Goal: Task Accomplishment & Management: Complete application form

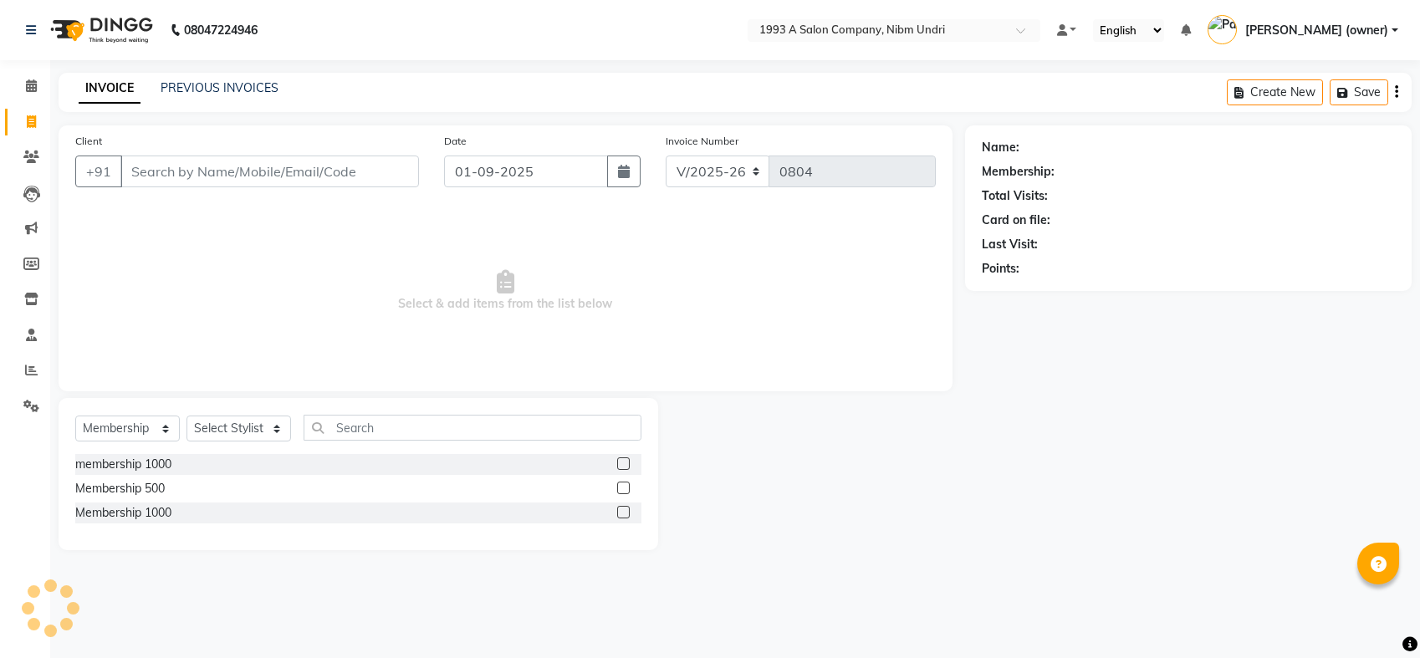
select select "5137"
select select "membership"
click at [28, 154] on icon at bounding box center [31, 157] width 16 height 13
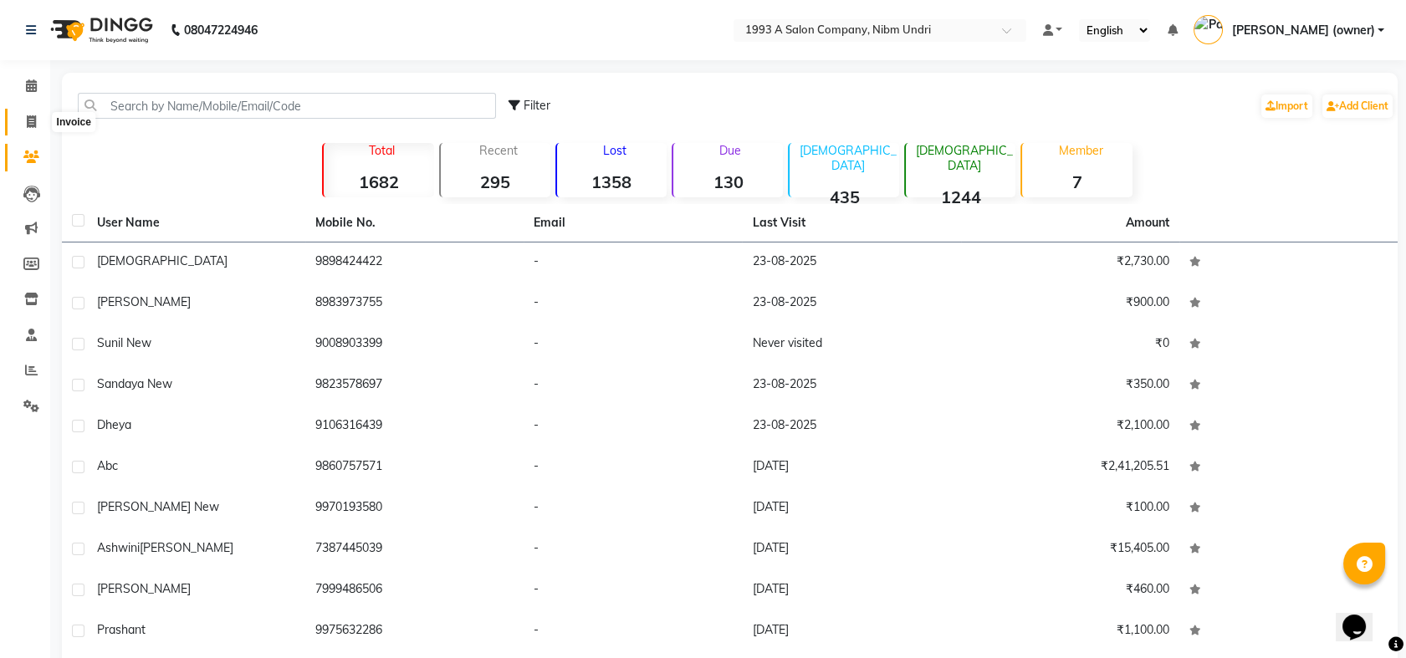
click at [28, 117] on icon at bounding box center [31, 121] width 9 height 13
select select "service"
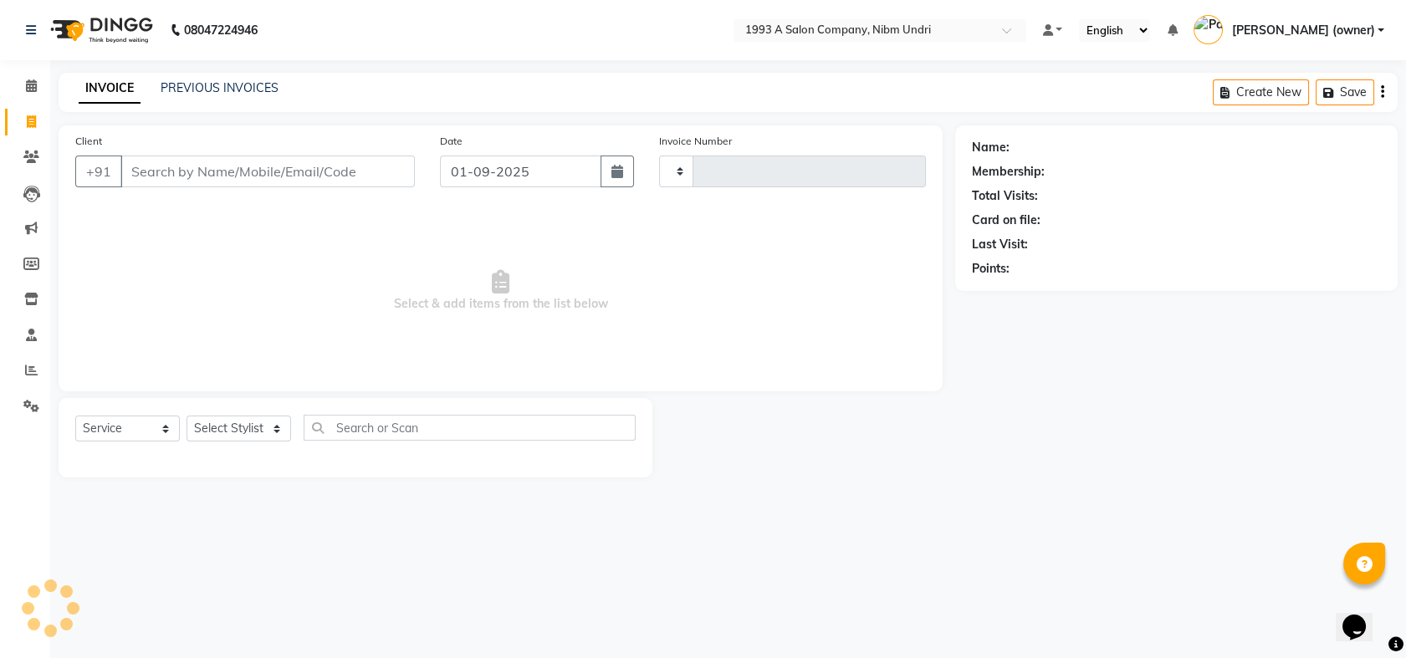
type input "0804"
select select "5137"
select select "membership"
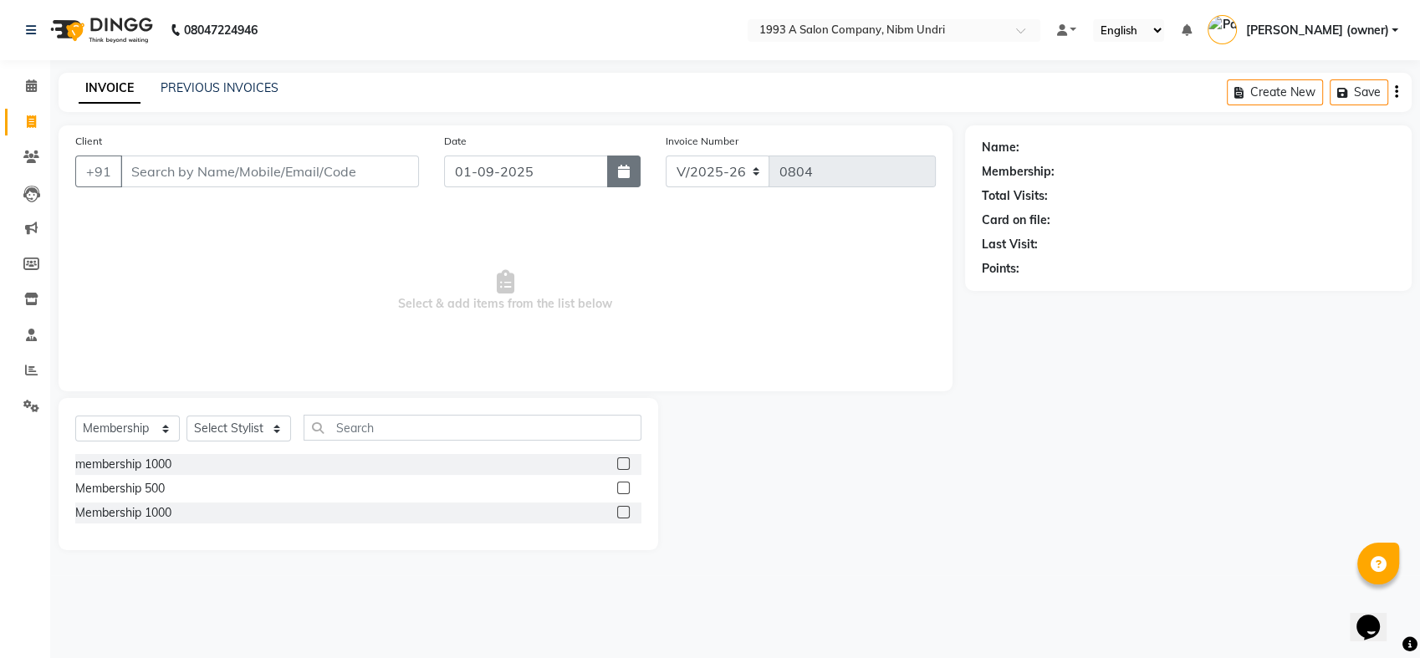
click at [630, 181] on button "button" at bounding box center [623, 172] width 33 height 32
select select "9"
select select "2025"
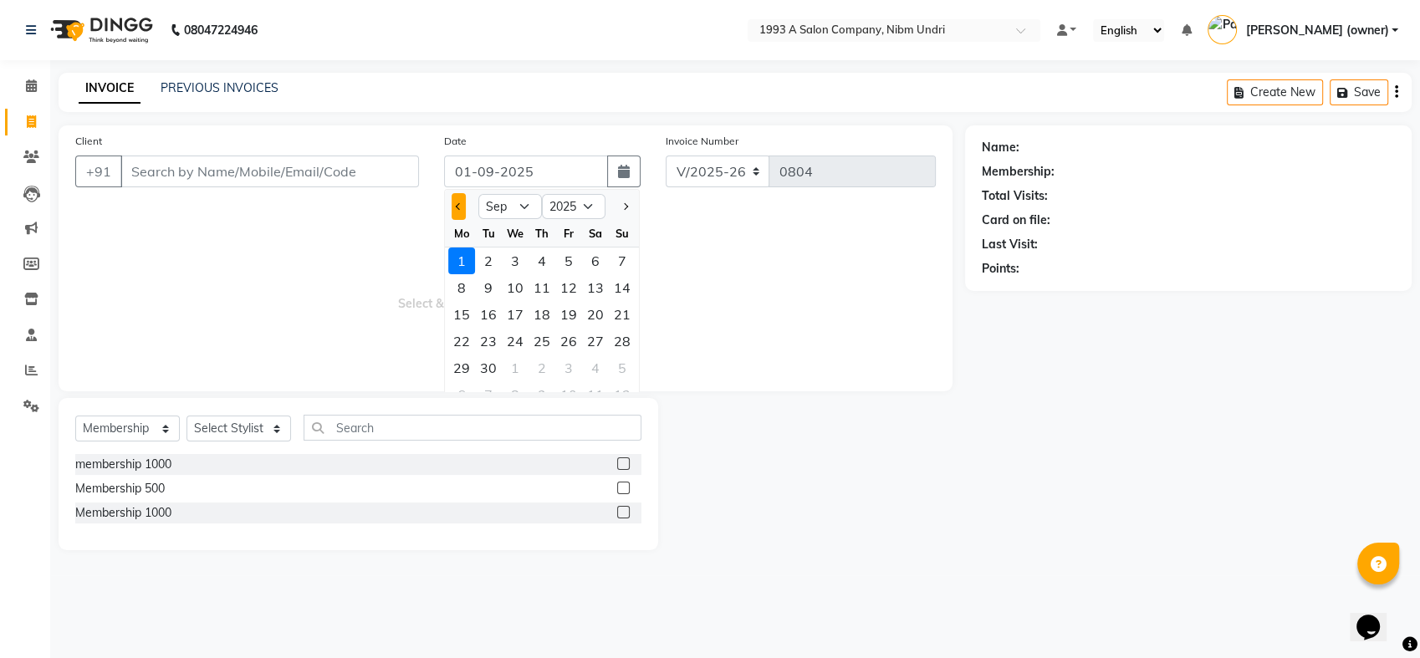
click at [460, 207] on span "Previous month" at bounding box center [459, 206] width 7 height 7
select select "8"
click at [591, 338] on div "23" at bounding box center [595, 341] width 27 height 27
type input "23-08-2025"
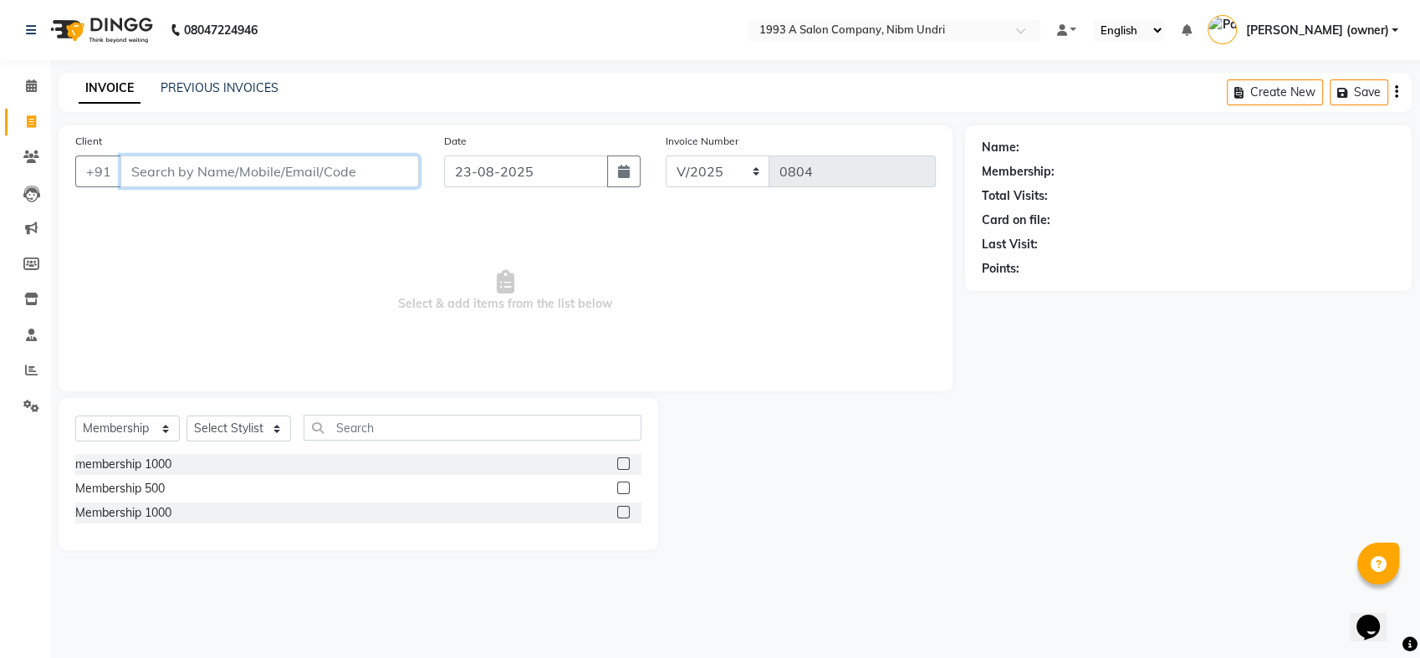
click at [203, 174] on input "Client" at bounding box center [269, 172] width 299 height 32
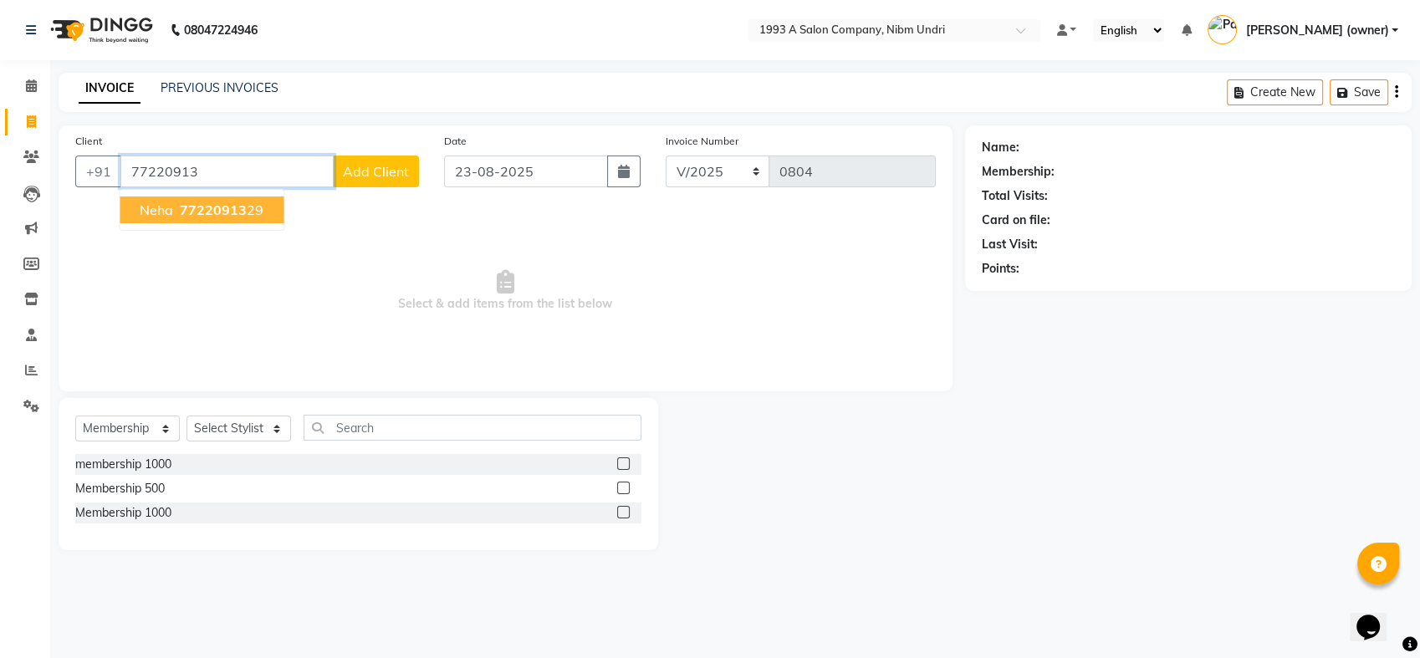
click at [186, 202] on span "77220913" at bounding box center [213, 210] width 67 height 17
type input "7722091329"
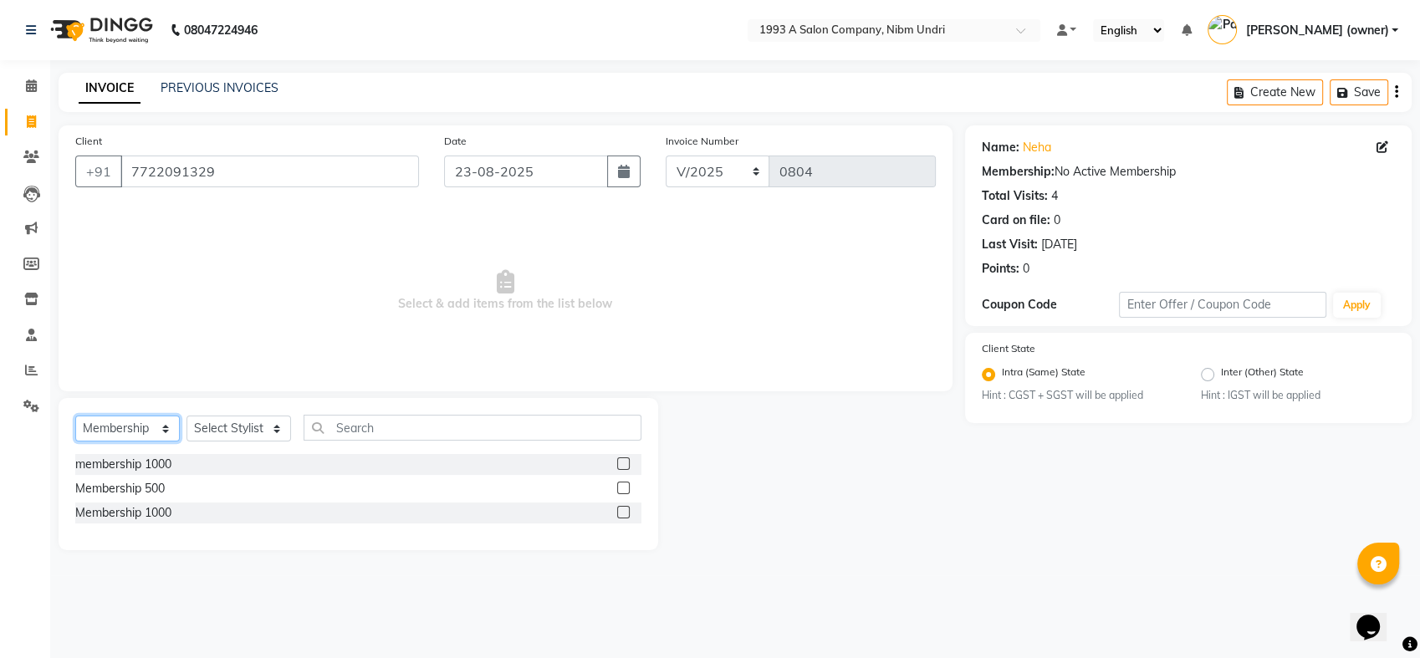
click at [161, 426] on select "Select Service Product Membership Package Voucher Prepaid Gift Card" at bounding box center [127, 429] width 105 height 26
select select "service"
click at [75, 416] on select "Select Service Product Membership Package Voucher Prepaid Gift Card" at bounding box center [127, 429] width 105 height 26
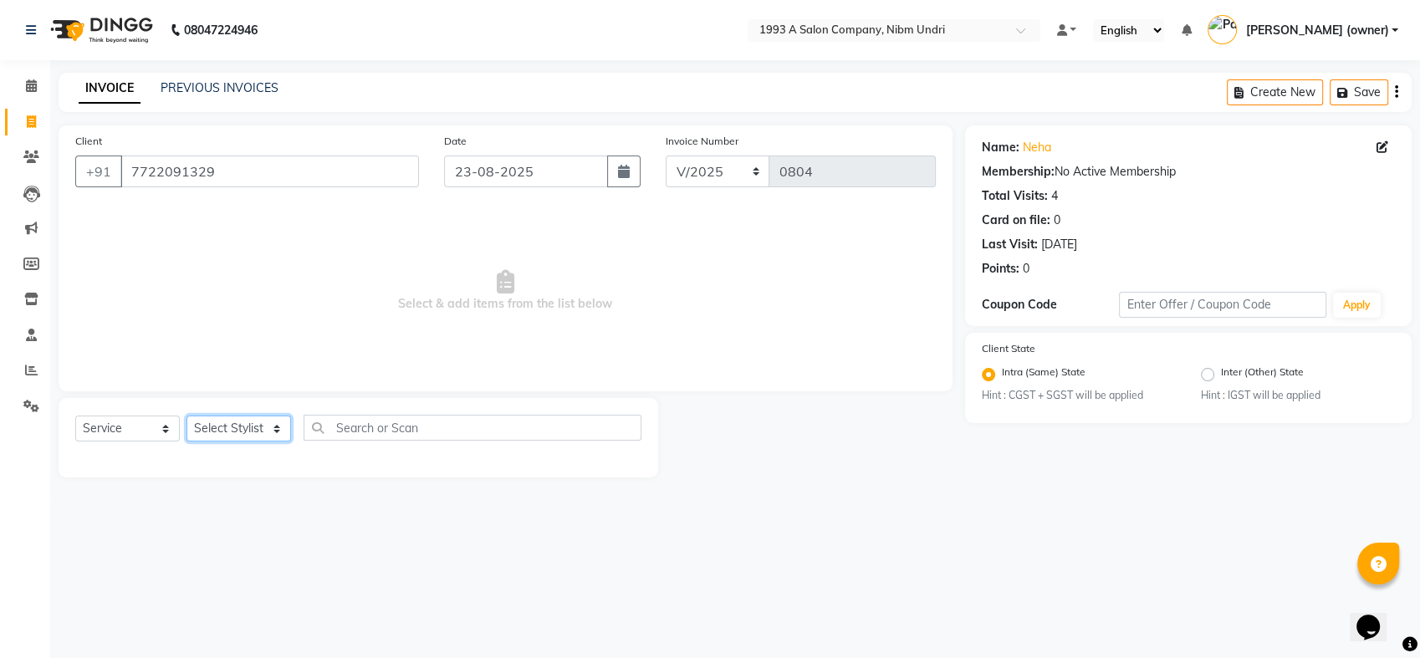
click at [275, 426] on select "Select Stylist Akash [PERSON_NAME] Khyale [PERSON_NAME] (owner) [PERSON_NAME]" at bounding box center [238, 429] width 105 height 26
select select "69871"
click at [186, 416] on select "Select Stylist Akash [PERSON_NAME] Khyale [PERSON_NAME] (owner) [PERSON_NAME]" at bounding box center [238, 429] width 105 height 26
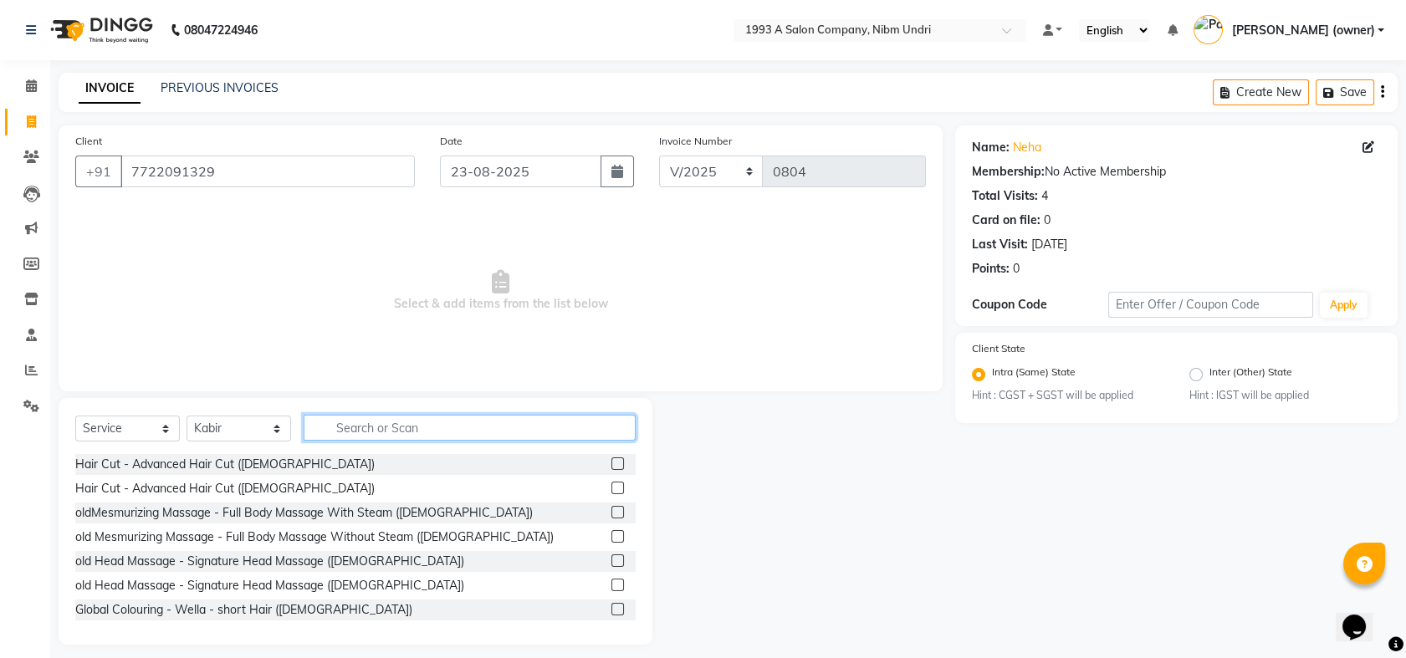
click at [396, 421] on input "text" at bounding box center [470, 428] width 332 height 26
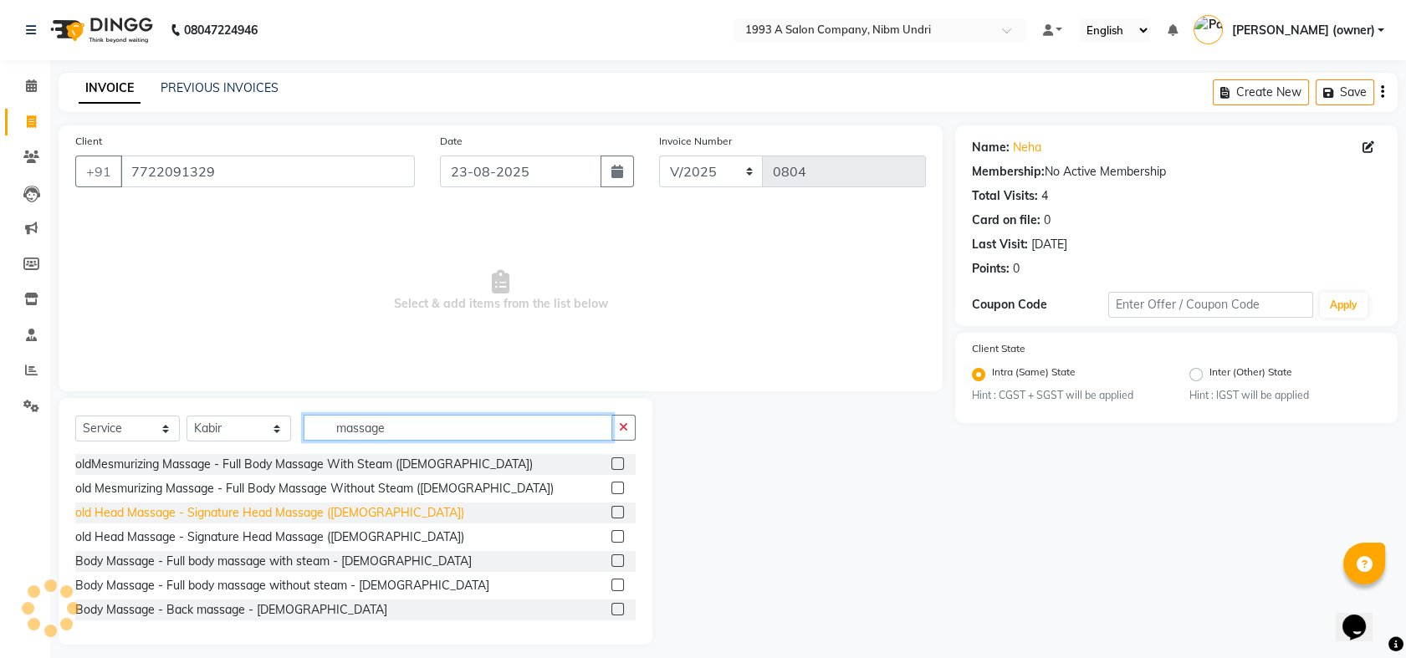
type input "massage"
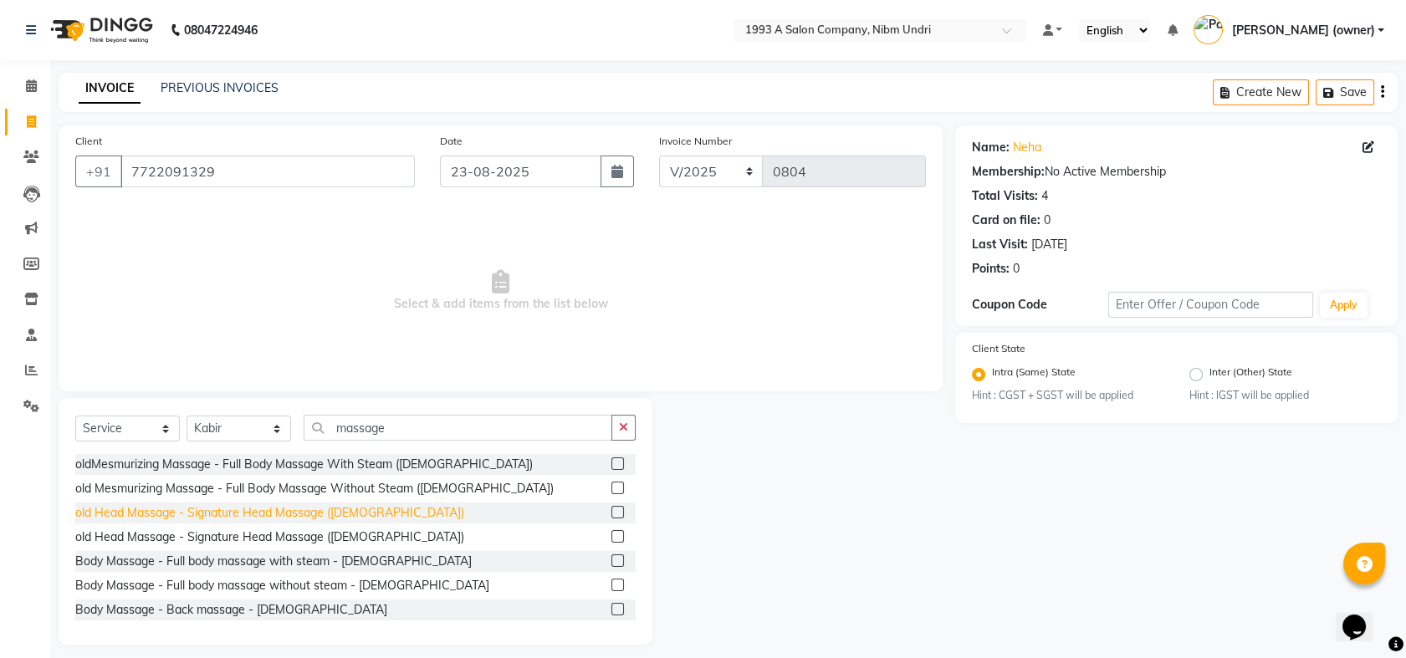
click at [278, 513] on div "old Head Massage - Signature Head Massage ([DEMOGRAPHIC_DATA])" at bounding box center [269, 513] width 389 height 18
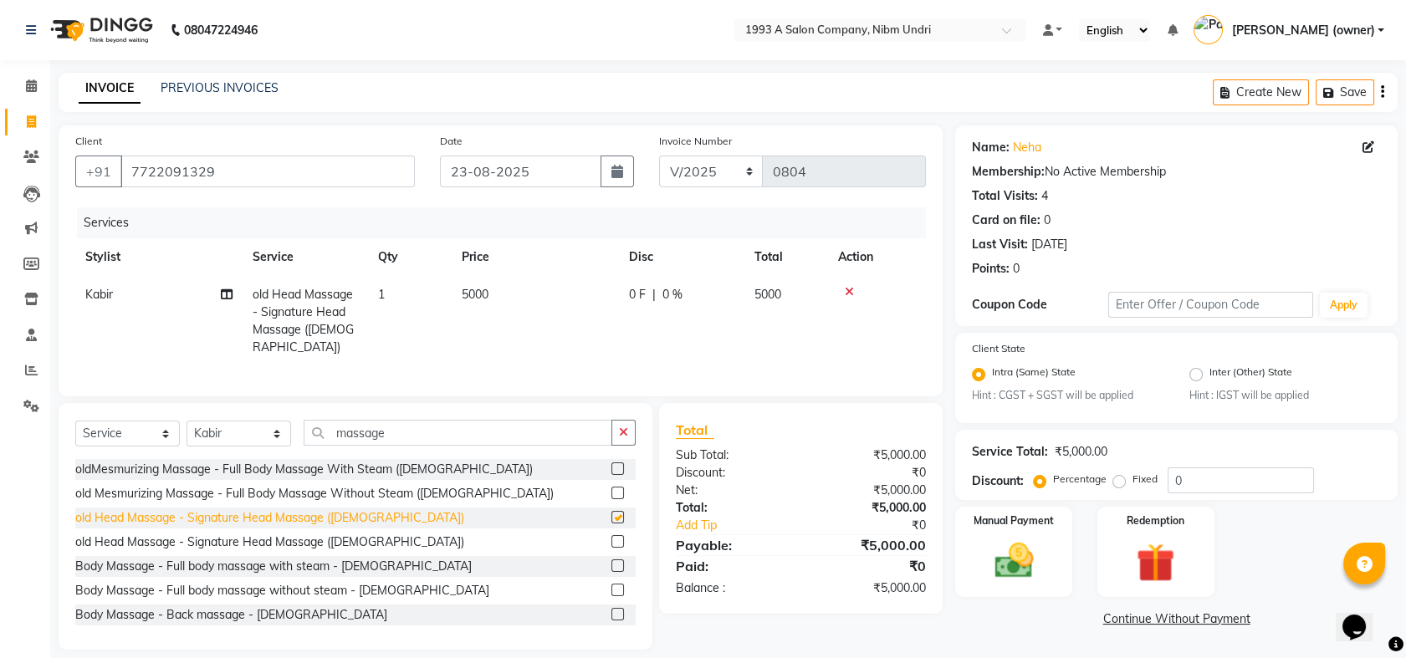
checkbox input "false"
click at [488, 292] on span "5000" at bounding box center [475, 294] width 27 height 15
select select "69871"
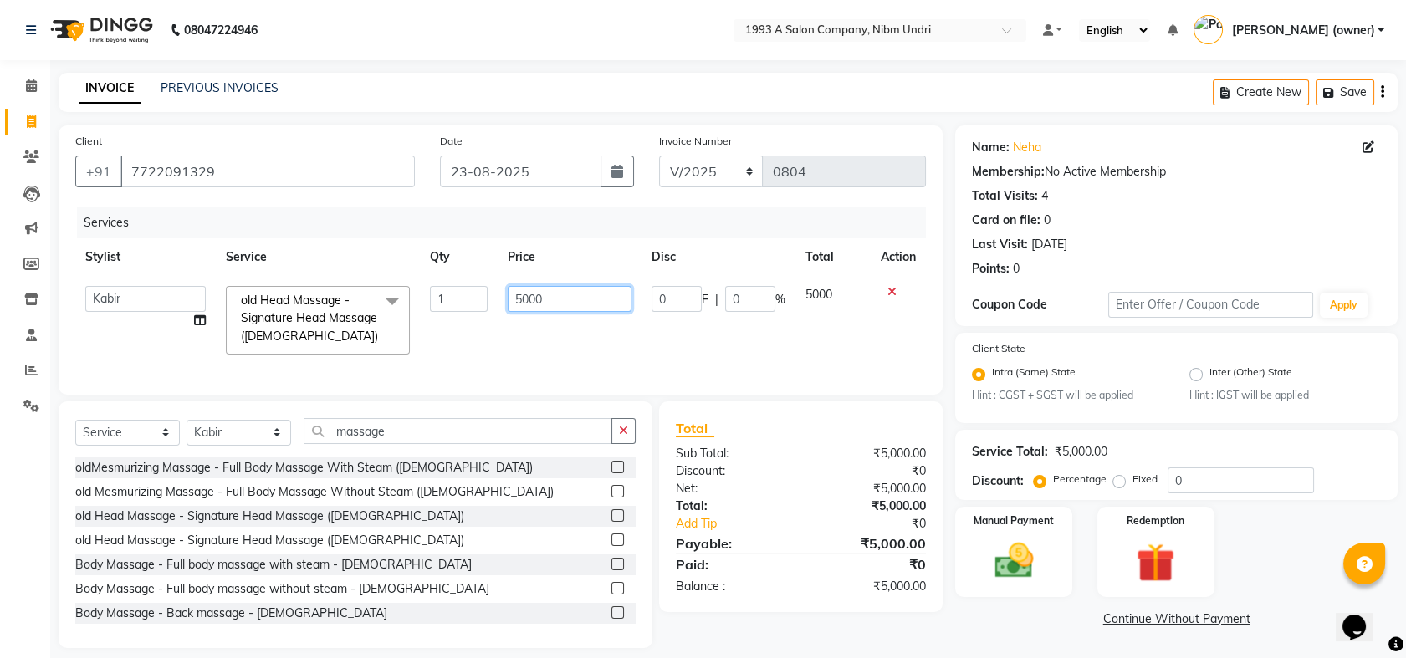
click at [574, 300] on input "5000" at bounding box center [570, 299] width 124 height 26
type input "500"
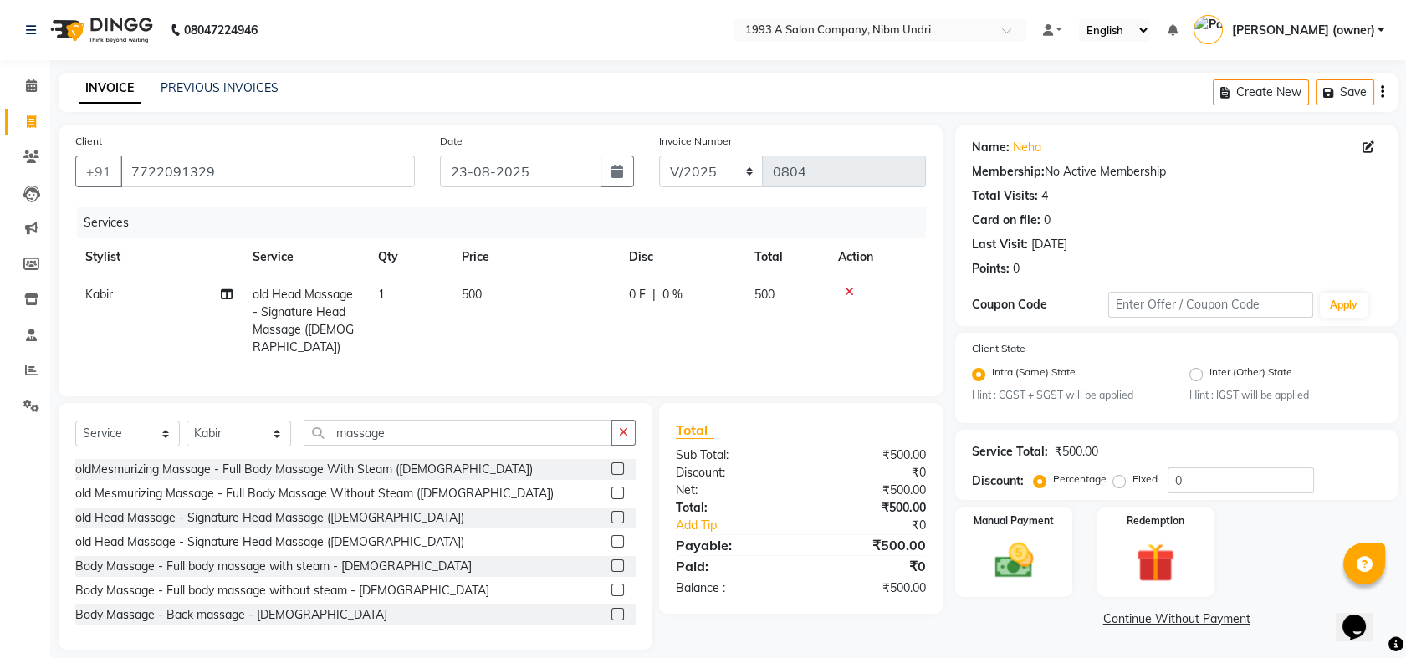
click at [811, 308] on td "500" at bounding box center [786, 321] width 84 height 90
select select "69871"
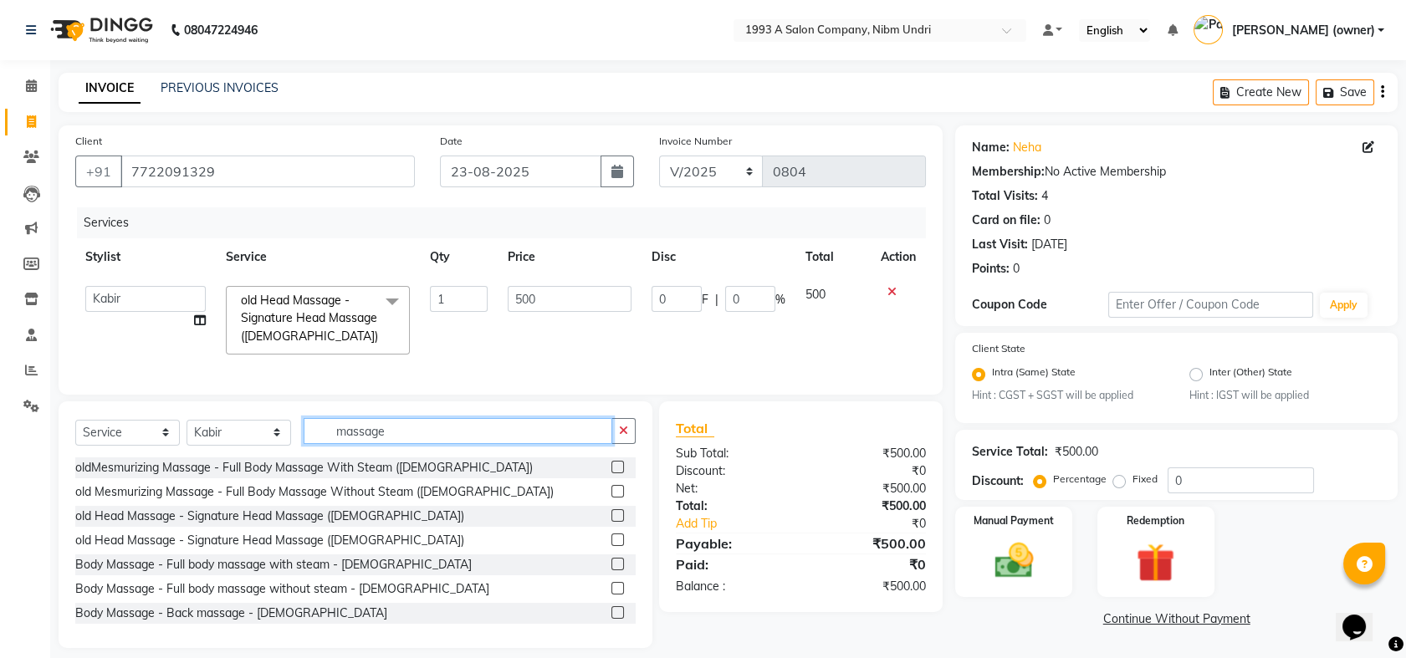
click at [437, 441] on input "massage" at bounding box center [458, 431] width 309 height 26
type input "m"
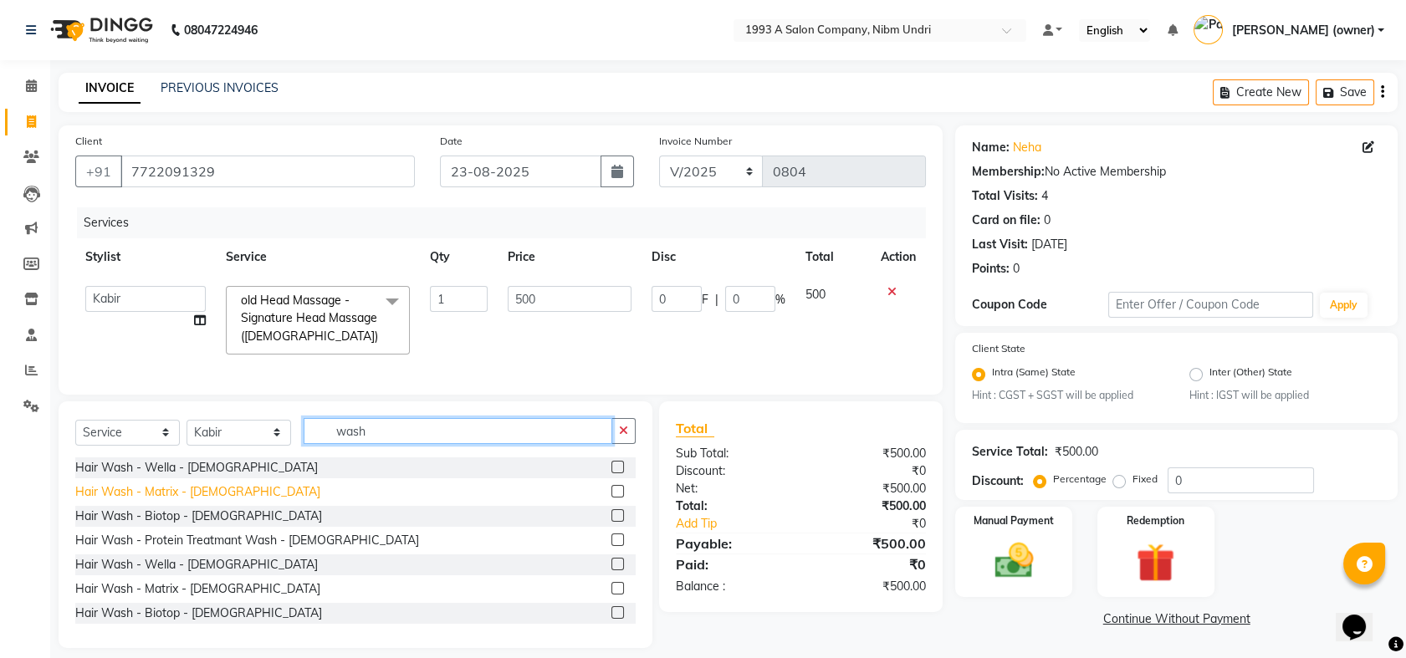
type input "wash"
click at [173, 501] on div "Hair Wash - Matrix - [DEMOGRAPHIC_DATA]" at bounding box center [197, 492] width 245 height 18
checkbox input "false"
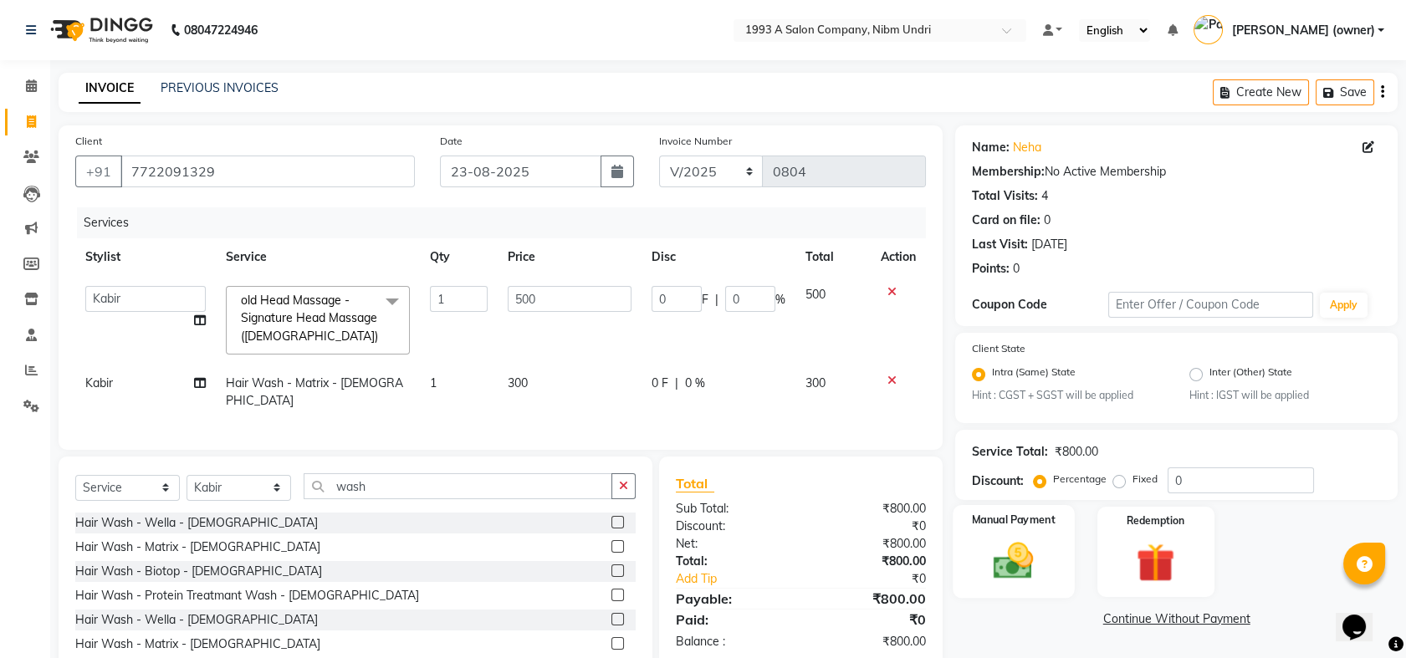
click at [1030, 553] on img at bounding box center [1013, 562] width 65 height 46
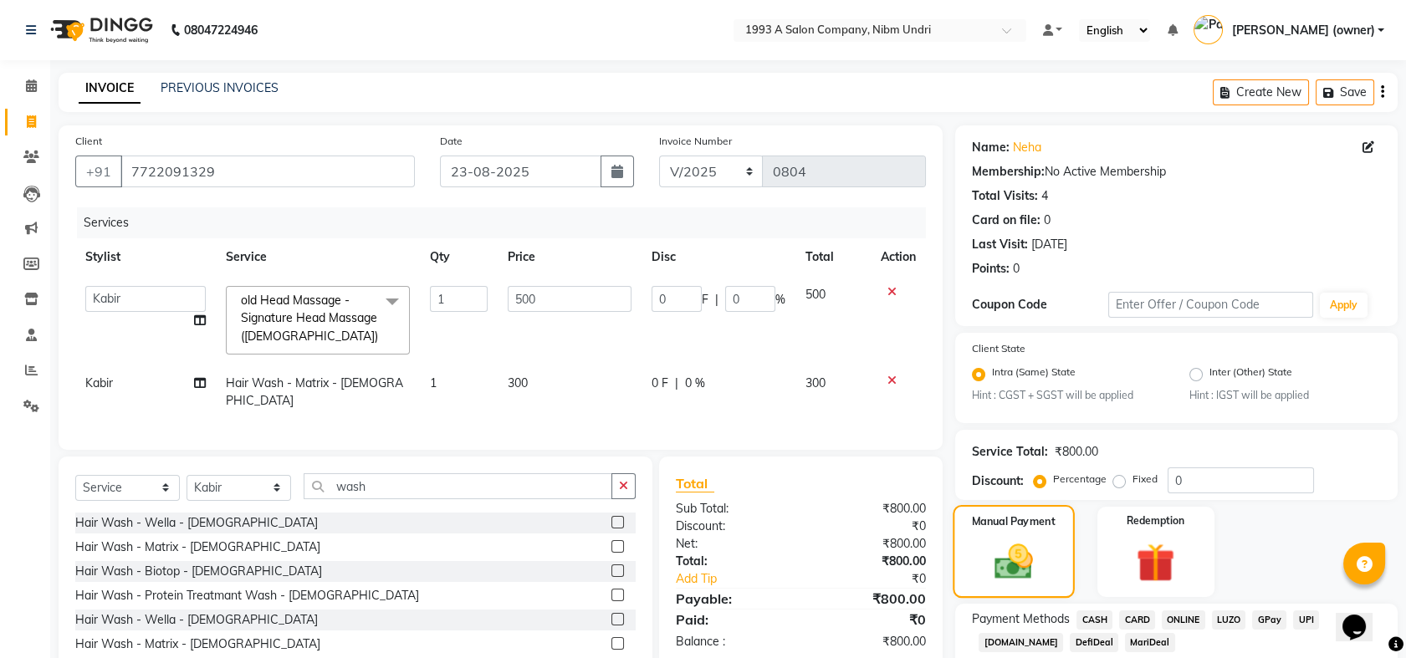
click at [1030, 553] on img at bounding box center [1014, 562] width 63 height 44
click at [1196, 621] on span "ONLINE" at bounding box center [1182, 619] width 43 height 19
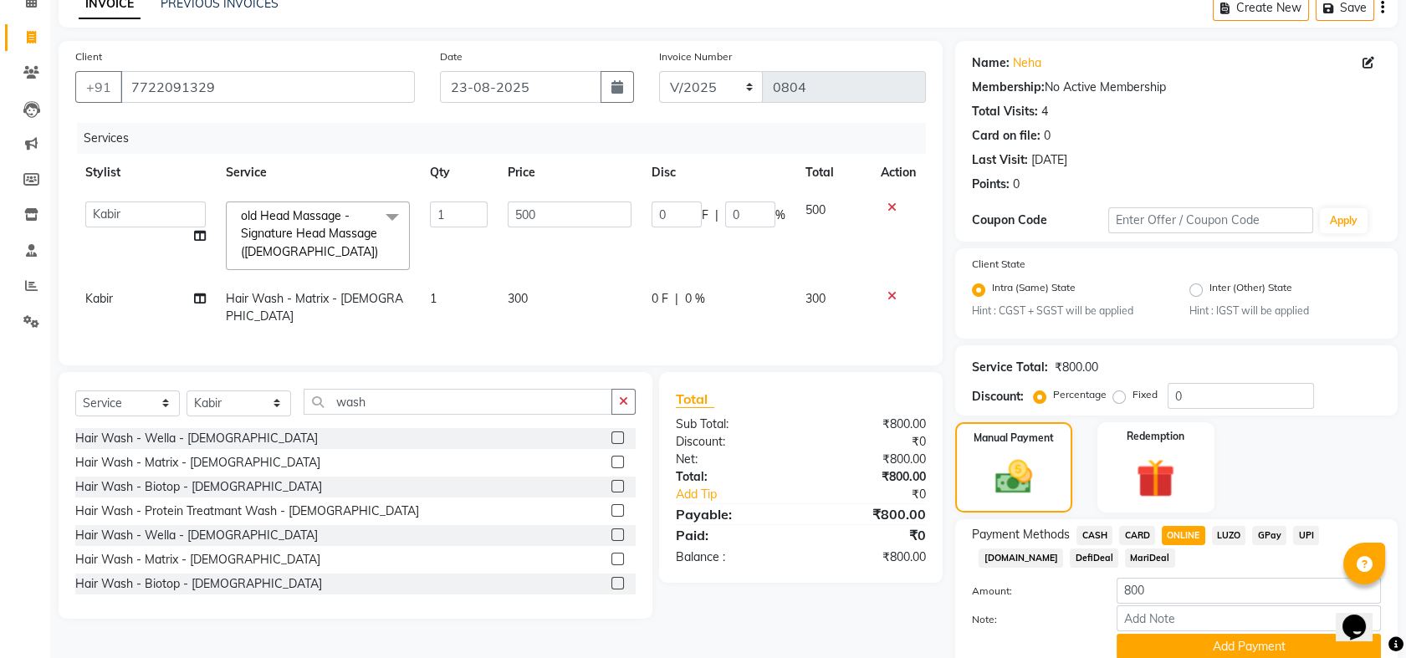
scroll to position [151, 0]
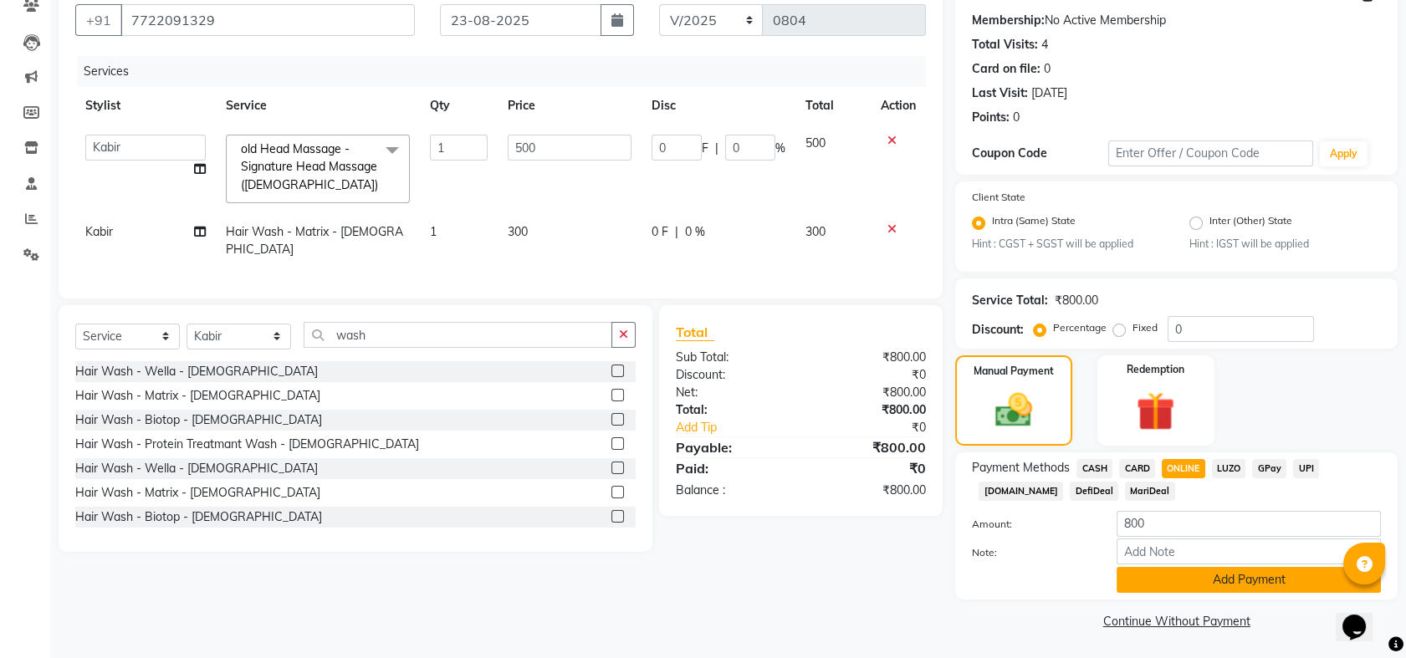
click at [1203, 579] on button "Add Payment" at bounding box center [1248, 580] width 264 height 26
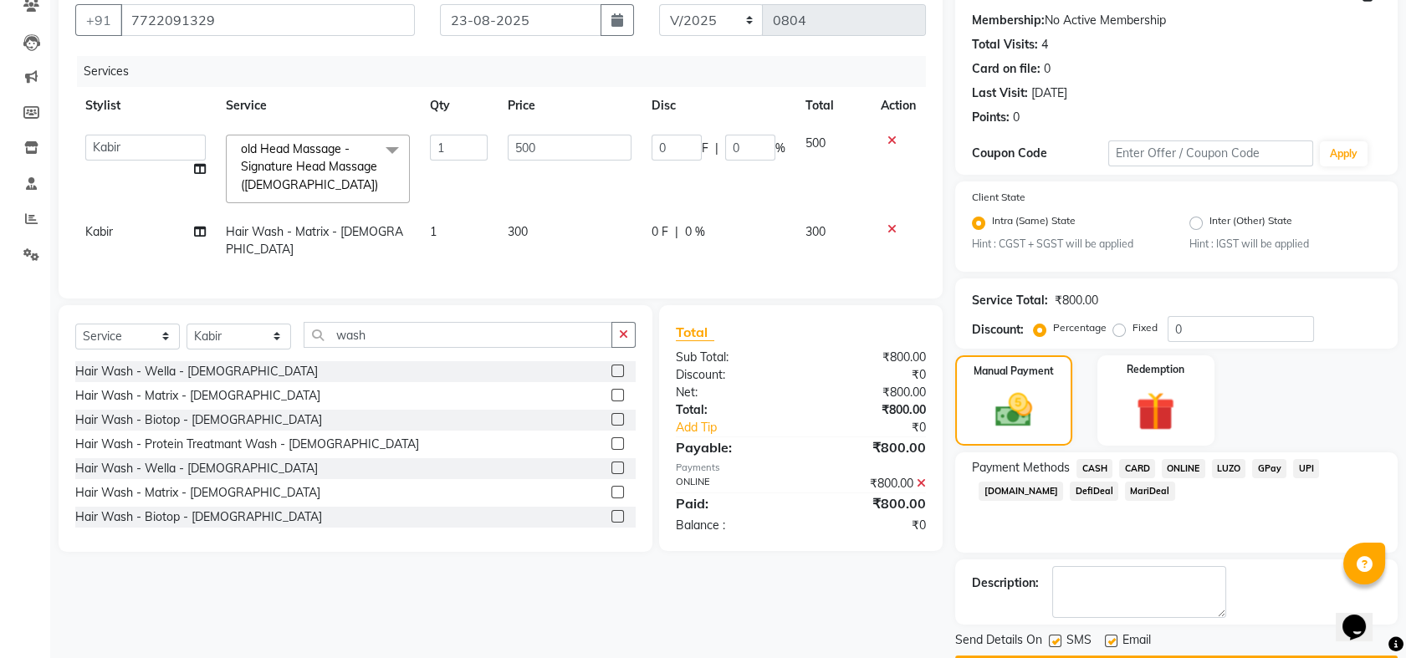
scroll to position [198, 0]
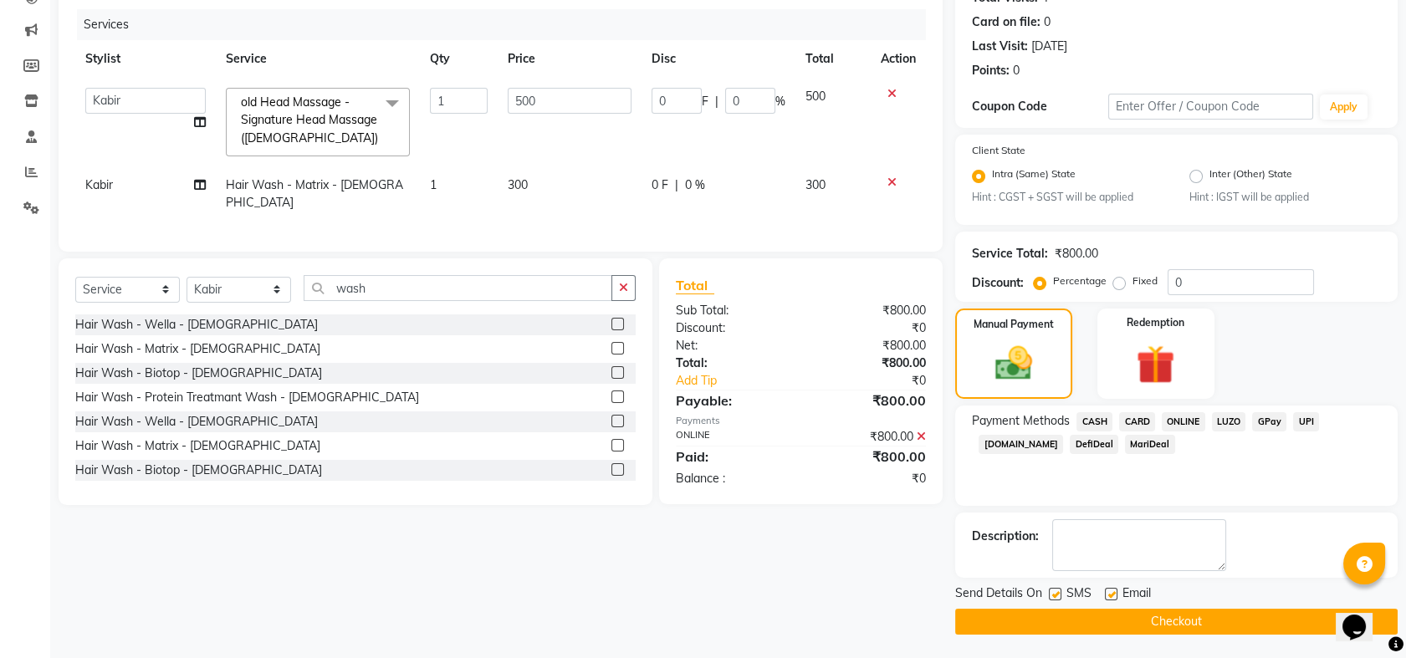
click at [1182, 626] on button "Checkout" at bounding box center [1176, 622] width 442 height 26
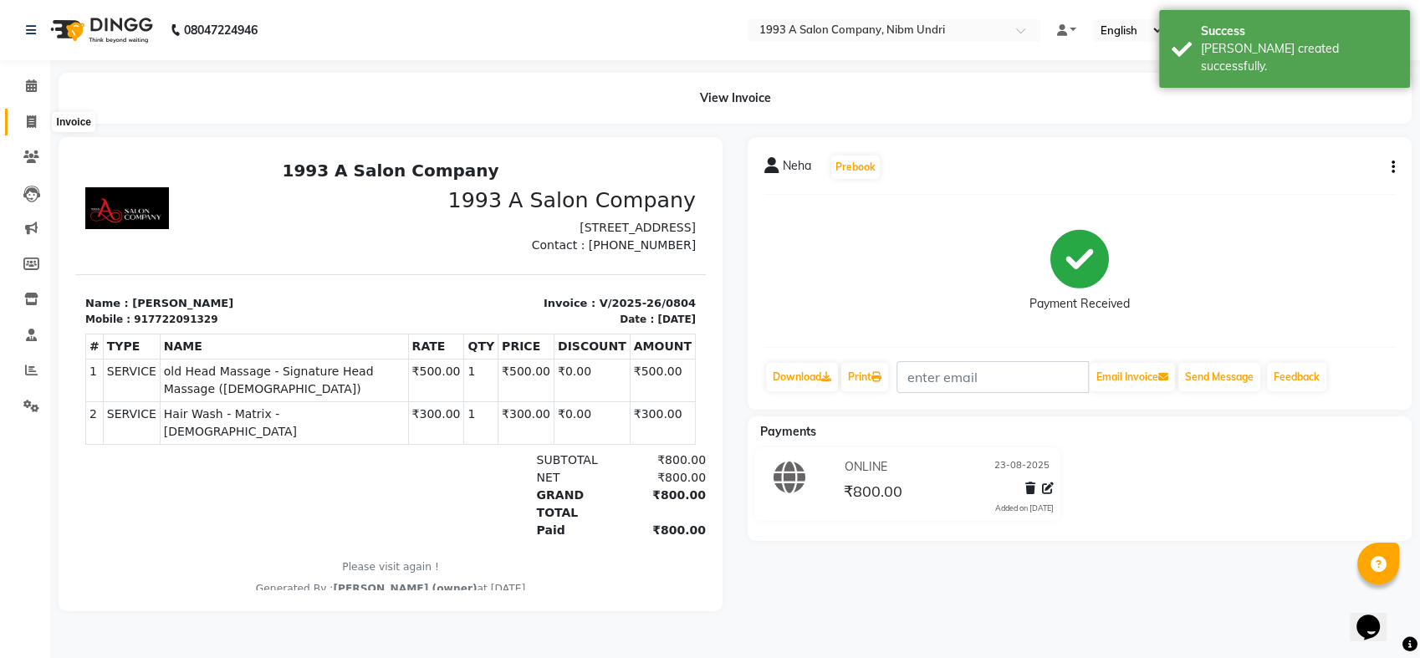
click at [36, 121] on span at bounding box center [31, 122] width 29 height 19
select select "5137"
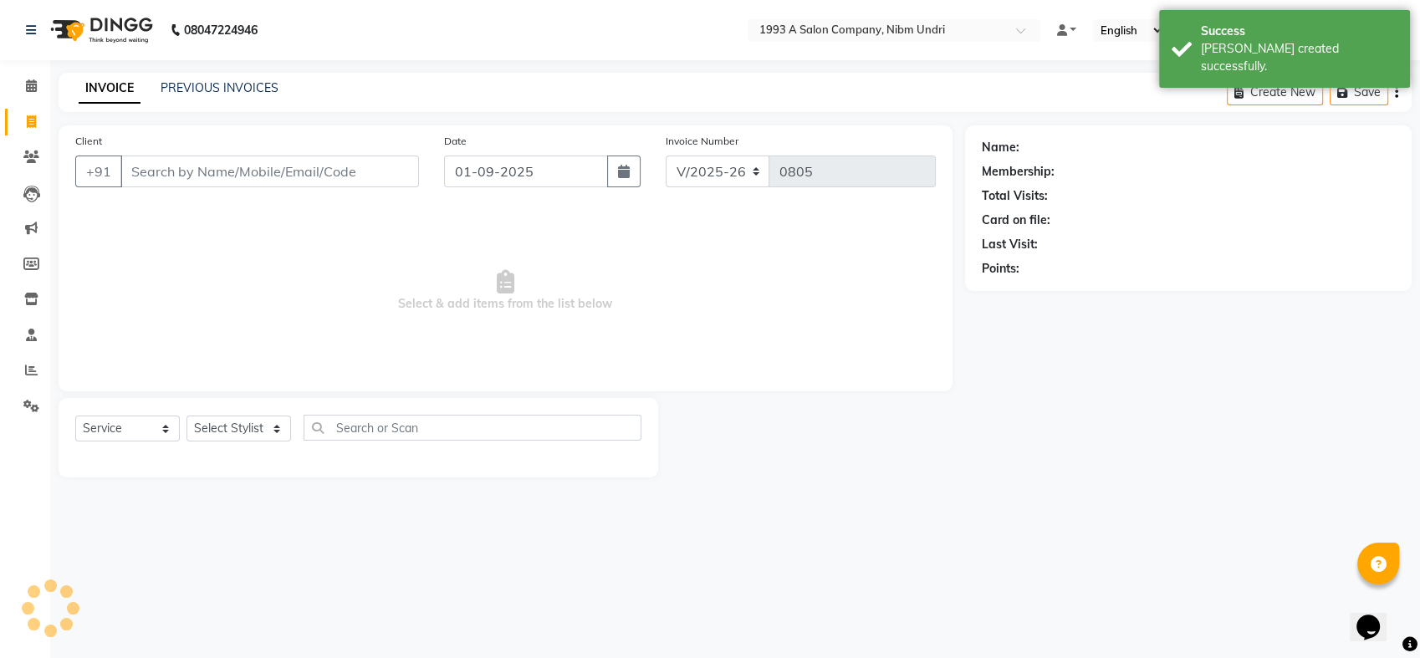
select select "membership"
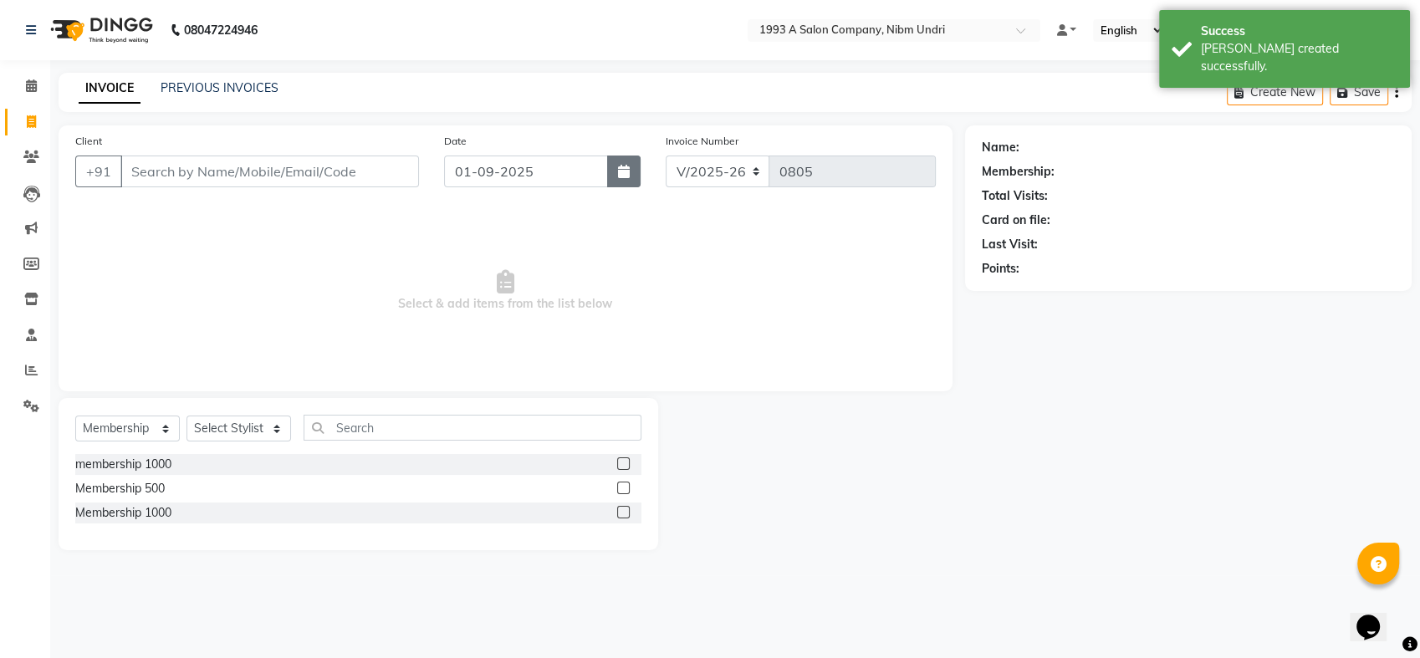
click at [612, 177] on button "button" at bounding box center [623, 172] width 33 height 32
select select "9"
select select "2025"
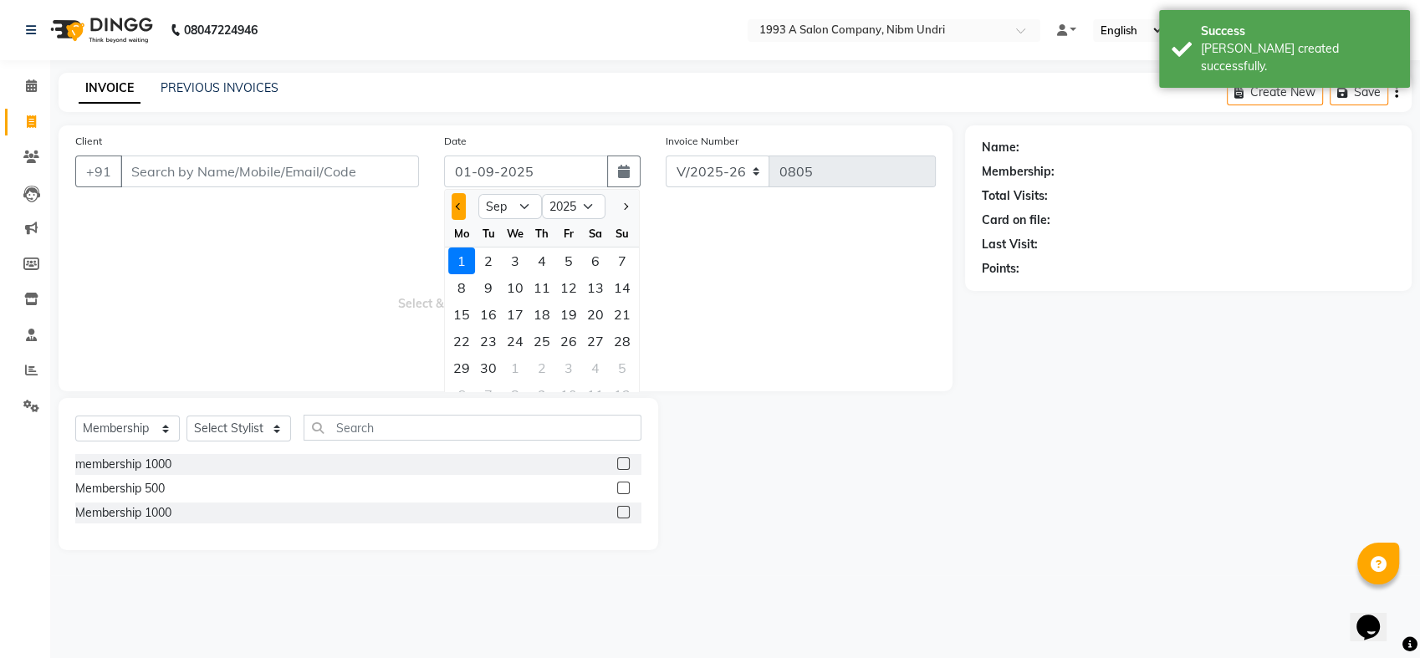
click at [455, 200] on button "Previous month" at bounding box center [459, 206] width 14 height 27
select select "8"
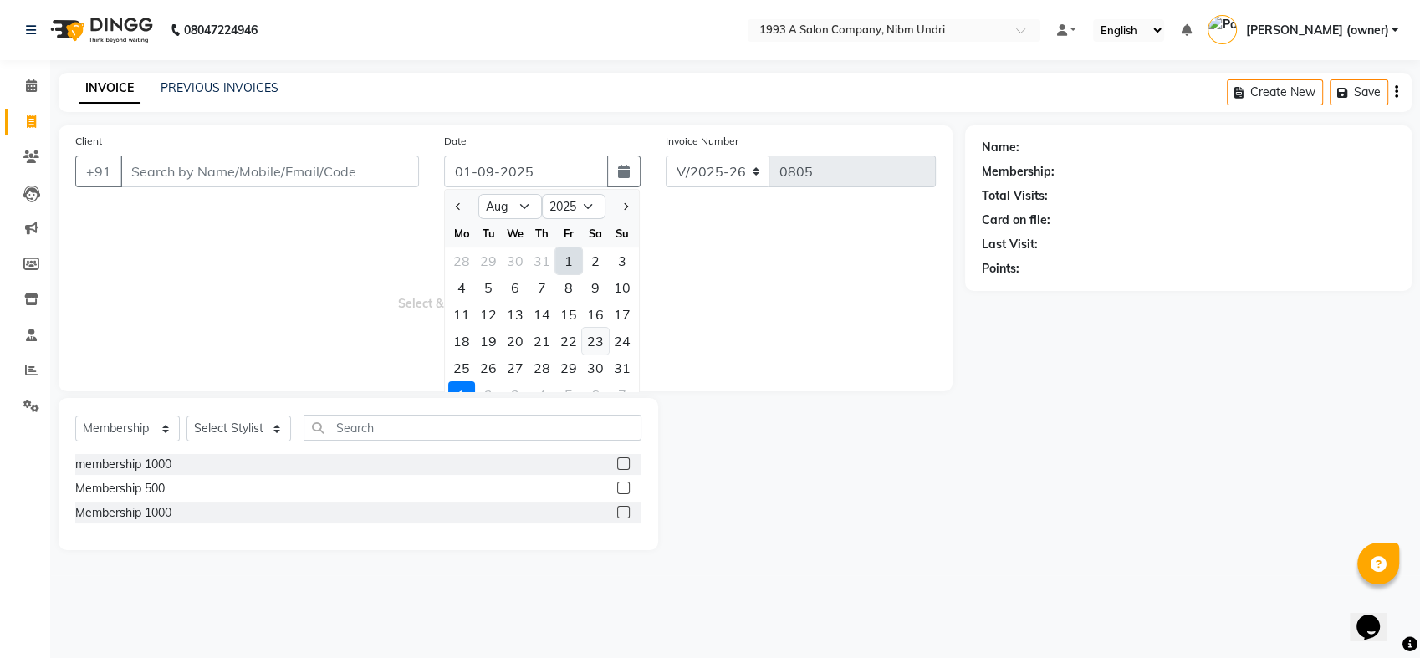
click at [595, 341] on div "23" at bounding box center [595, 341] width 27 height 27
type input "23-08-2025"
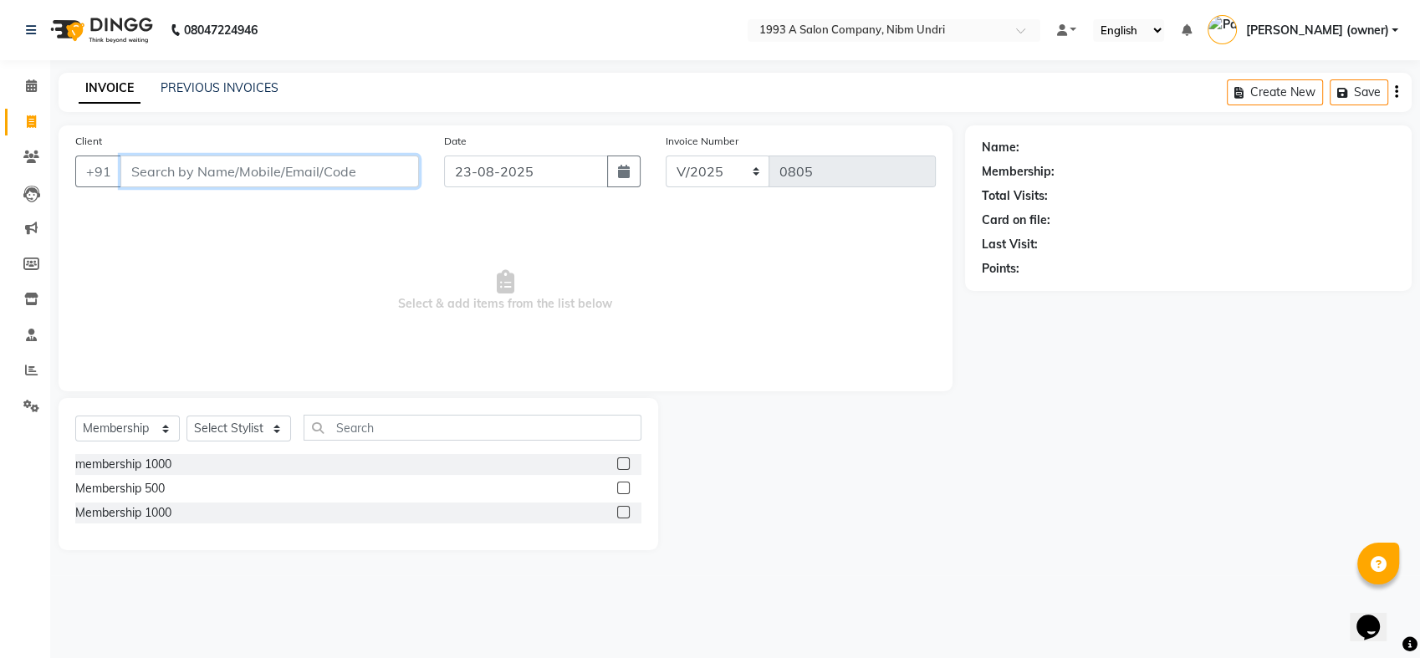
click at [300, 177] on input "Client" at bounding box center [269, 172] width 299 height 32
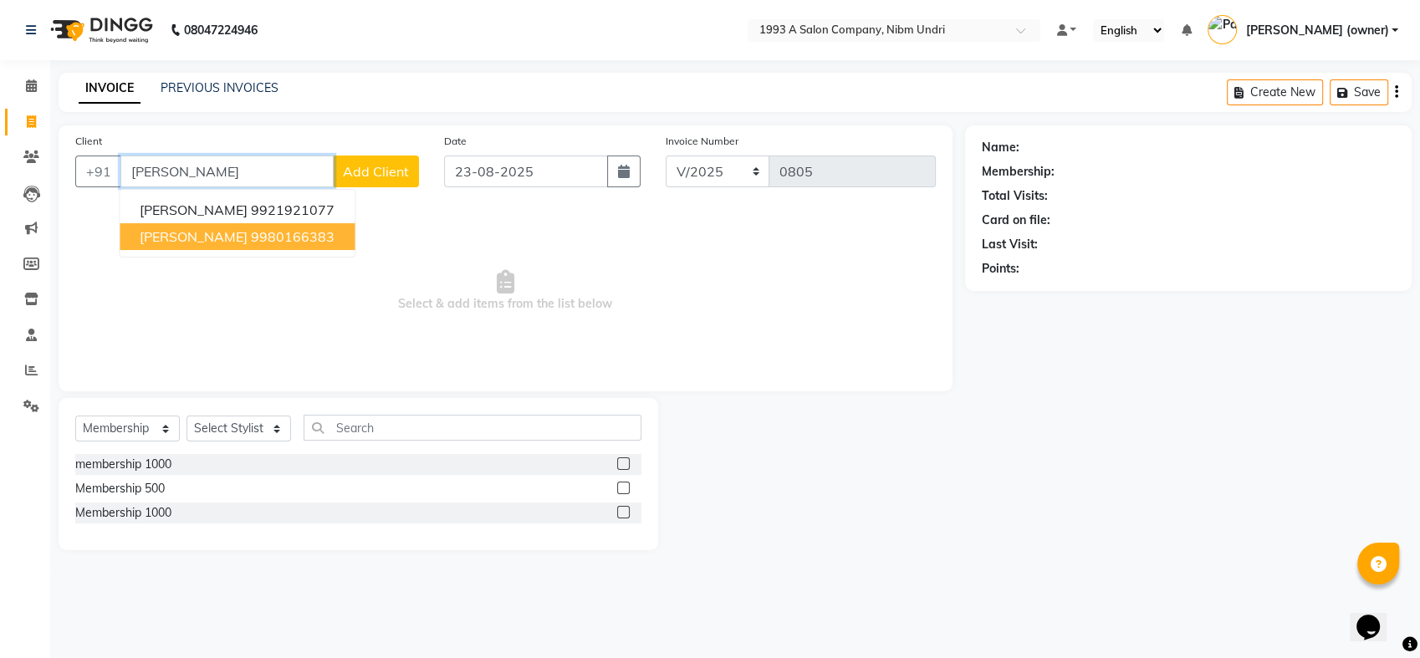
click at [251, 237] on ngb-highlight "9980166383" at bounding box center [293, 236] width 84 height 17
type input "9980166383"
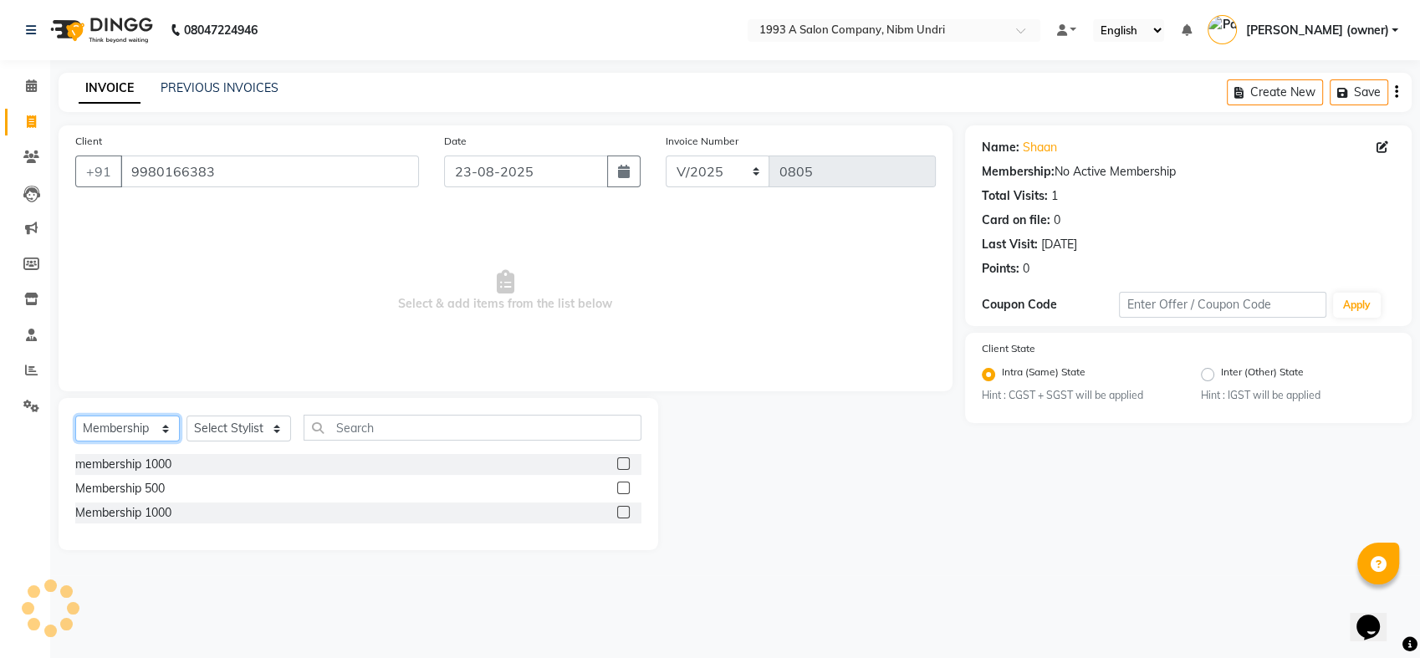
click at [163, 425] on select "Select Service Product Membership Package Voucher Prepaid Gift Card" at bounding box center [127, 429] width 105 height 26
select select "service"
click at [75, 416] on select "Select Service Product Membership Package Voucher Prepaid Gift Card" at bounding box center [127, 429] width 105 height 26
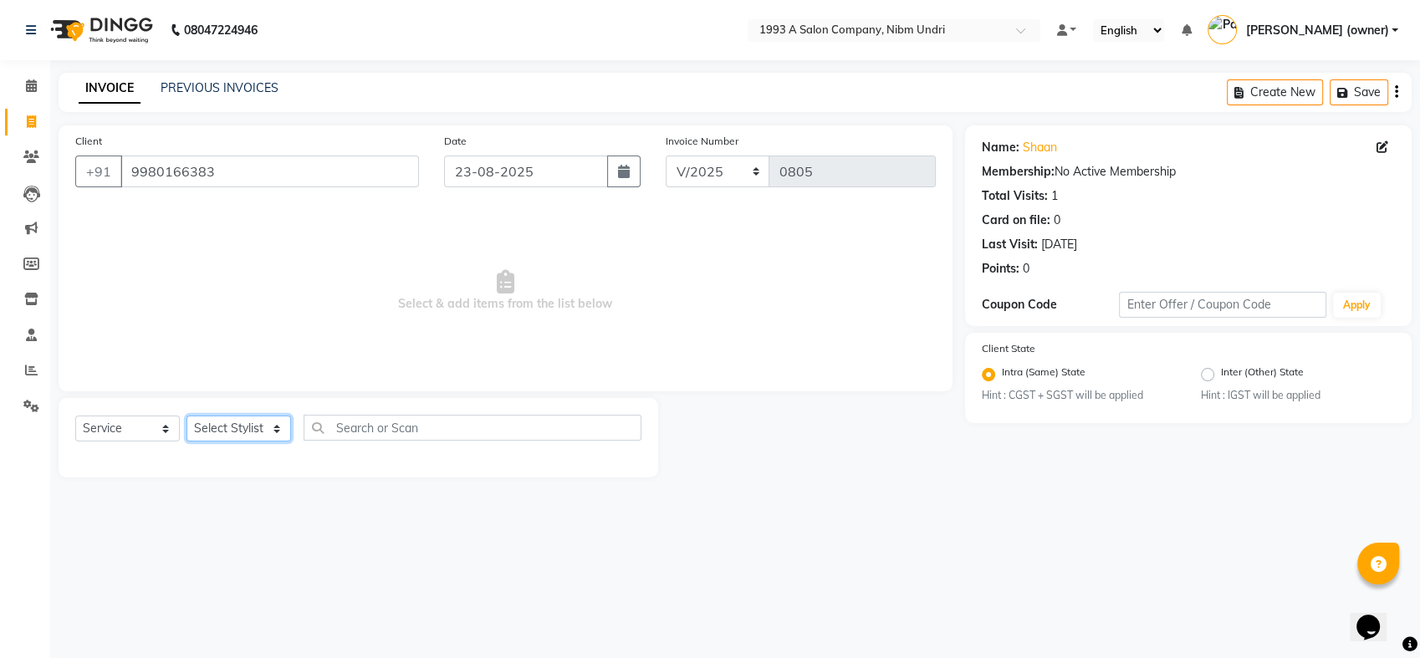
click at [274, 428] on select "Select Stylist Akash [PERSON_NAME] Khyale [PERSON_NAME] (owner) [PERSON_NAME]" at bounding box center [238, 429] width 105 height 26
select select "54577"
click at [186, 416] on select "Select Stylist Akash [PERSON_NAME] Khyale [PERSON_NAME] (owner) [PERSON_NAME]" at bounding box center [238, 429] width 105 height 26
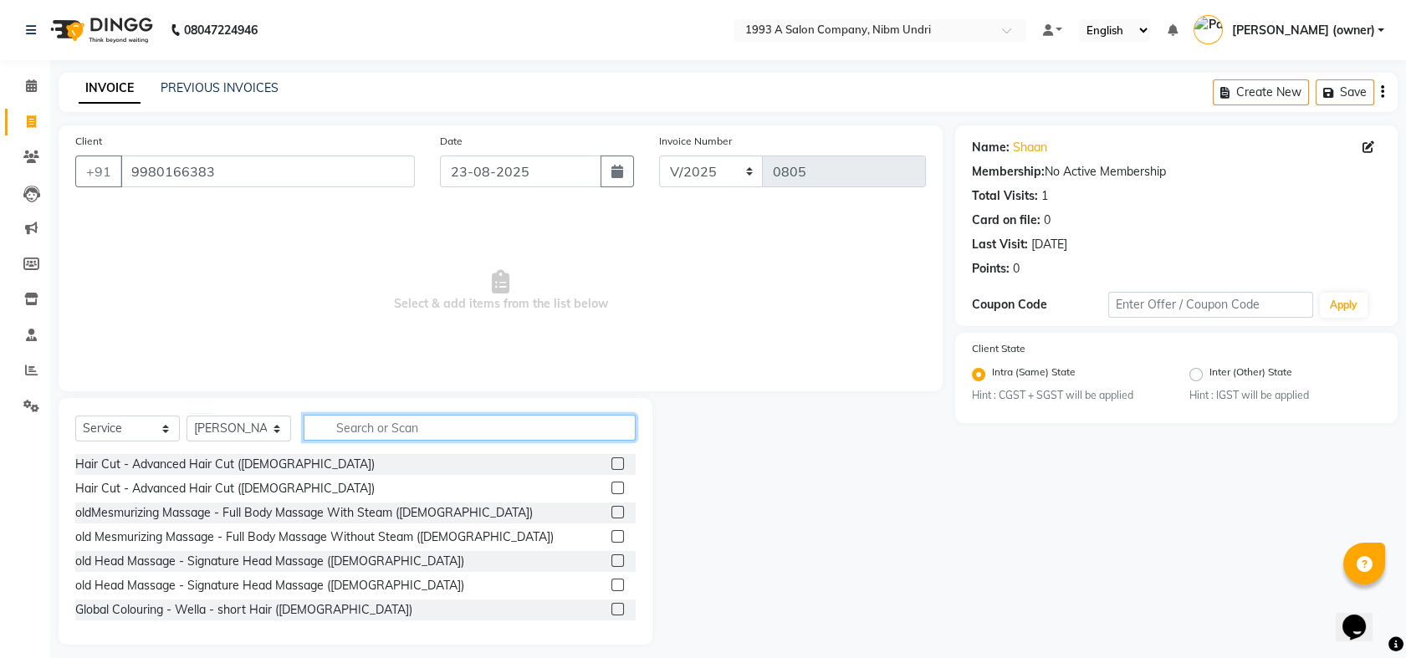
click at [375, 428] on input "text" at bounding box center [470, 428] width 332 height 26
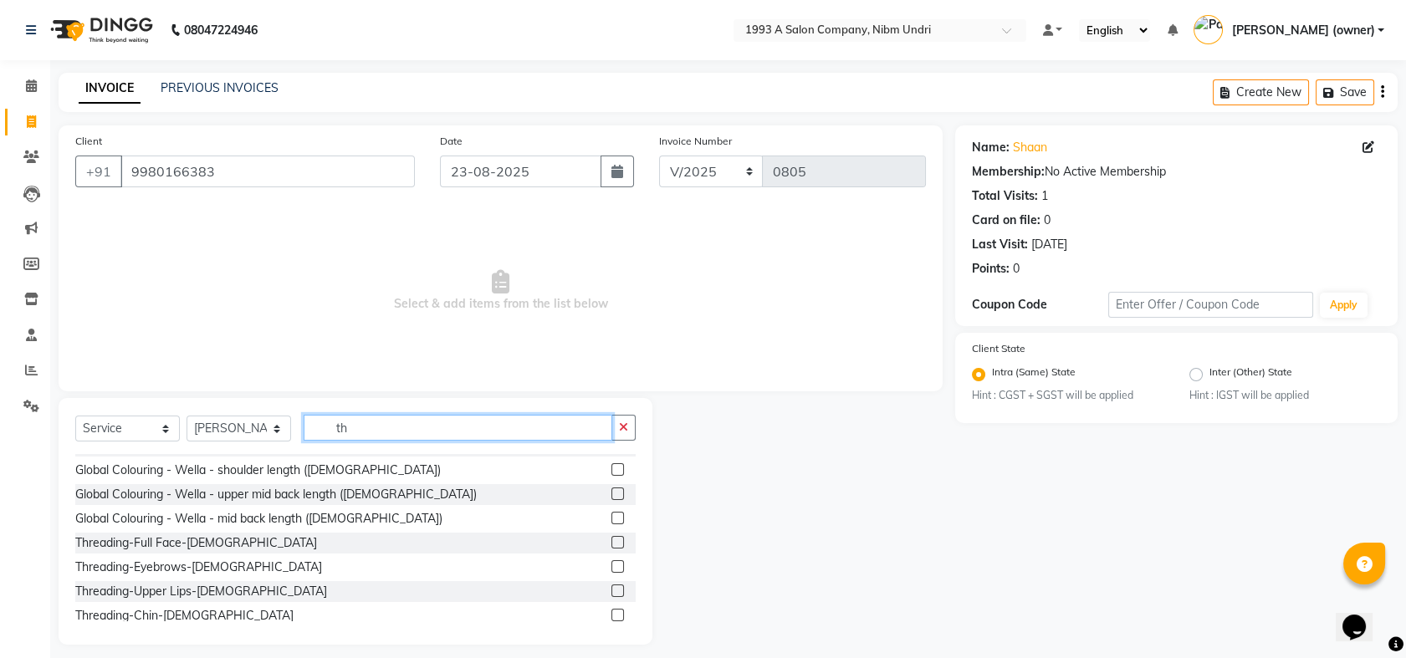
scroll to position [262, 0]
type input "th"
click at [140, 588] on div "Threading-Upper Lips-[DEMOGRAPHIC_DATA]" at bounding box center [201, 591] width 252 height 18
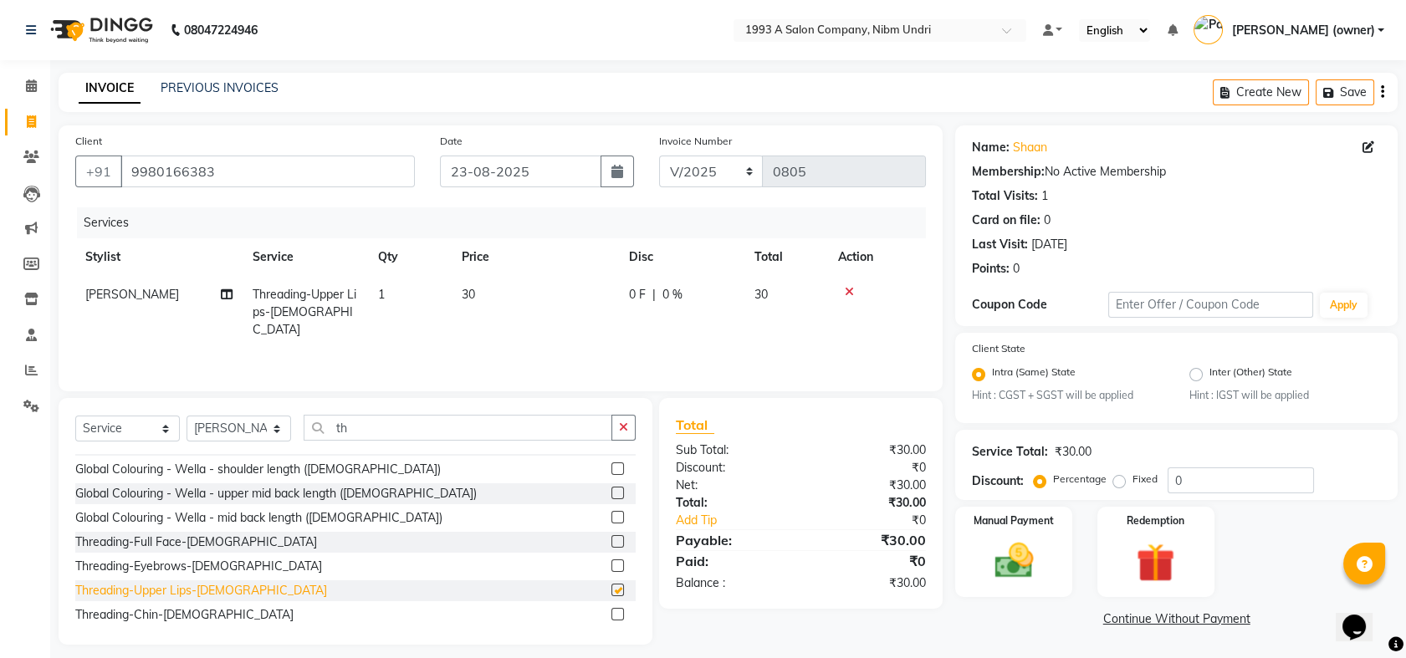
checkbox input "false"
click at [1028, 561] on img at bounding box center [1013, 562] width 65 height 46
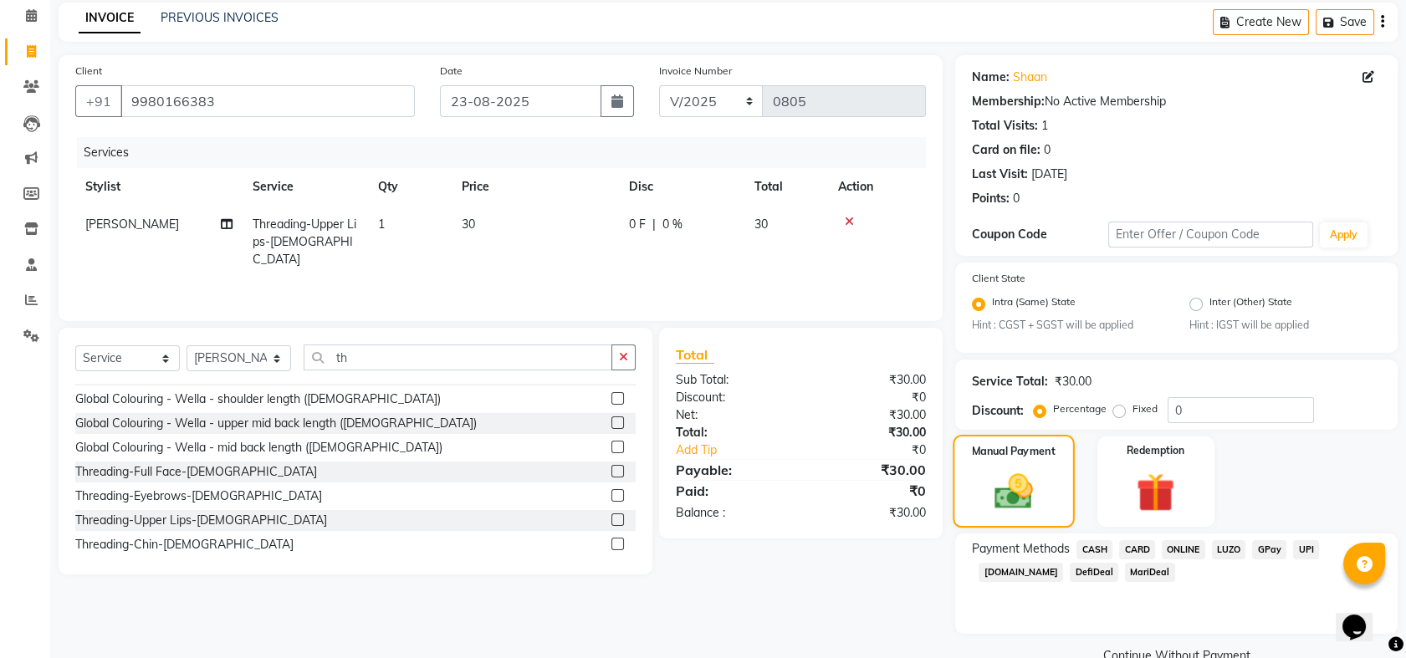
scroll to position [80, 0]
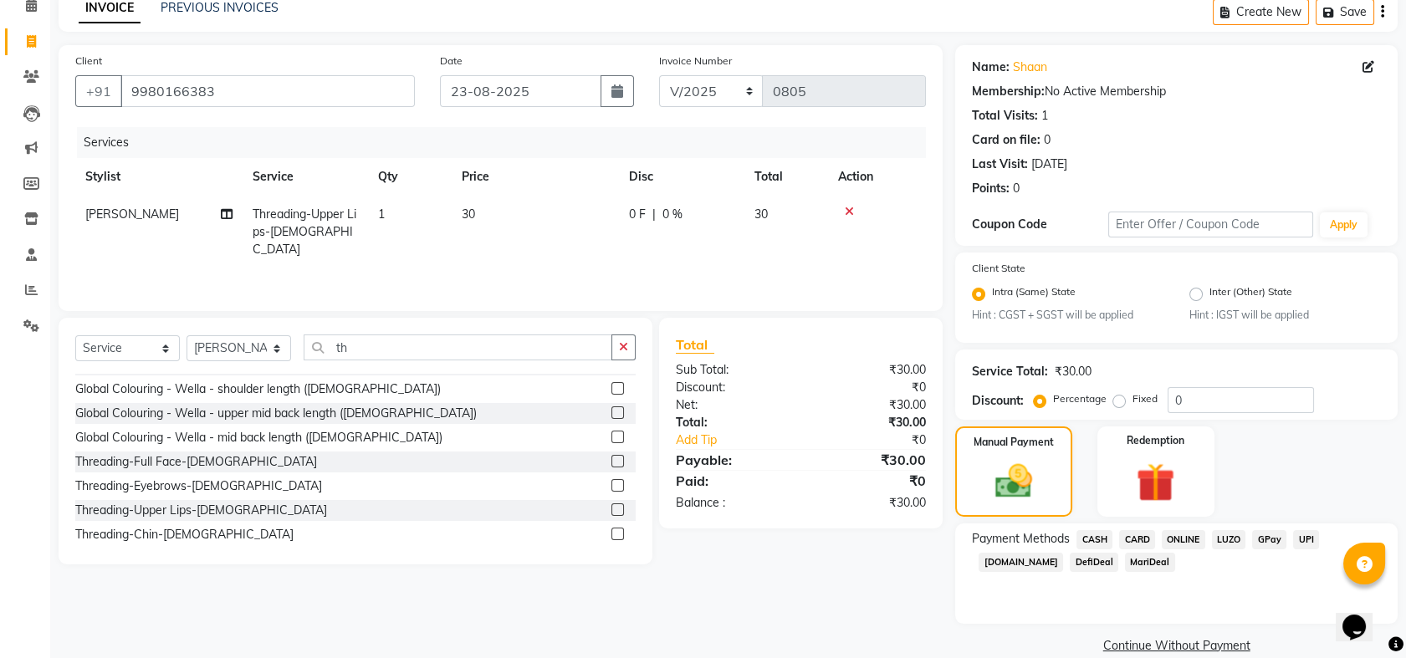
click at [1184, 542] on span "ONLINE" at bounding box center [1182, 539] width 43 height 19
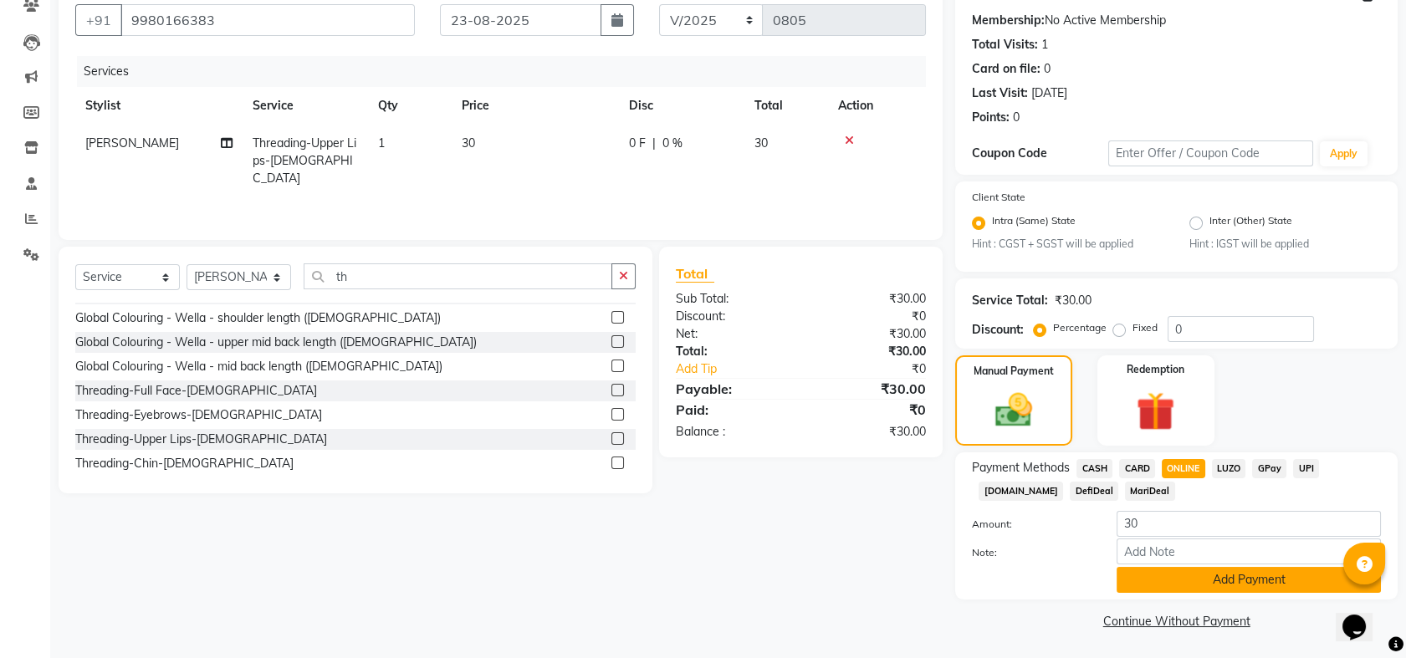
click at [1197, 581] on button "Add Payment" at bounding box center [1248, 580] width 264 height 26
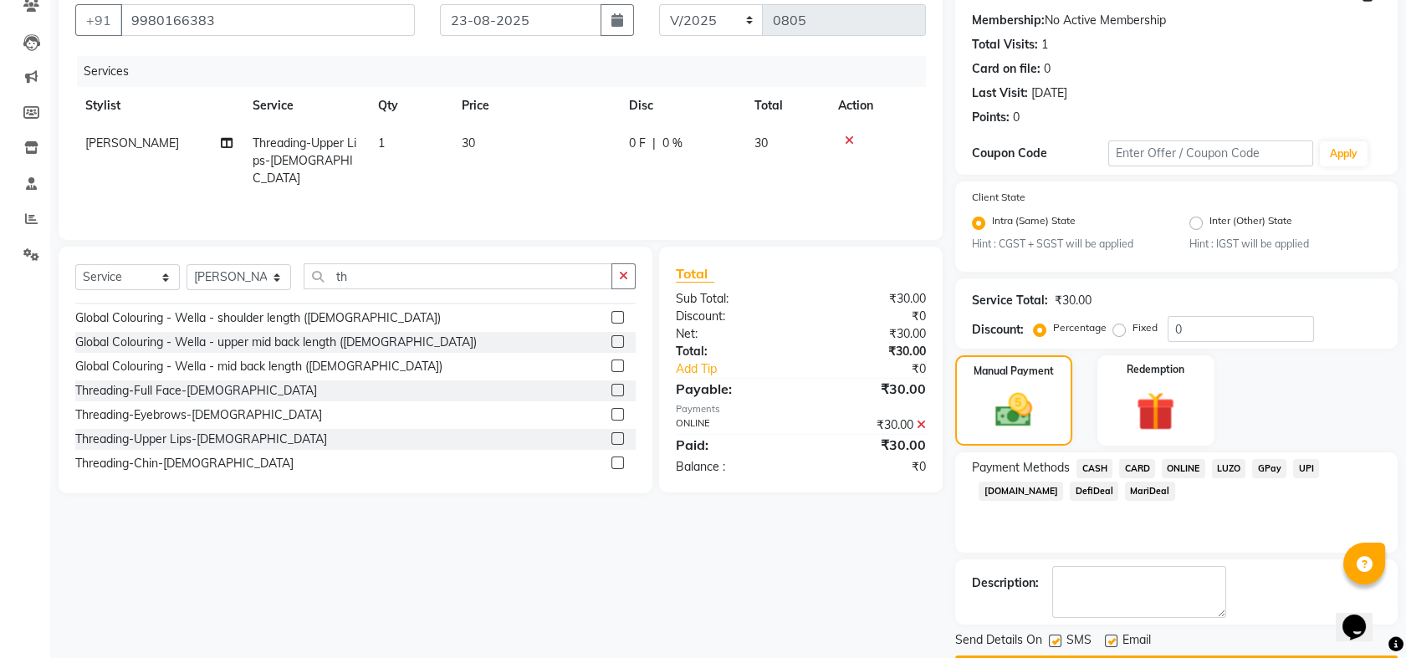
scroll to position [198, 0]
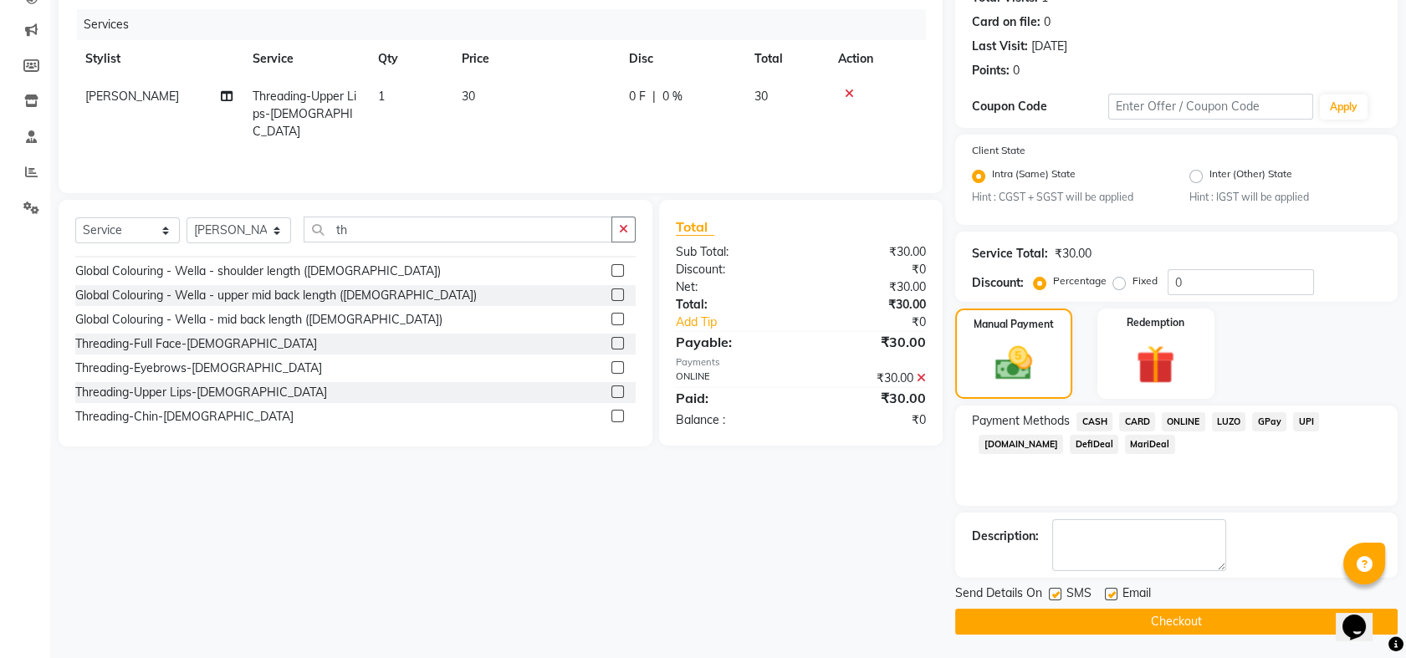
click at [1184, 618] on button "Checkout" at bounding box center [1176, 622] width 442 height 26
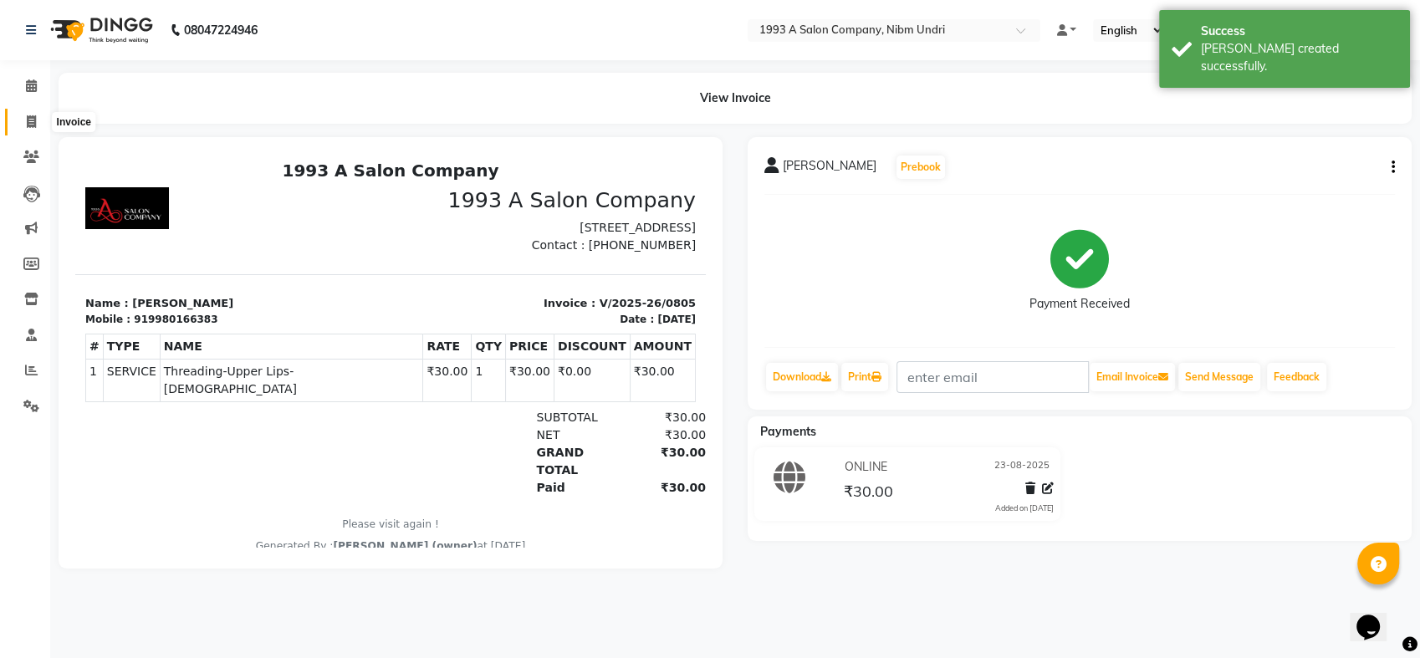
click at [31, 125] on icon at bounding box center [31, 121] width 9 height 13
select select "5137"
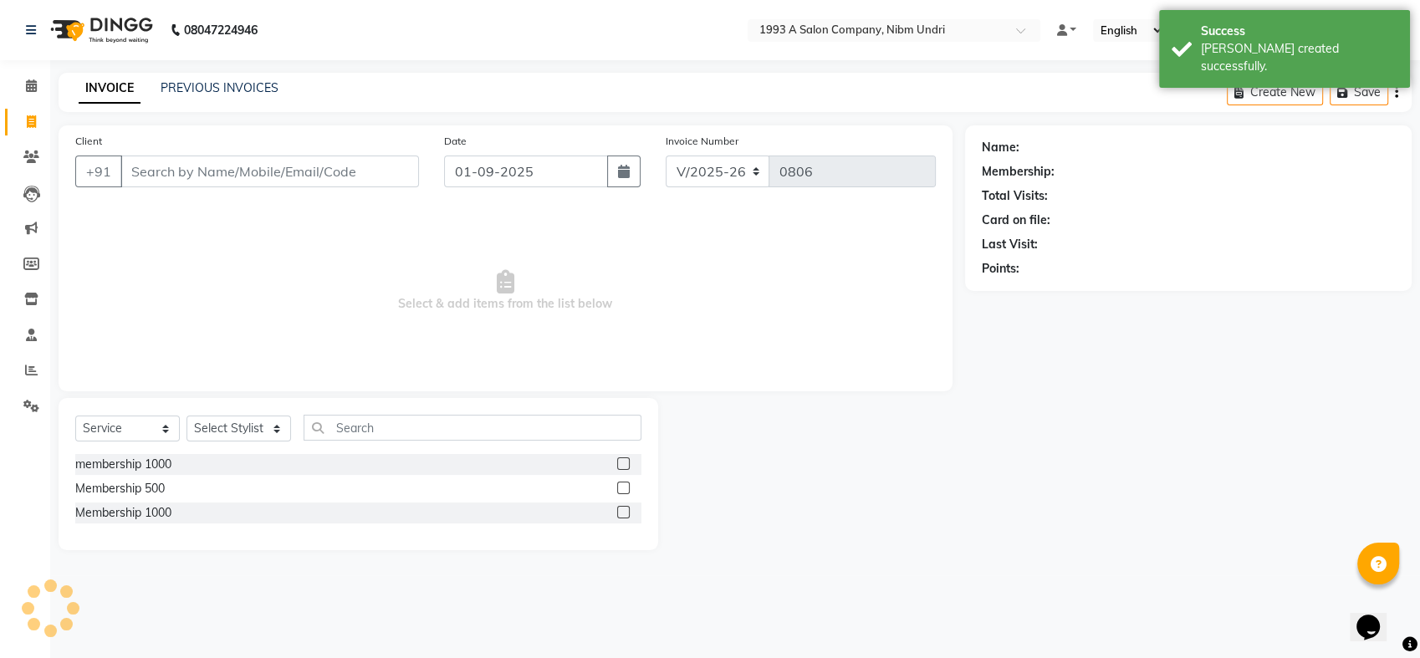
select select "membership"
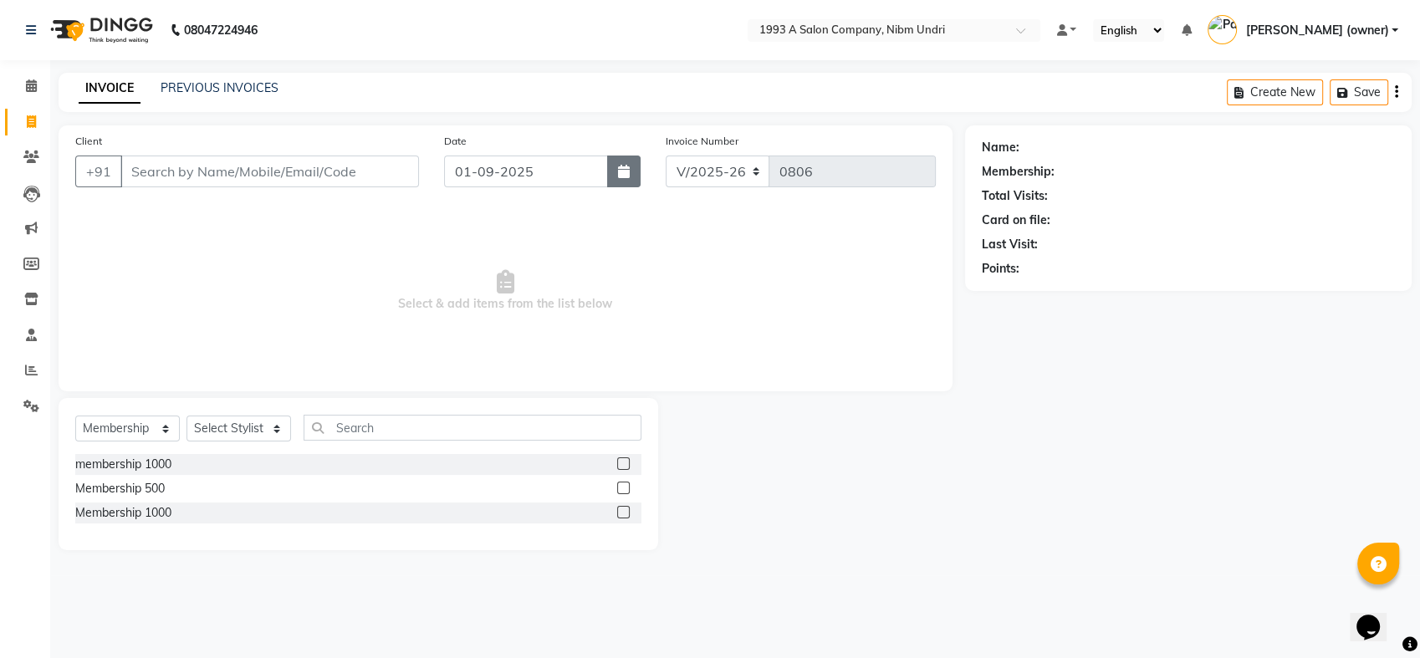
click at [630, 171] on button "button" at bounding box center [623, 172] width 33 height 32
select select "9"
select select "2025"
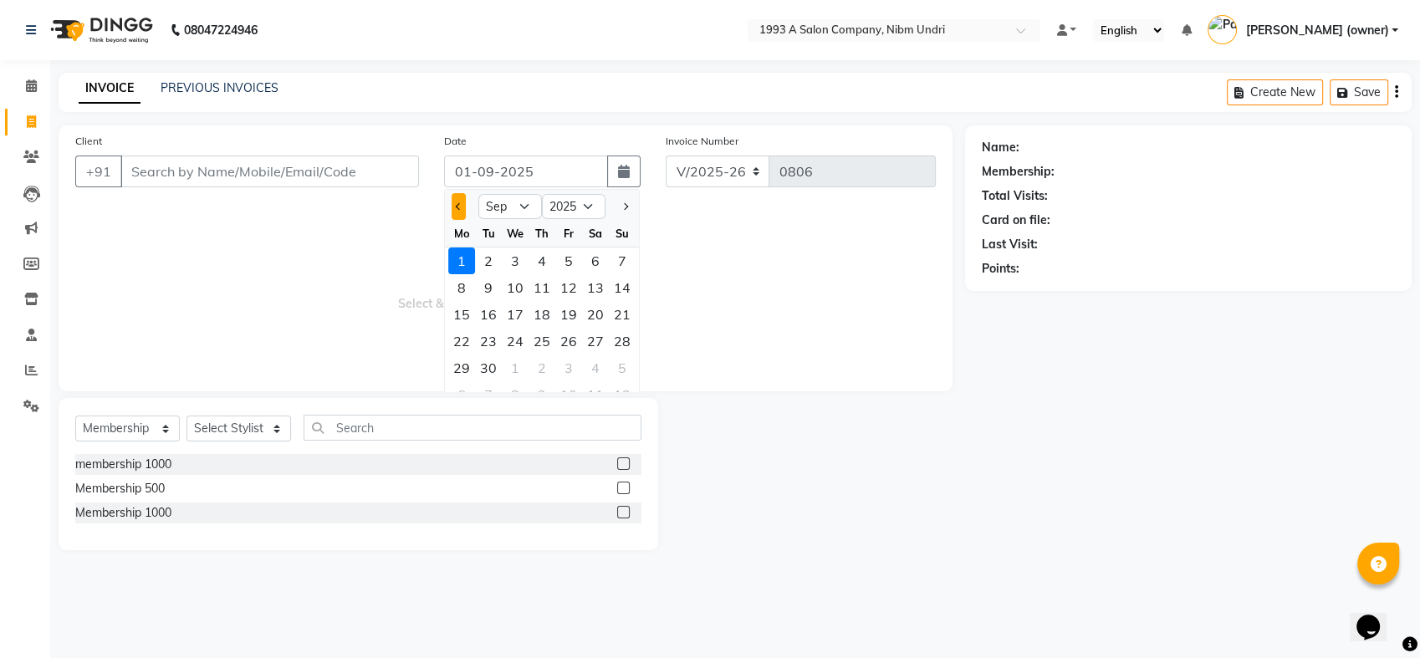
click at [457, 213] on button "Previous month" at bounding box center [459, 206] width 14 height 27
select select "8"
click at [594, 346] on div "23" at bounding box center [595, 341] width 27 height 27
type input "23-08-2025"
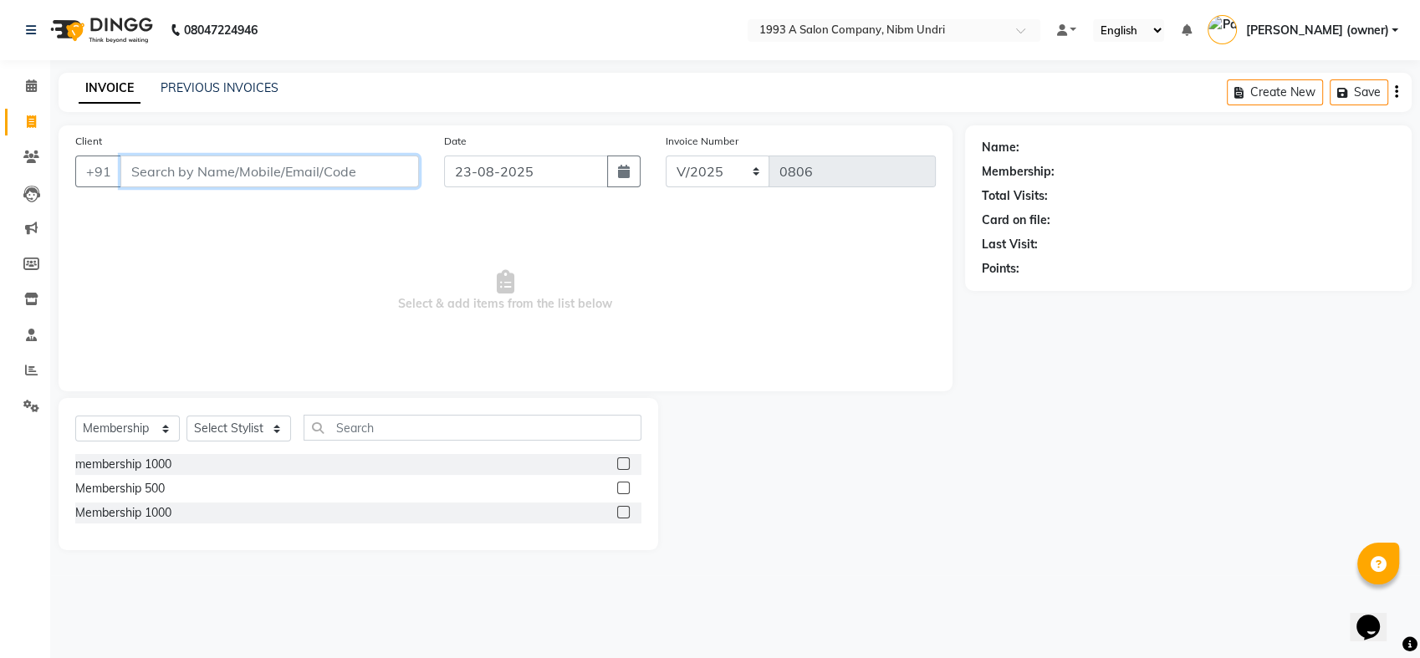
click at [314, 171] on input "Client" at bounding box center [269, 172] width 299 height 32
click at [314, 171] on input "911900" at bounding box center [226, 172] width 213 height 32
type input "9119003859"
click at [388, 167] on span "Add Client" at bounding box center [376, 171] width 66 height 17
select select "22"
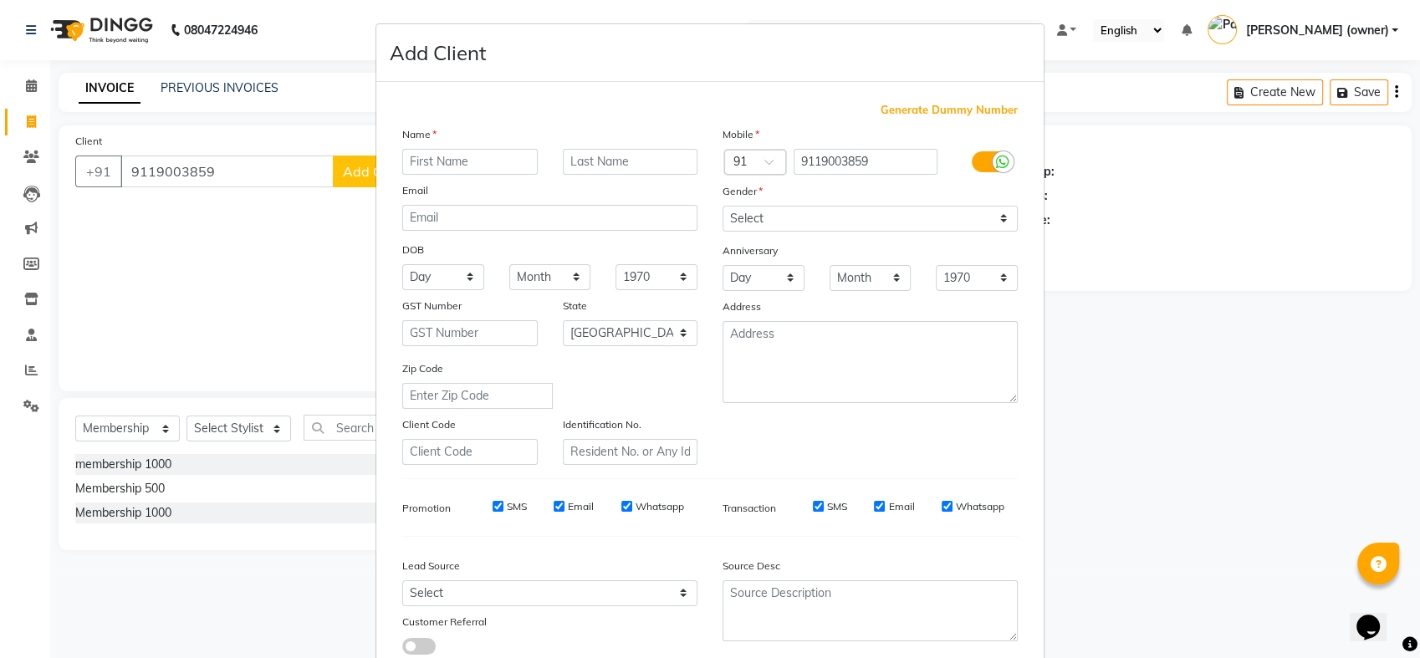
click at [445, 159] on input "text" at bounding box center [469, 162] width 135 height 26
type input "packaj"
click at [997, 215] on select "Select [DEMOGRAPHIC_DATA] [DEMOGRAPHIC_DATA] Other Prefer Not To Say" at bounding box center [869, 219] width 295 height 26
select select "[DEMOGRAPHIC_DATA]"
click at [722, 206] on select "Select [DEMOGRAPHIC_DATA] [DEMOGRAPHIC_DATA] Other Prefer Not To Say" at bounding box center [869, 219] width 295 height 26
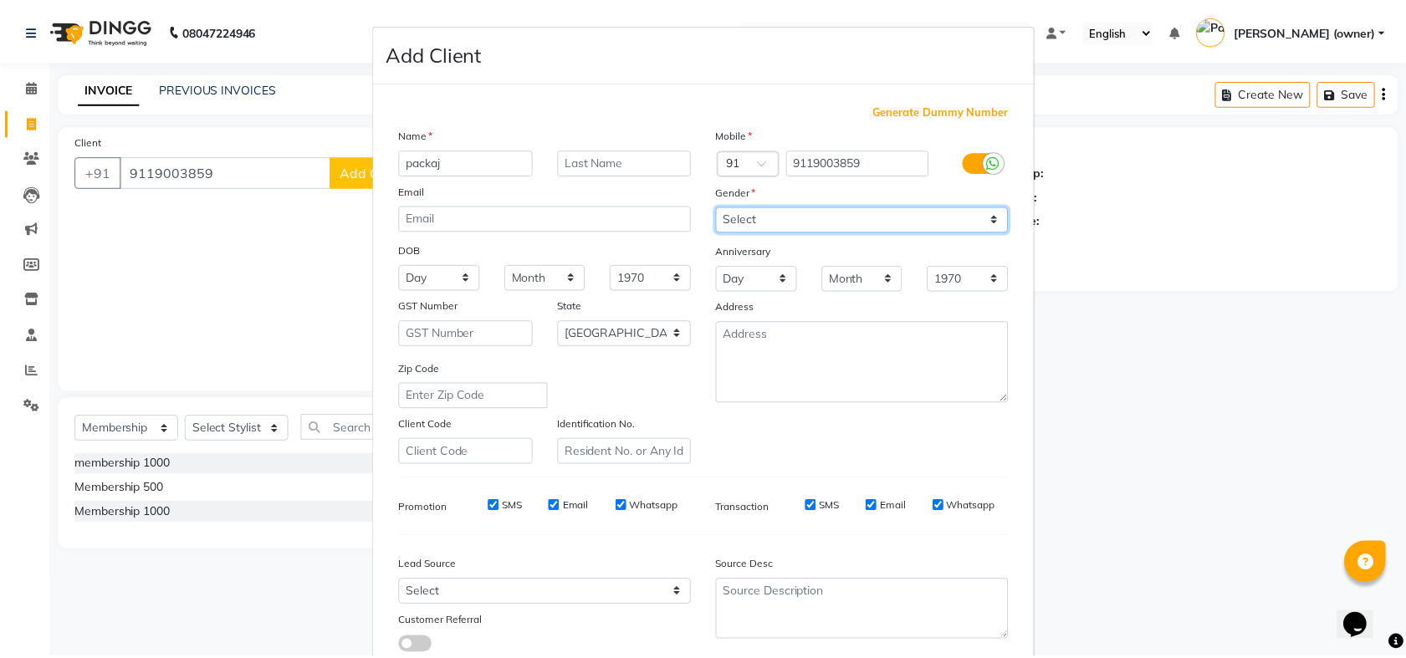
scroll to position [110, 0]
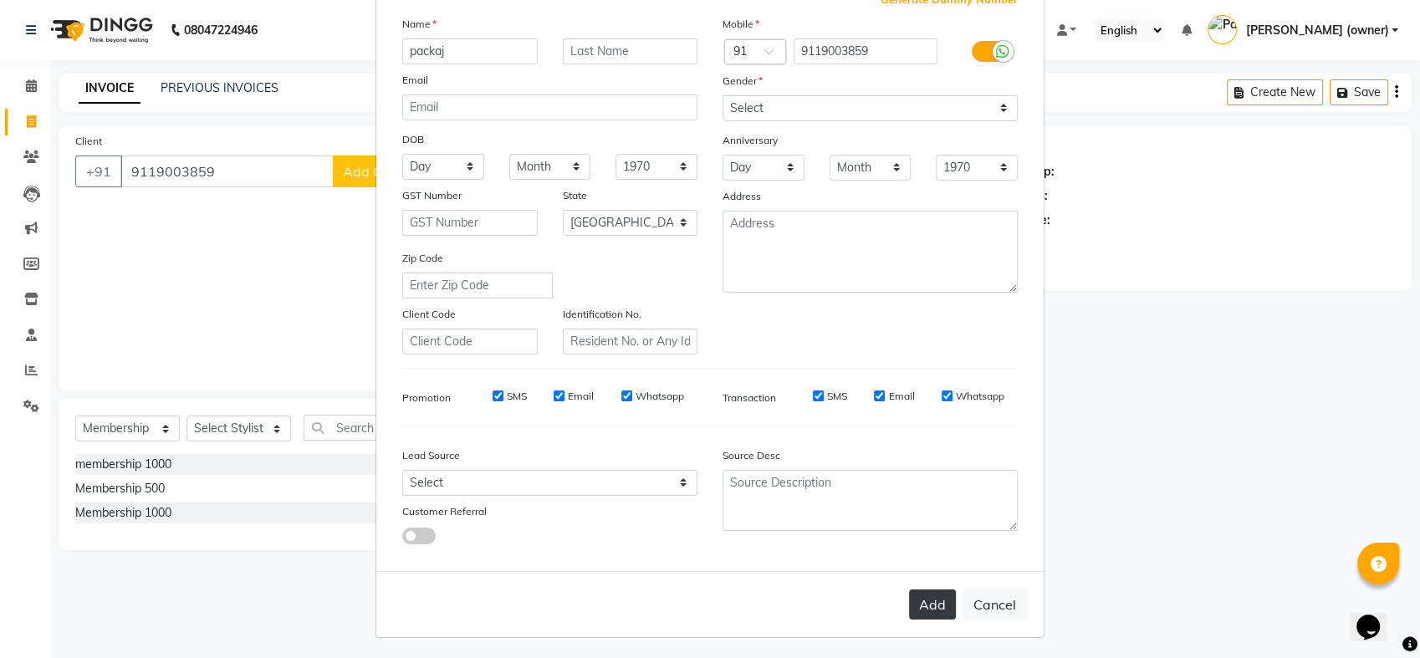
click at [913, 605] on button "Add" at bounding box center [932, 605] width 47 height 30
select select
select select "null"
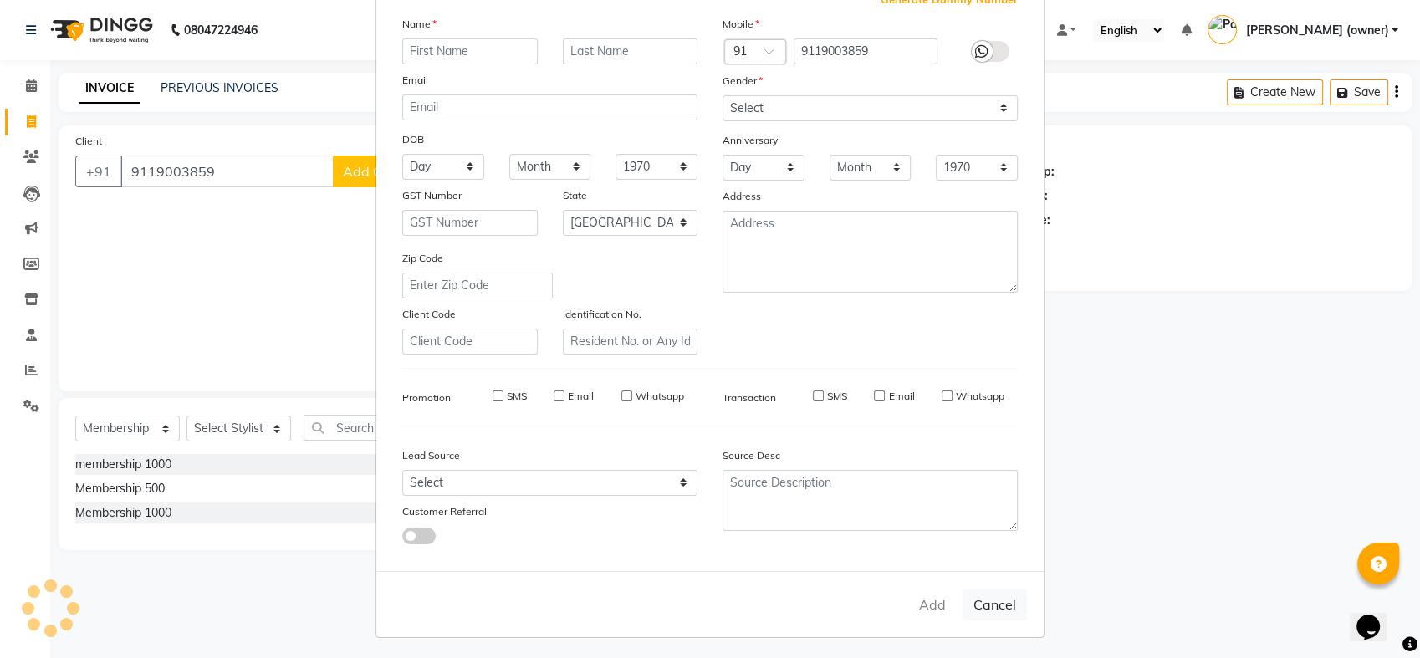
select select
checkbox input "false"
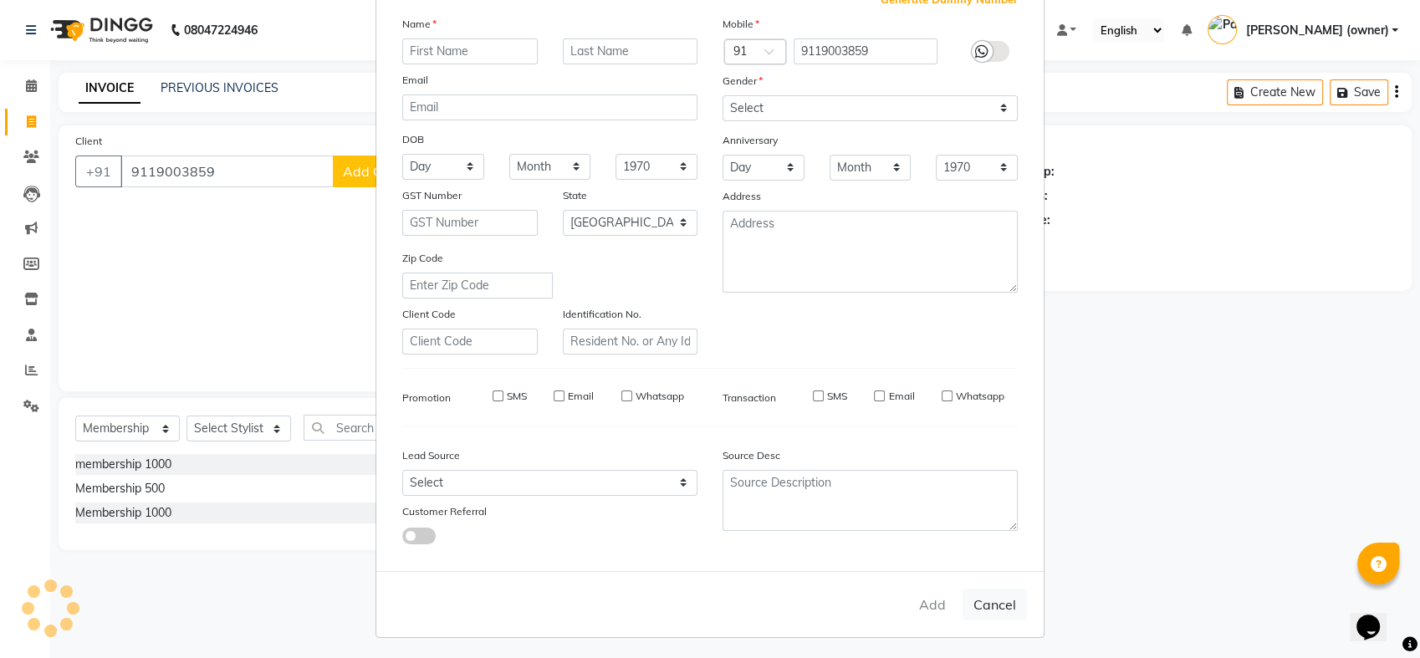
checkbox input "false"
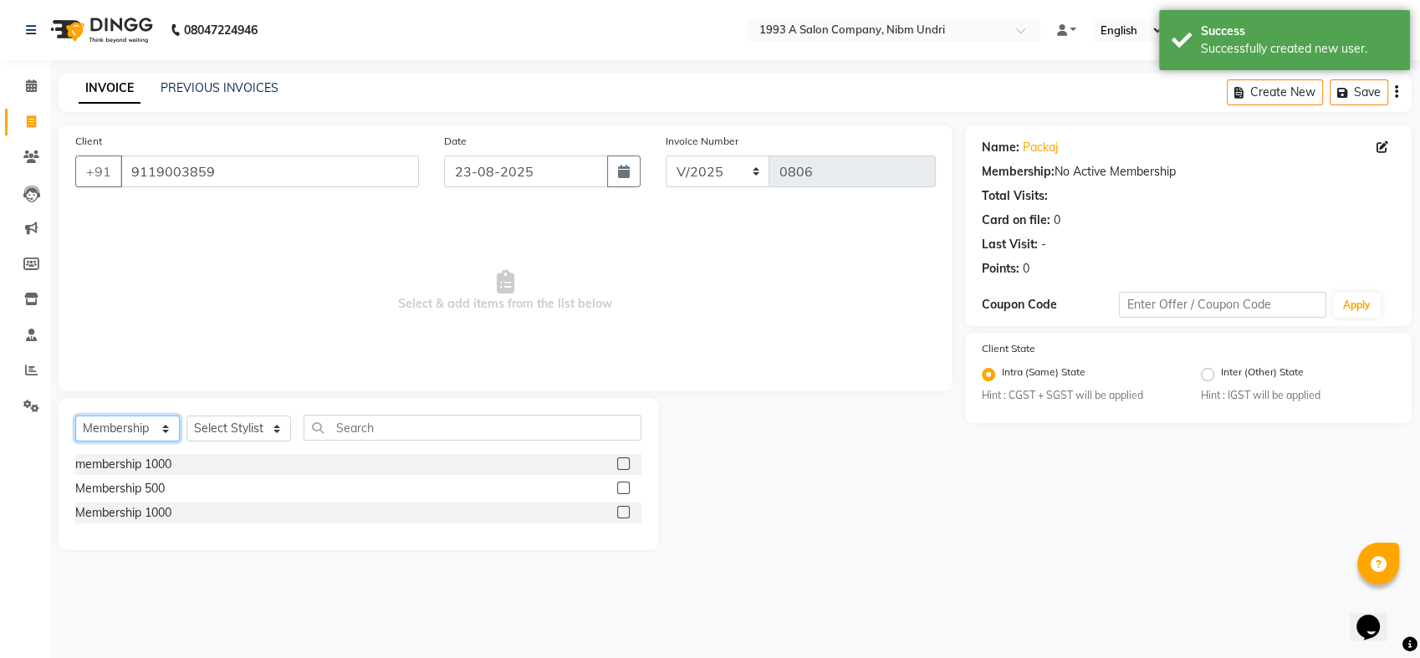
click at [164, 428] on select "Select Service Product Membership Package Voucher Prepaid Gift Card" at bounding box center [127, 429] width 105 height 26
select select "service"
click at [75, 416] on select "Select Service Product Membership Package Voucher Prepaid Gift Card" at bounding box center [127, 429] width 105 height 26
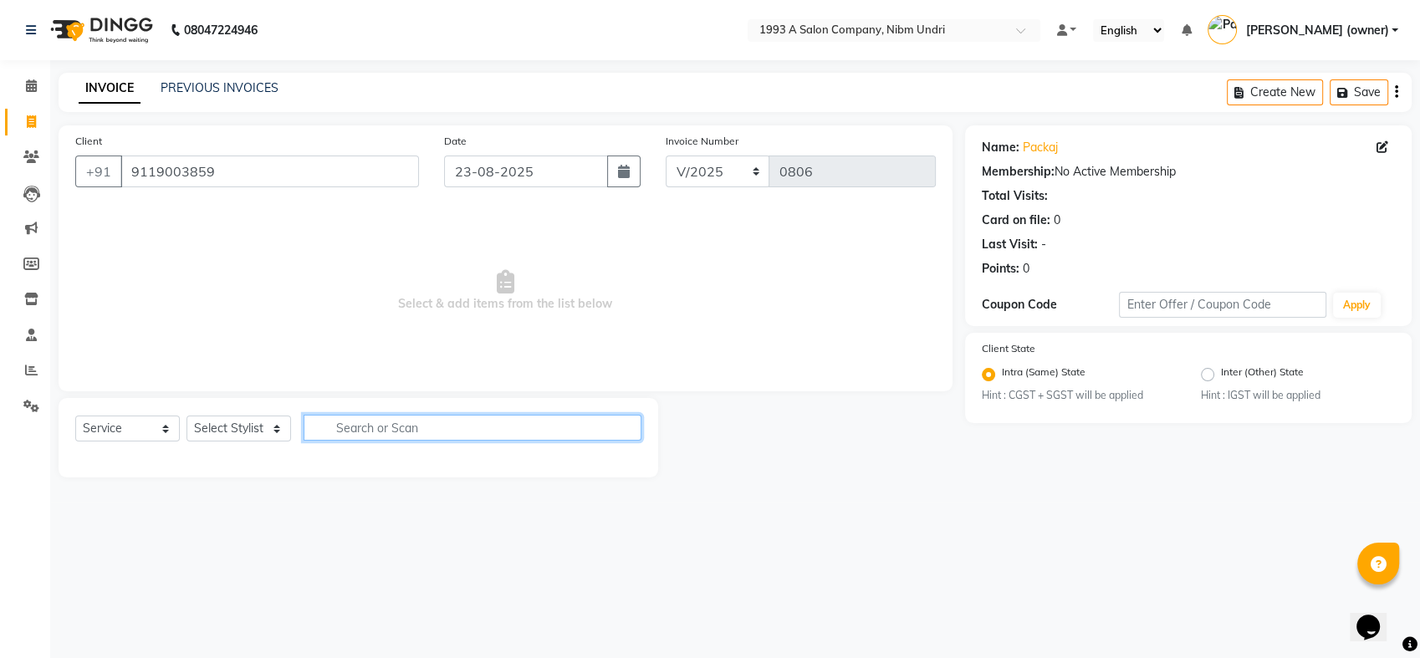
click at [359, 429] on input "text" at bounding box center [473, 428] width 338 height 26
click at [470, 428] on input "package" at bounding box center [461, 428] width 314 height 26
type input "package"
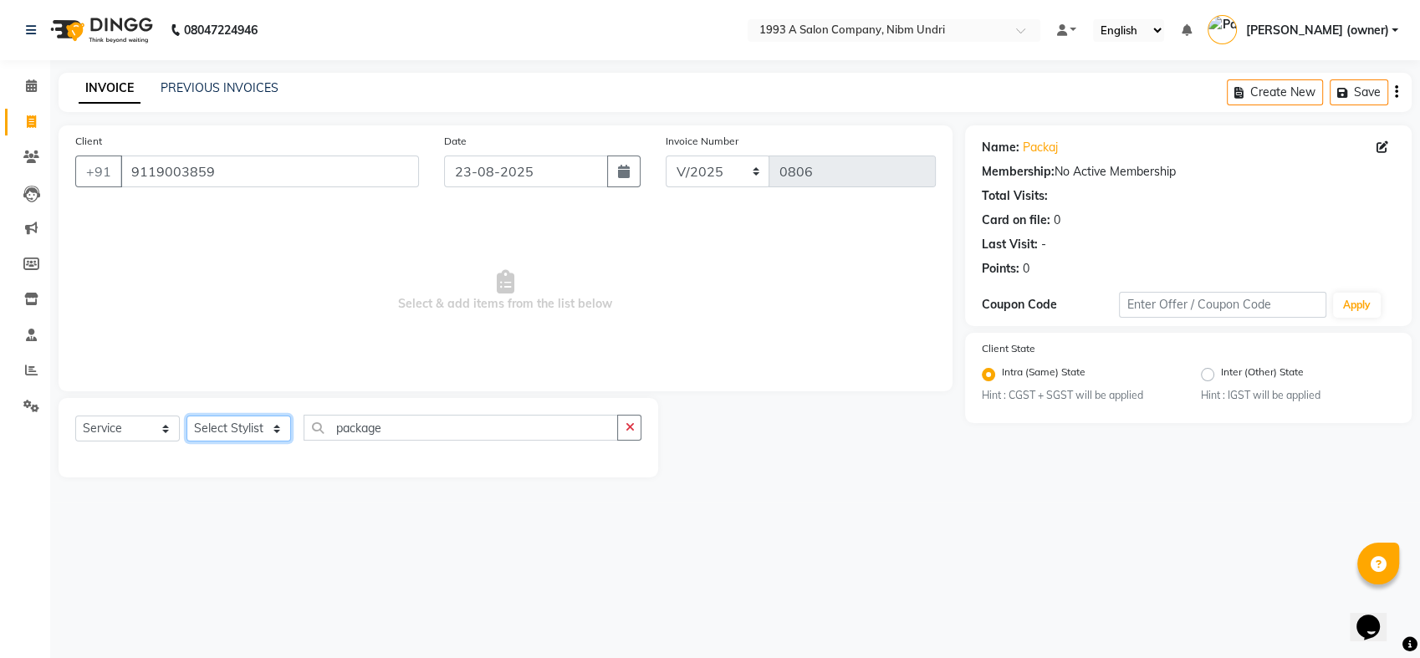
click at [282, 429] on select "Select Stylist Akash [PERSON_NAME] Khyale [PERSON_NAME] (owner) [PERSON_NAME]" at bounding box center [238, 429] width 105 height 26
select select "33045"
click at [186, 416] on select "Select Stylist Akash [PERSON_NAME] Khyale [PERSON_NAME] (owner) [PERSON_NAME]" at bounding box center [238, 429] width 105 height 26
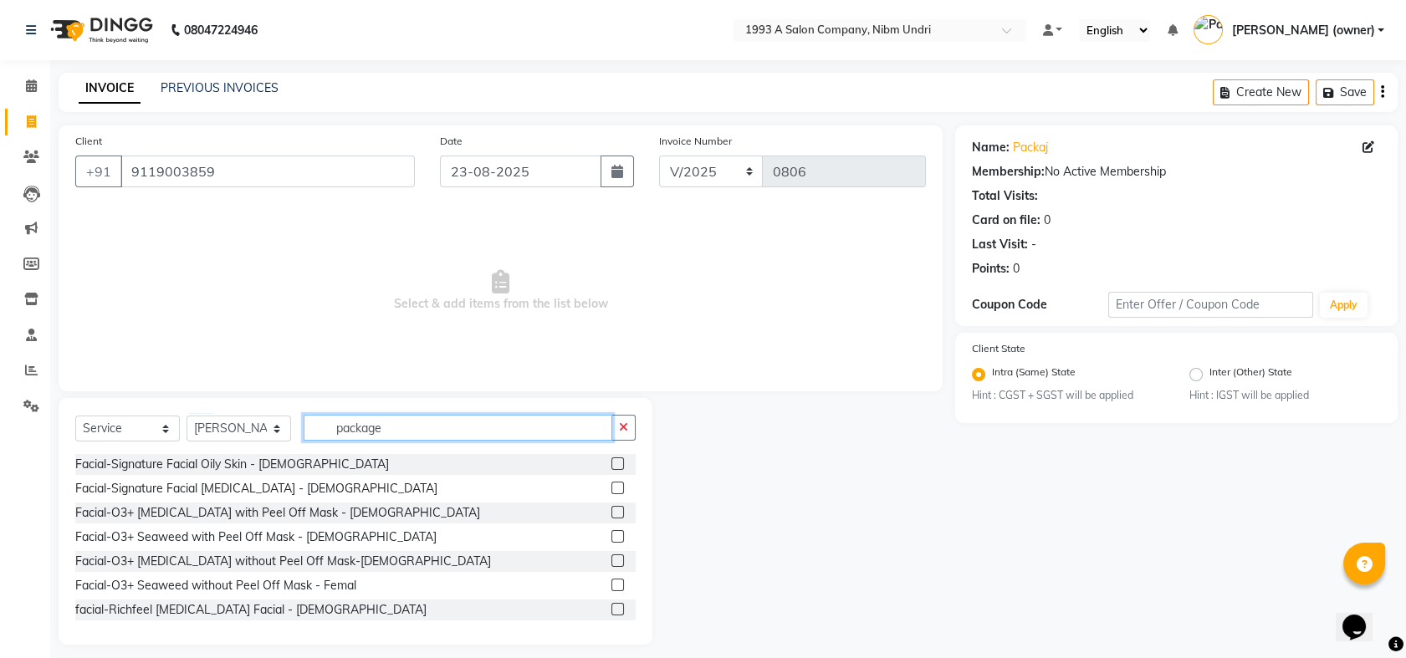
click at [408, 426] on input "package" at bounding box center [458, 428] width 309 height 26
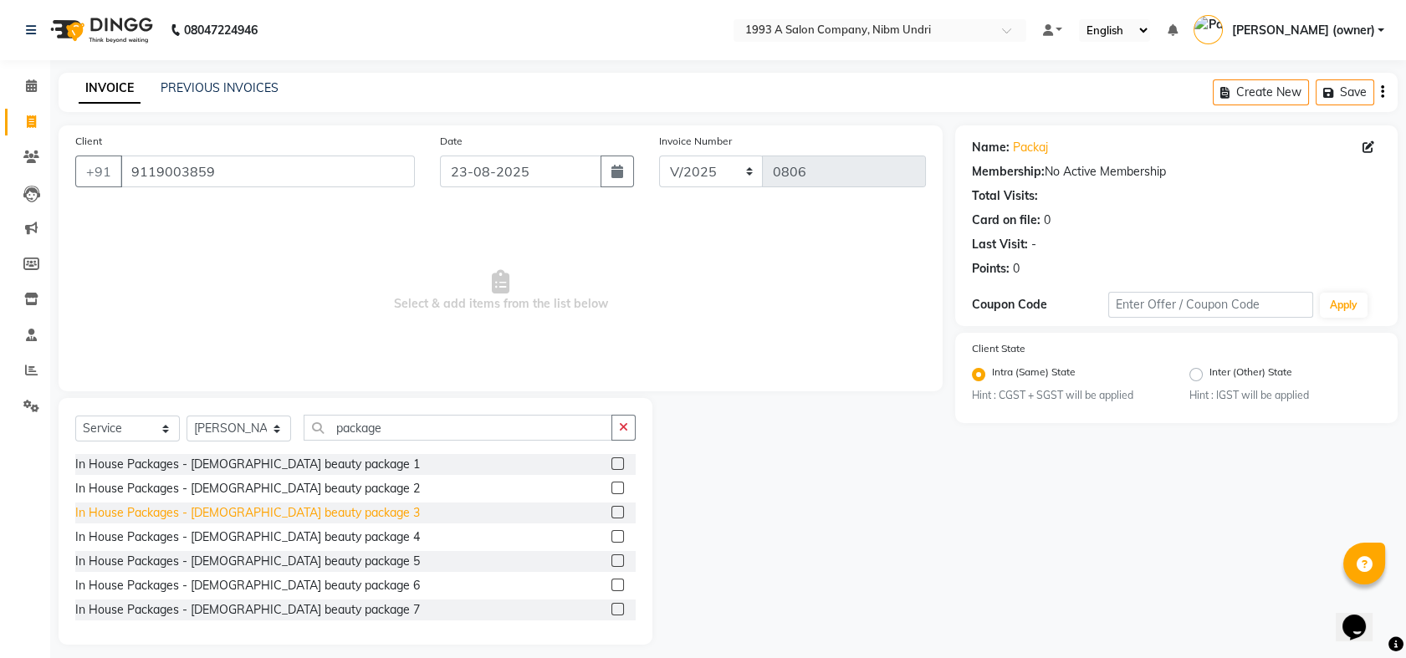
click at [201, 511] on div "In House Packages - [DEMOGRAPHIC_DATA] beauty package 3" at bounding box center [247, 513] width 345 height 18
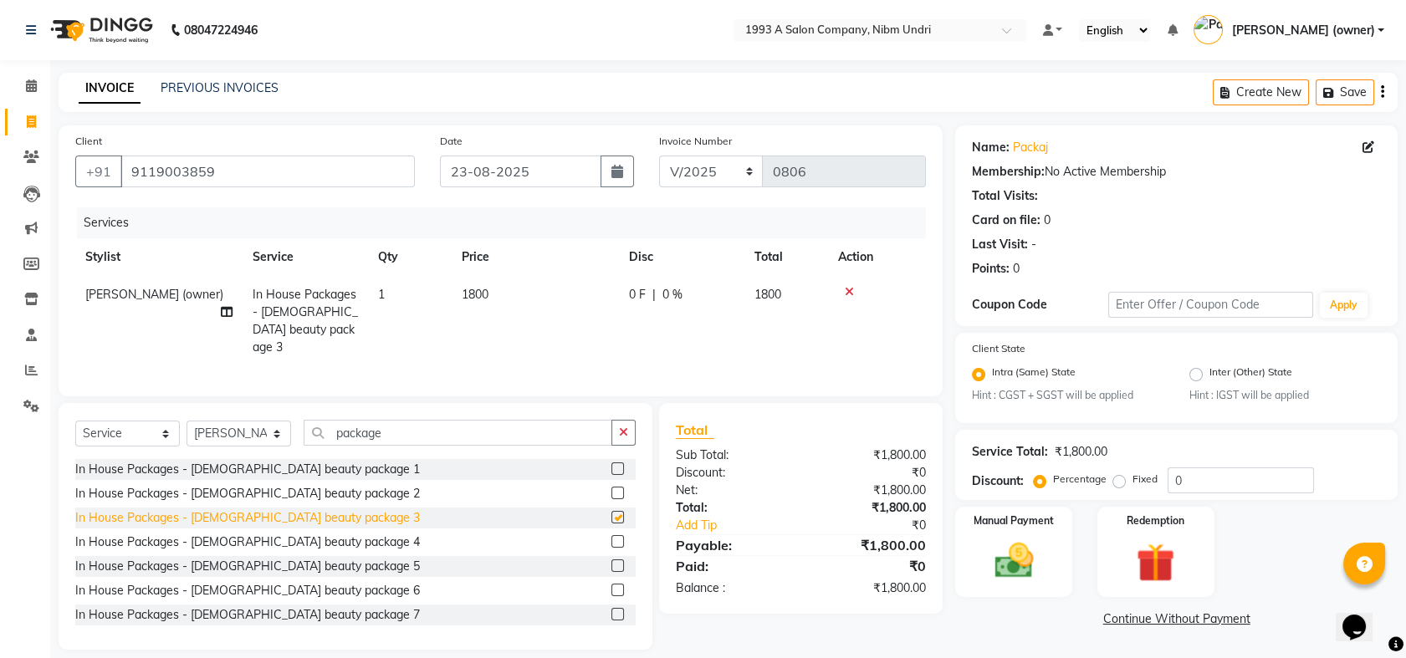
checkbox input "false"
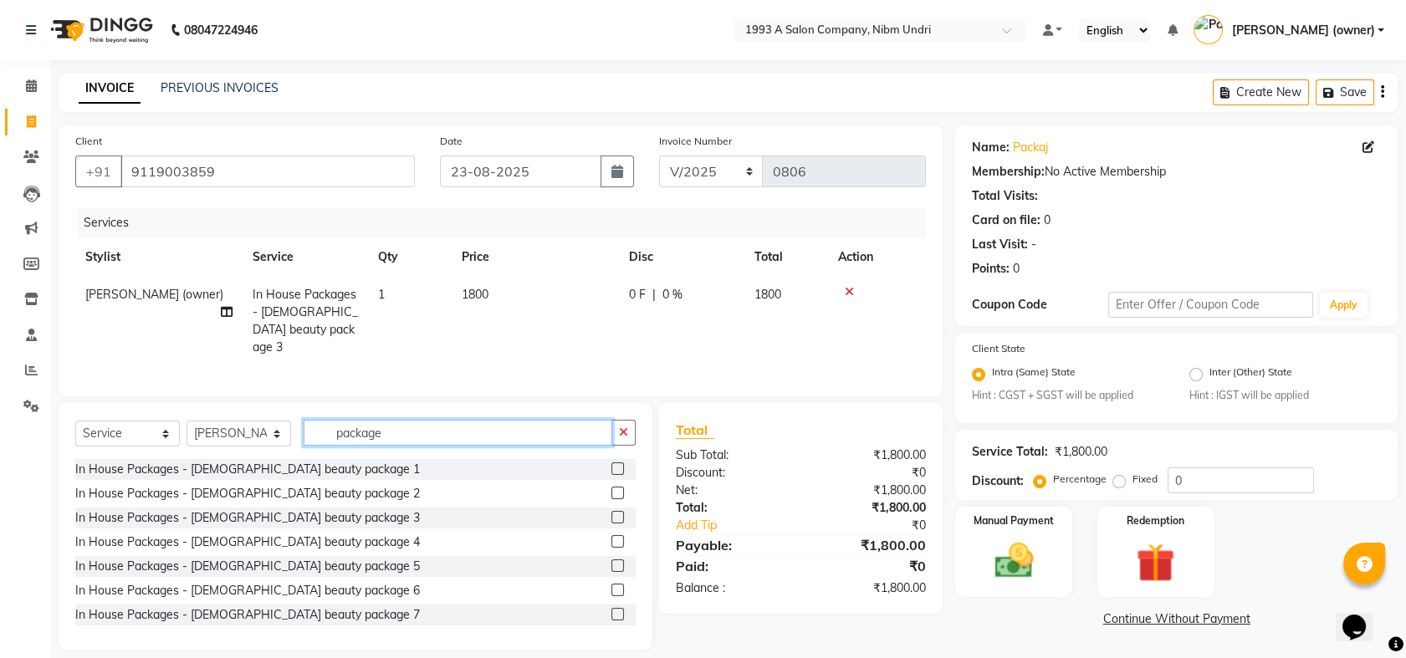
click at [396, 429] on input "package" at bounding box center [458, 433] width 309 height 26
type input "p"
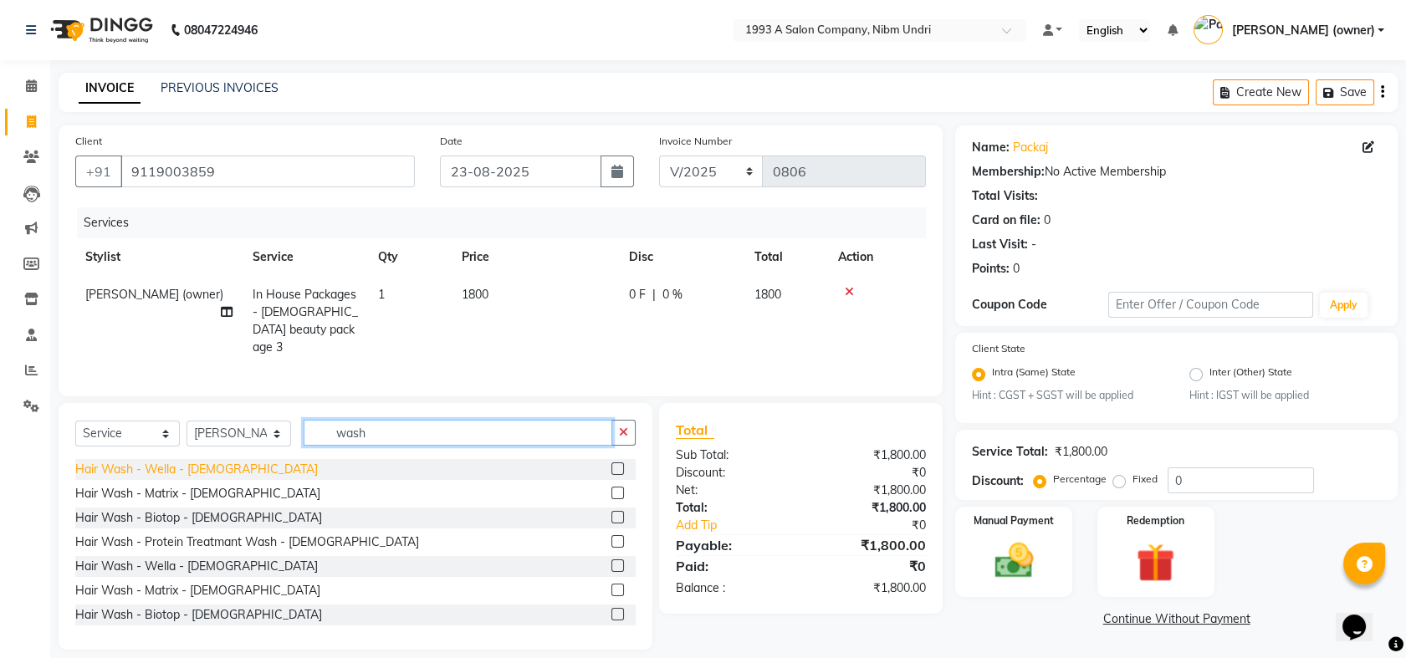
type input "wash"
click at [142, 467] on div "Hair Wash - Wella - [DEMOGRAPHIC_DATA]" at bounding box center [196, 470] width 242 height 18
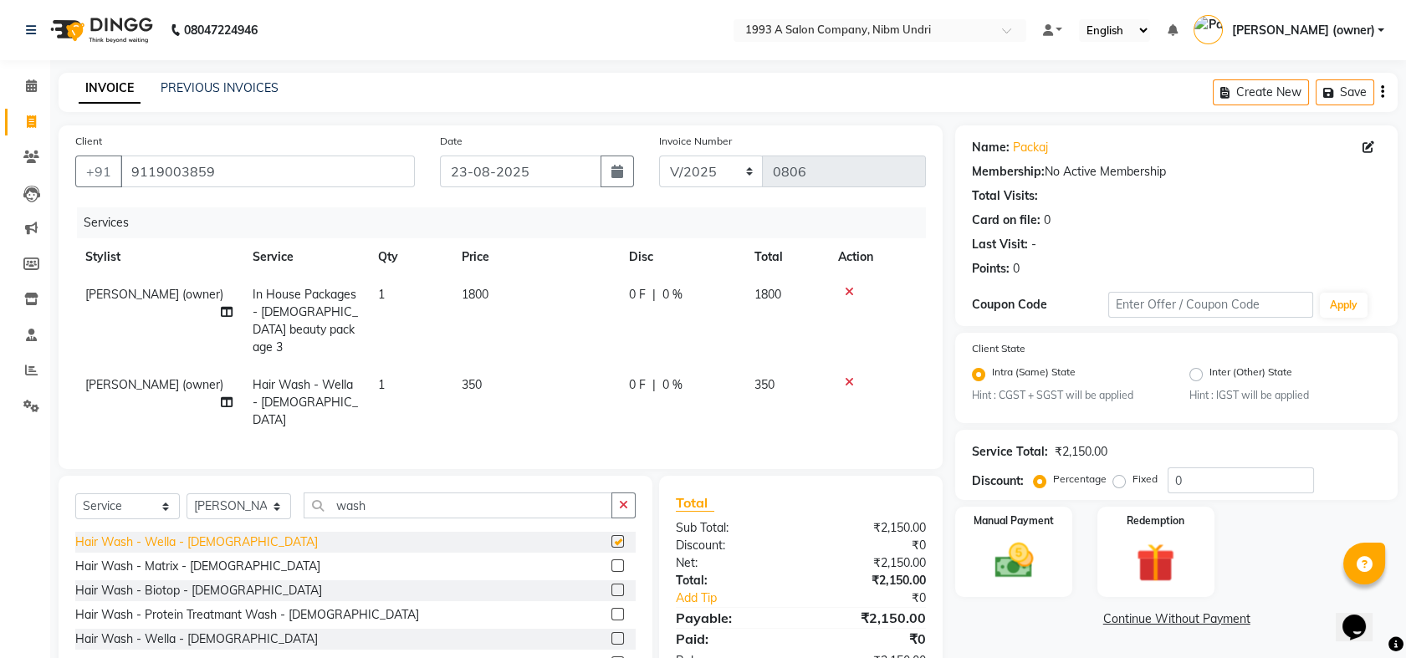
checkbox input "false"
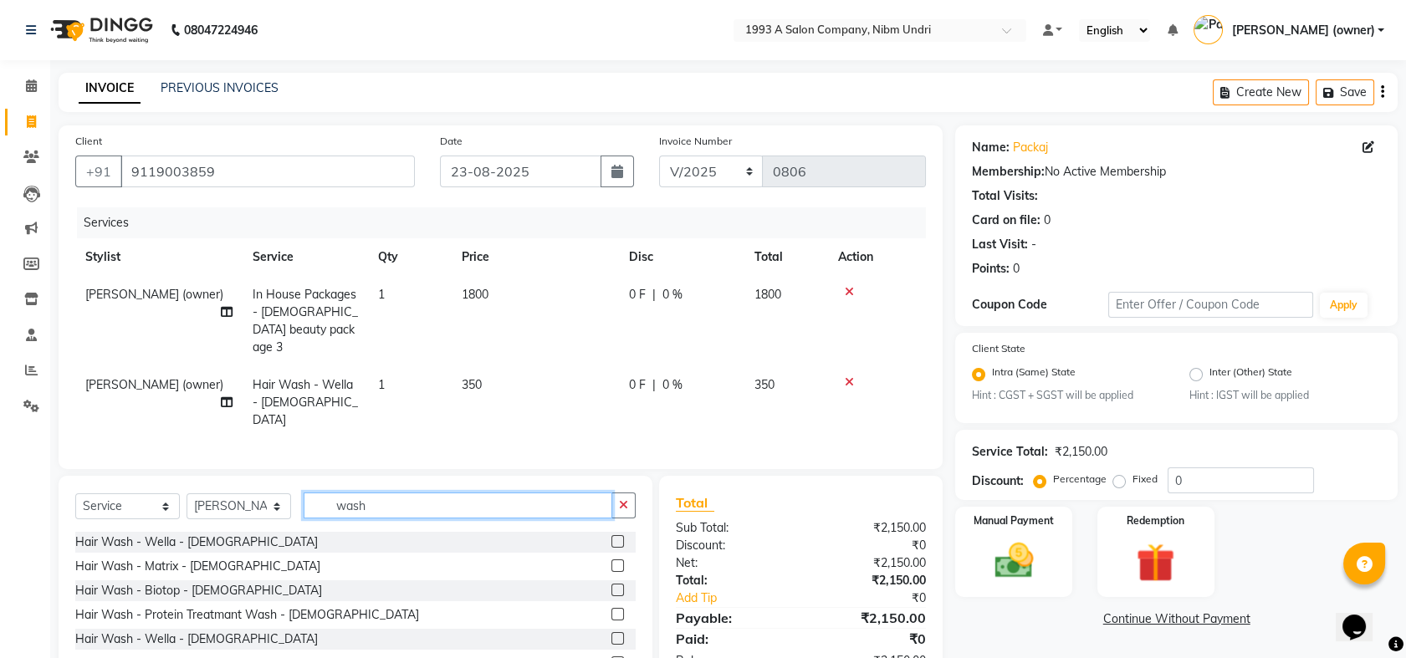
click at [384, 493] on input "wash" at bounding box center [458, 506] width 309 height 26
type input "w"
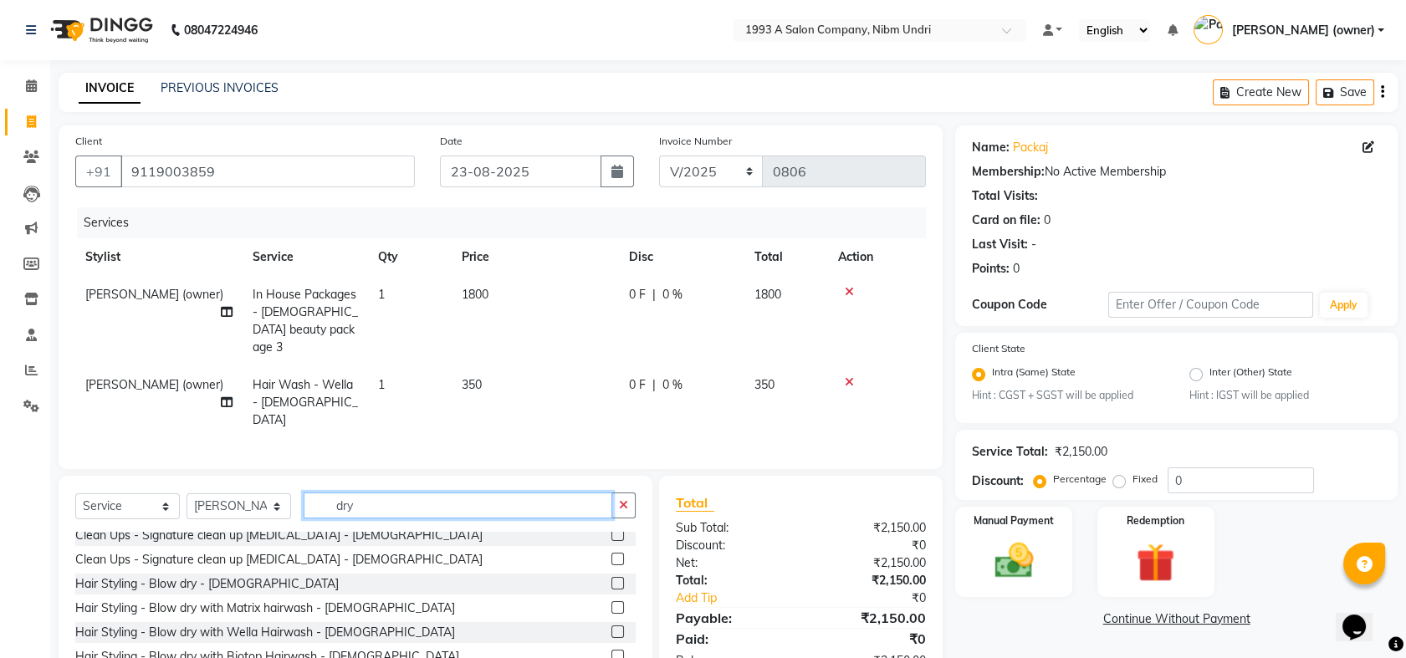
scroll to position [158, 0]
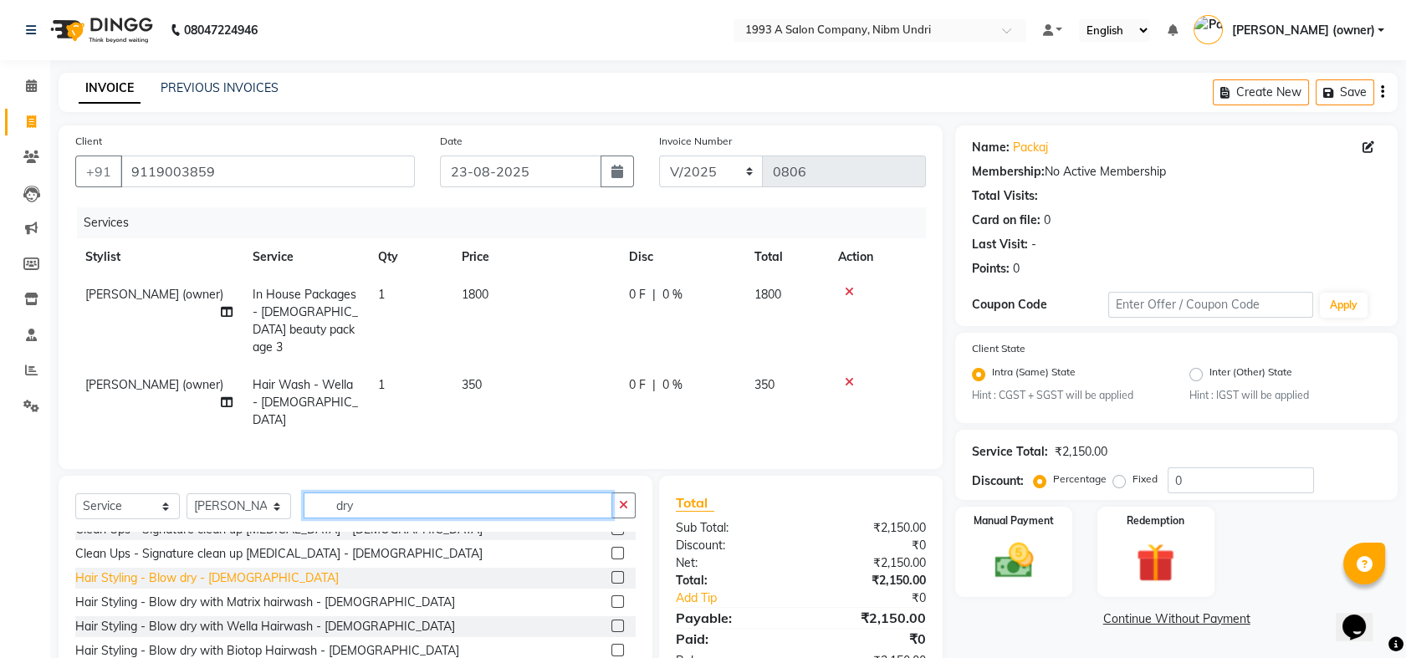
type input "dry"
click at [184, 569] on div "Hair Styling - Blow dry - [DEMOGRAPHIC_DATA]" at bounding box center [206, 578] width 263 height 18
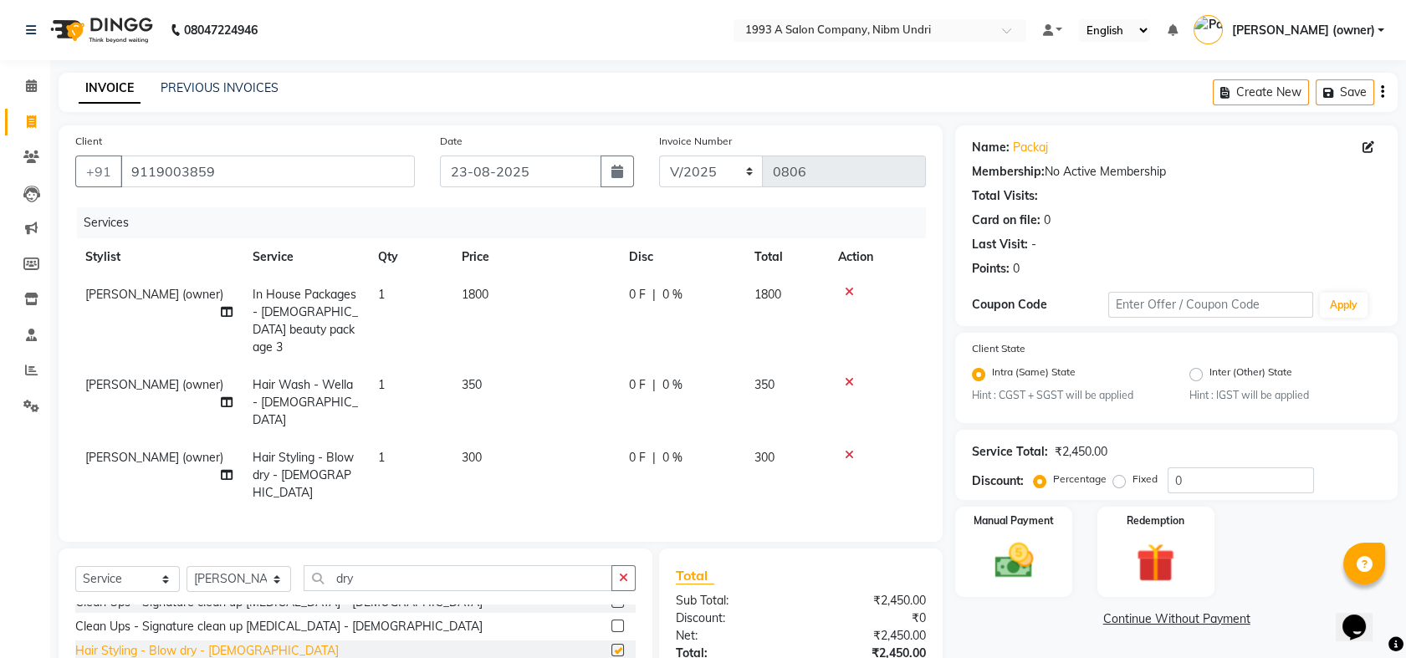
checkbox input "false"
click at [1017, 539] on img at bounding box center [1013, 562] width 65 height 46
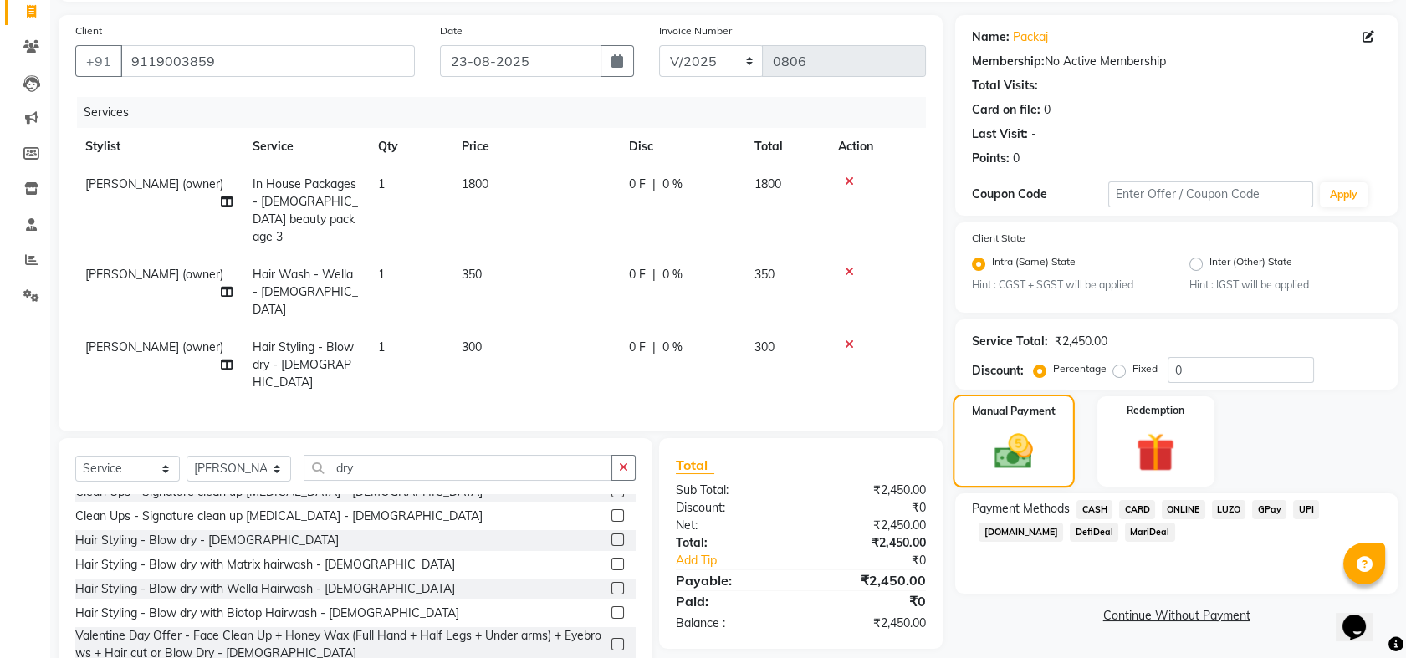
scroll to position [111, 0]
click at [1180, 508] on span "ONLINE" at bounding box center [1182, 508] width 43 height 19
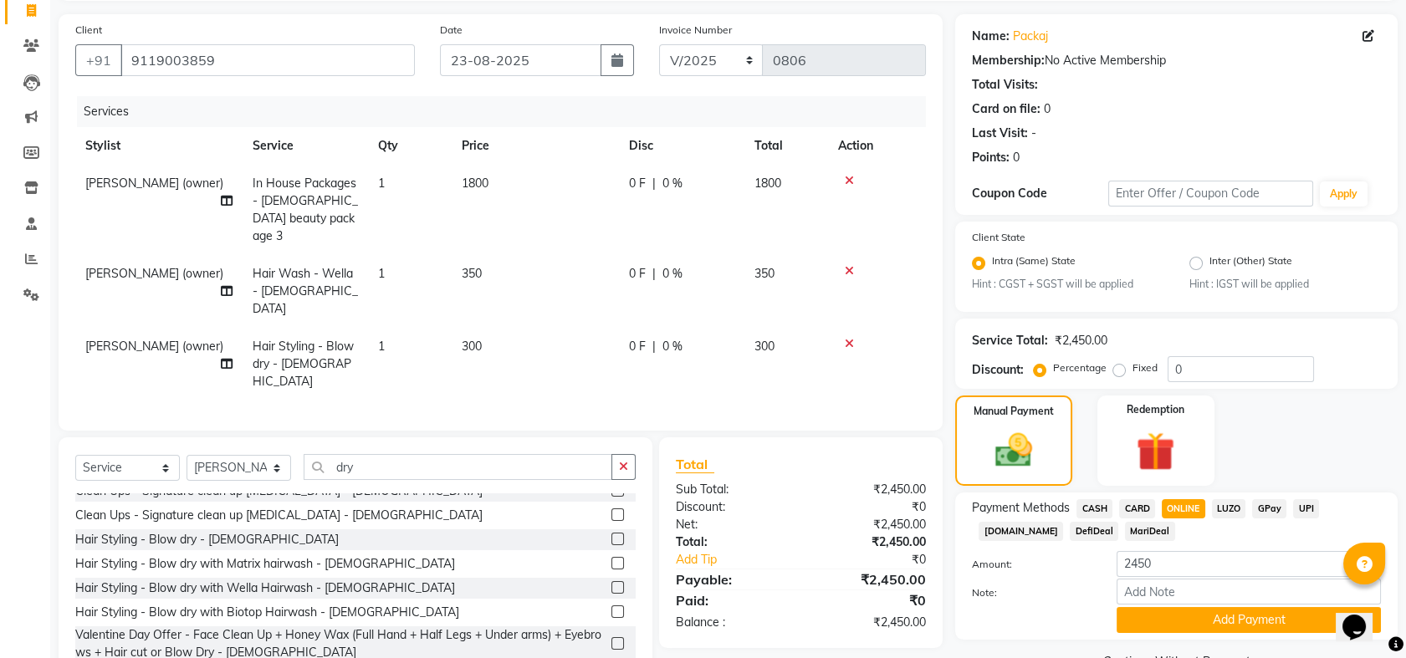
scroll to position [151, 0]
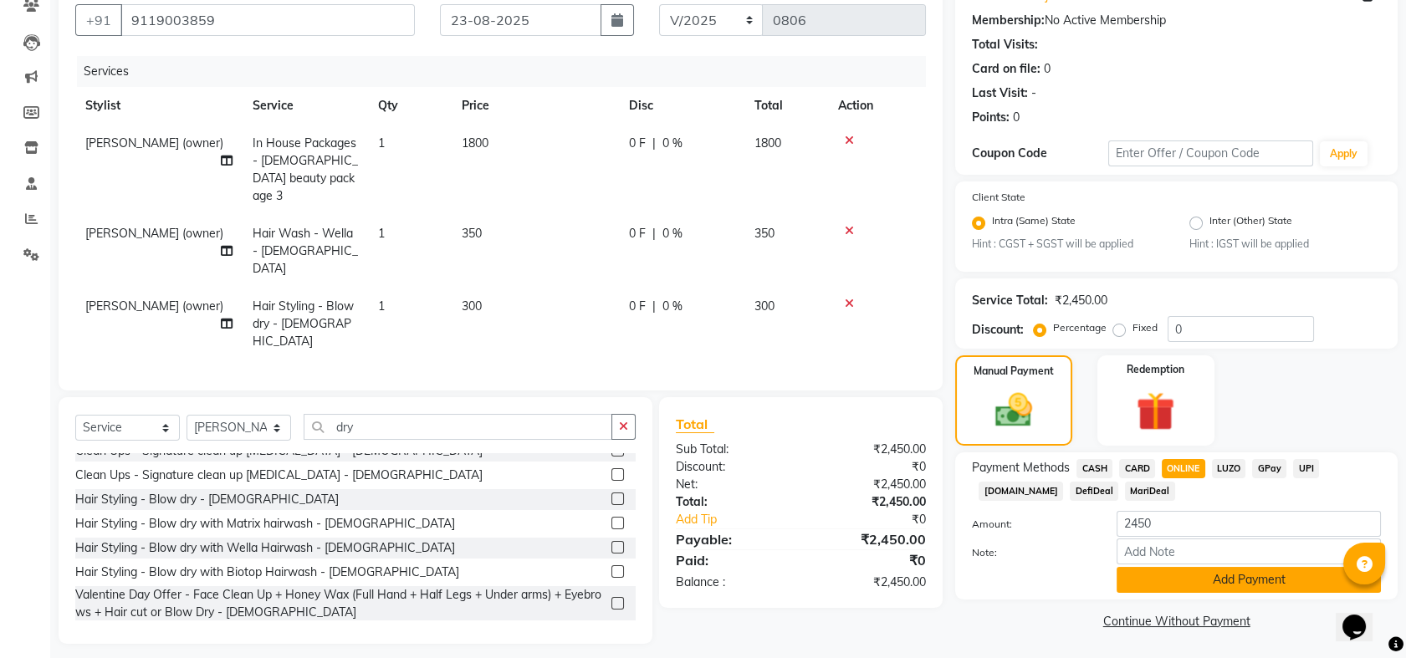
click at [1233, 580] on button "Add Payment" at bounding box center [1248, 580] width 264 height 26
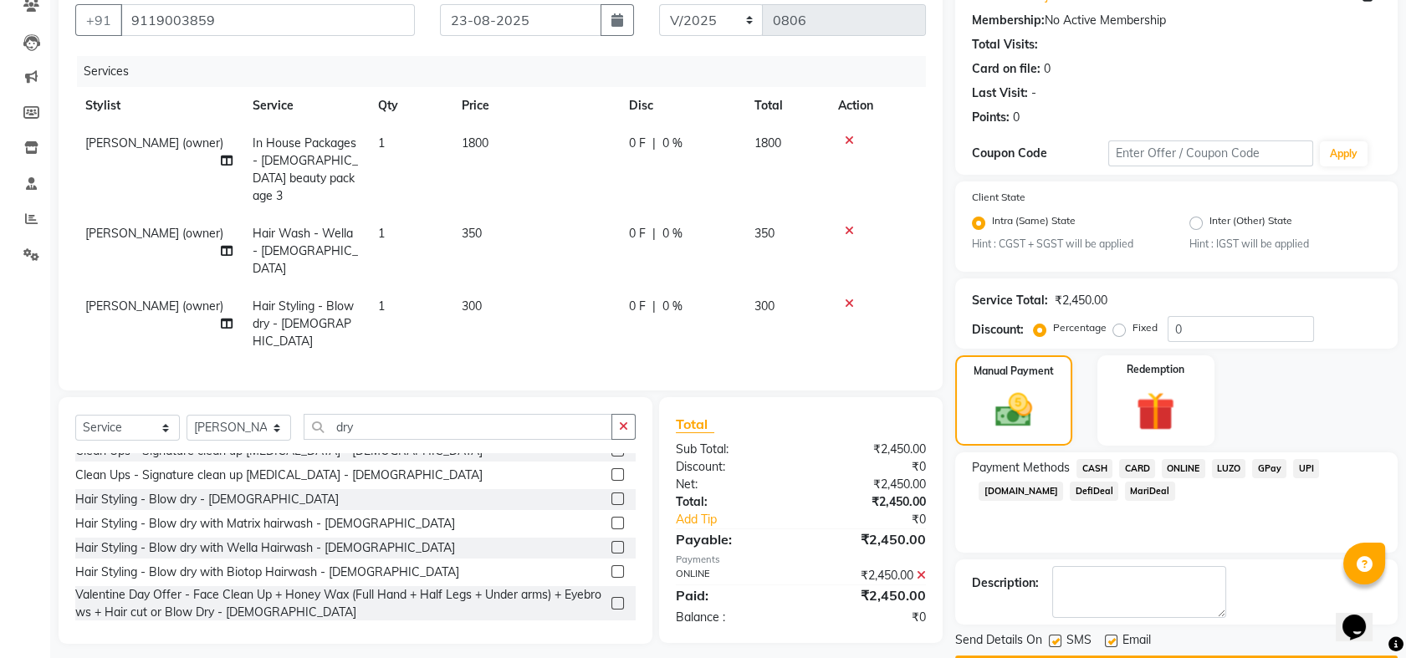
scroll to position [198, 0]
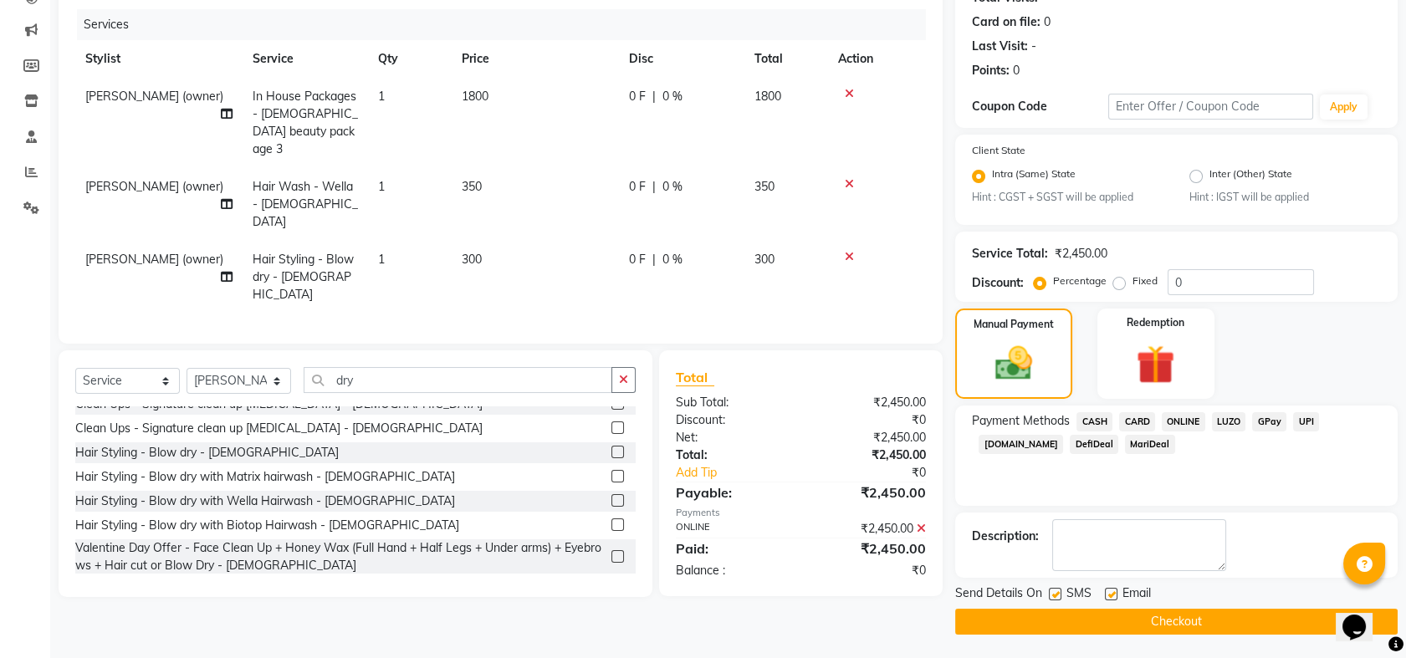
click at [1202, 623] on button "Checkout" at bounding box center [1176, 622] width 442 height 26
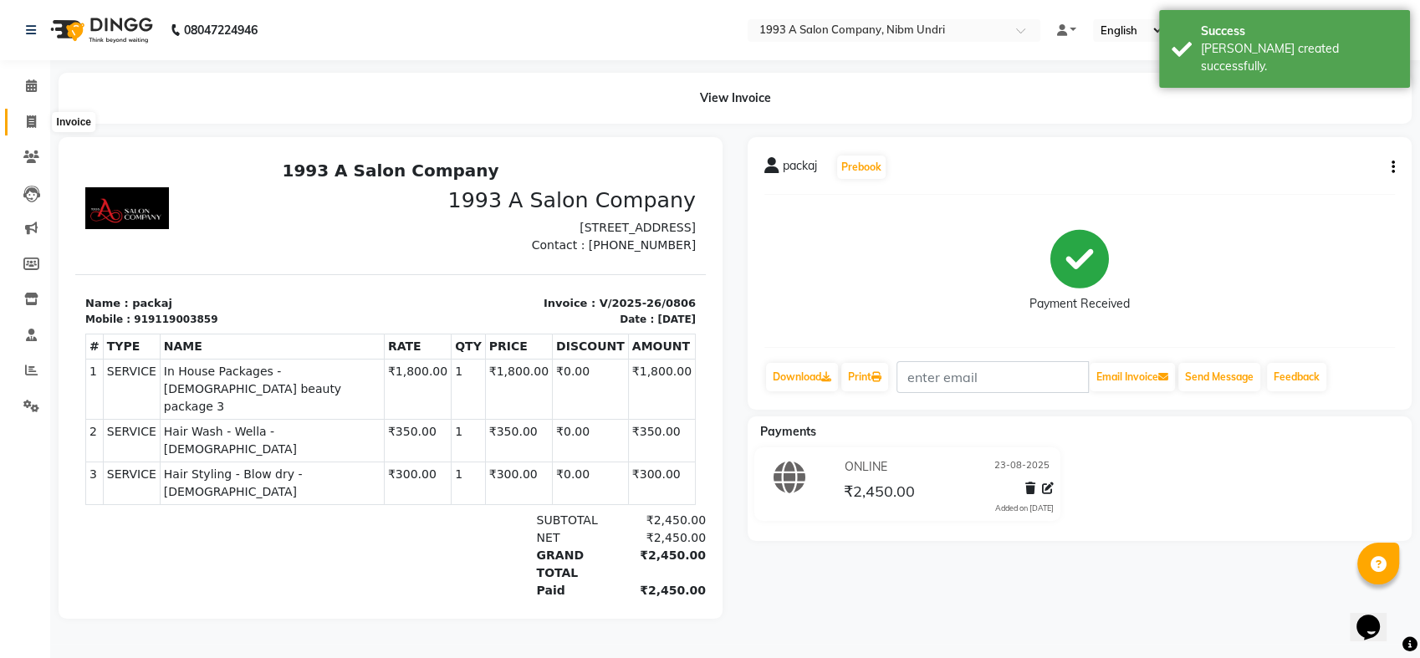
click at [30, 124] on icon at bounding box center [31, 121] width 9 height 13
select select "service"
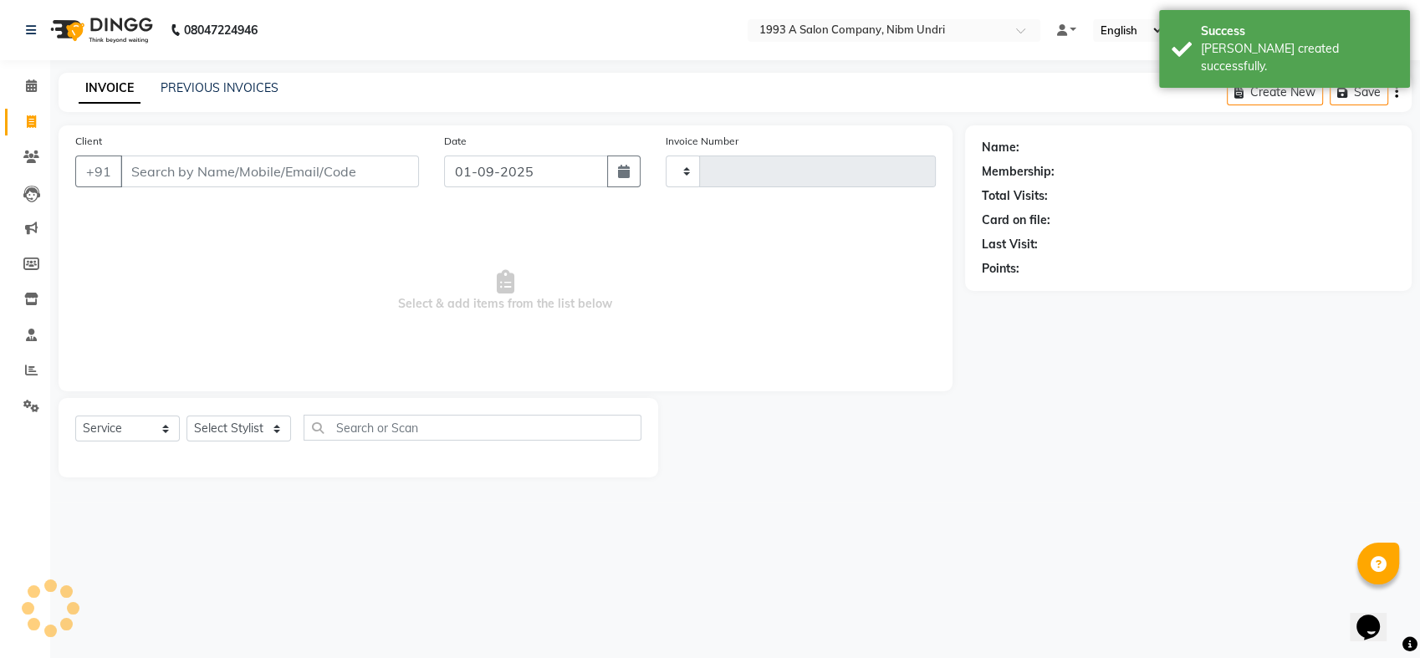
type input "0807"
select select "5137"
select select "membership"
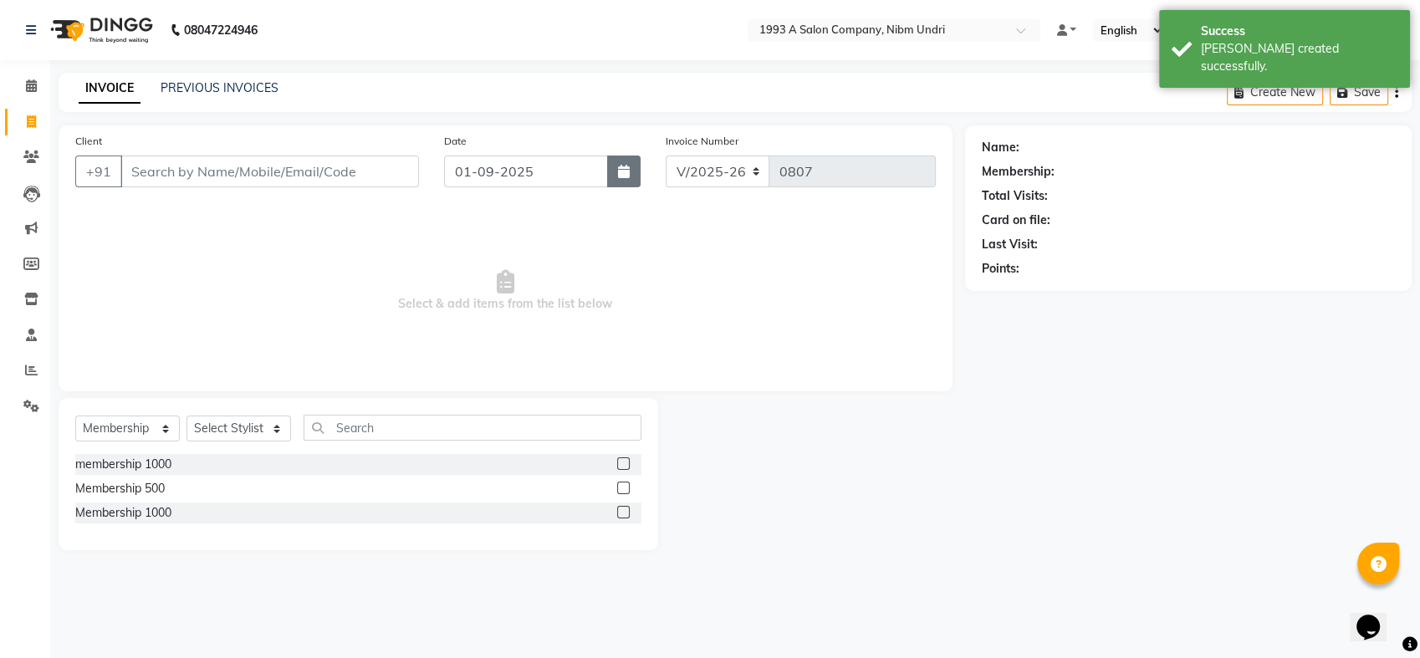
click at [613, 181] on button "button" at bounding box center [623, 172] width 33 height 32
select select "9"
select select "2025"
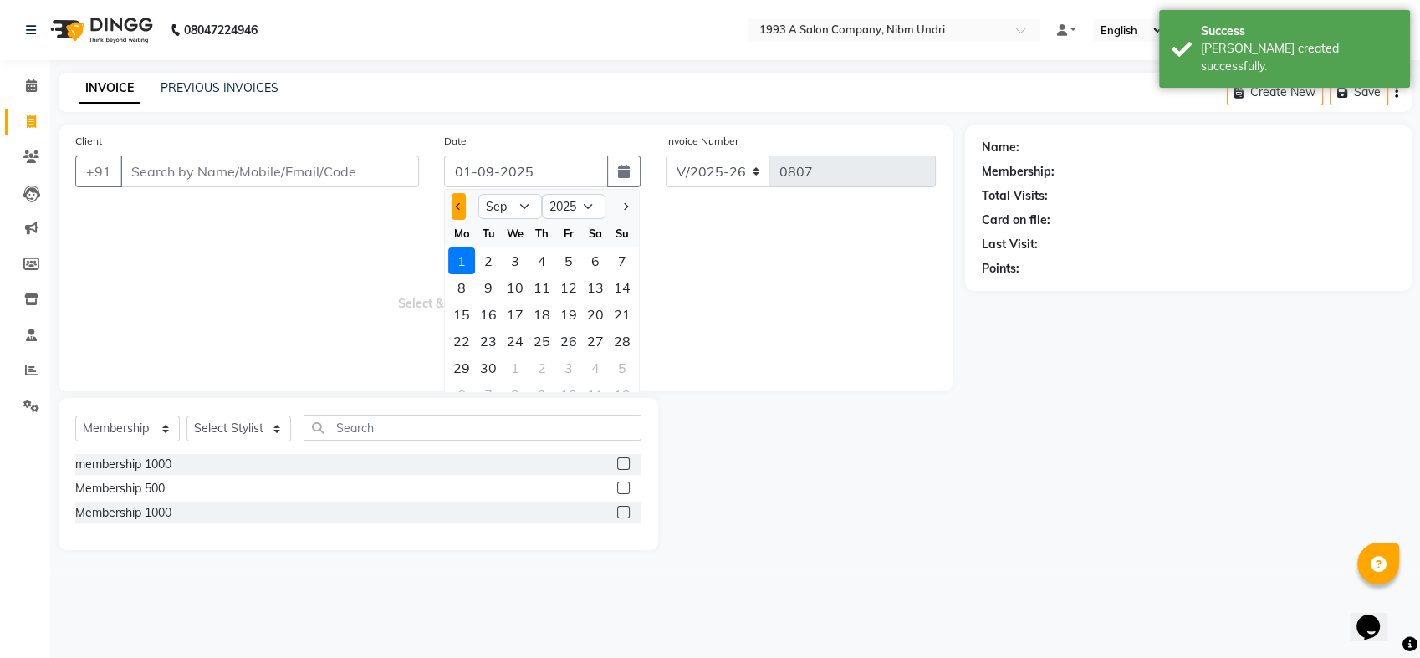
click at [458, 207] on span "Previous month" at bounding box center [459, 206] width 7 height 7
select select "8"
click at [600, 341] on div "23" at bounding box center [595, 341] width 27 height 27
type input "23-08-2025"
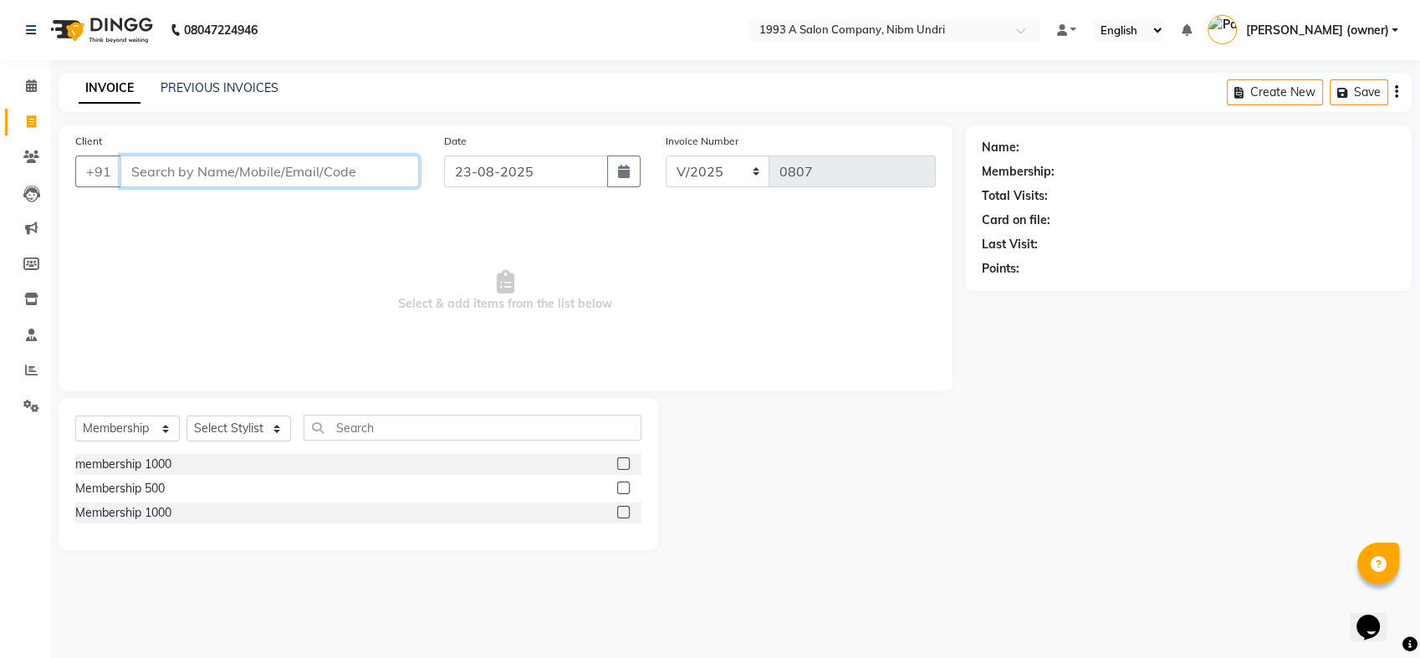
click at [299, 181] on input "Client" at bounding box center [269, 172] width 299 height 32
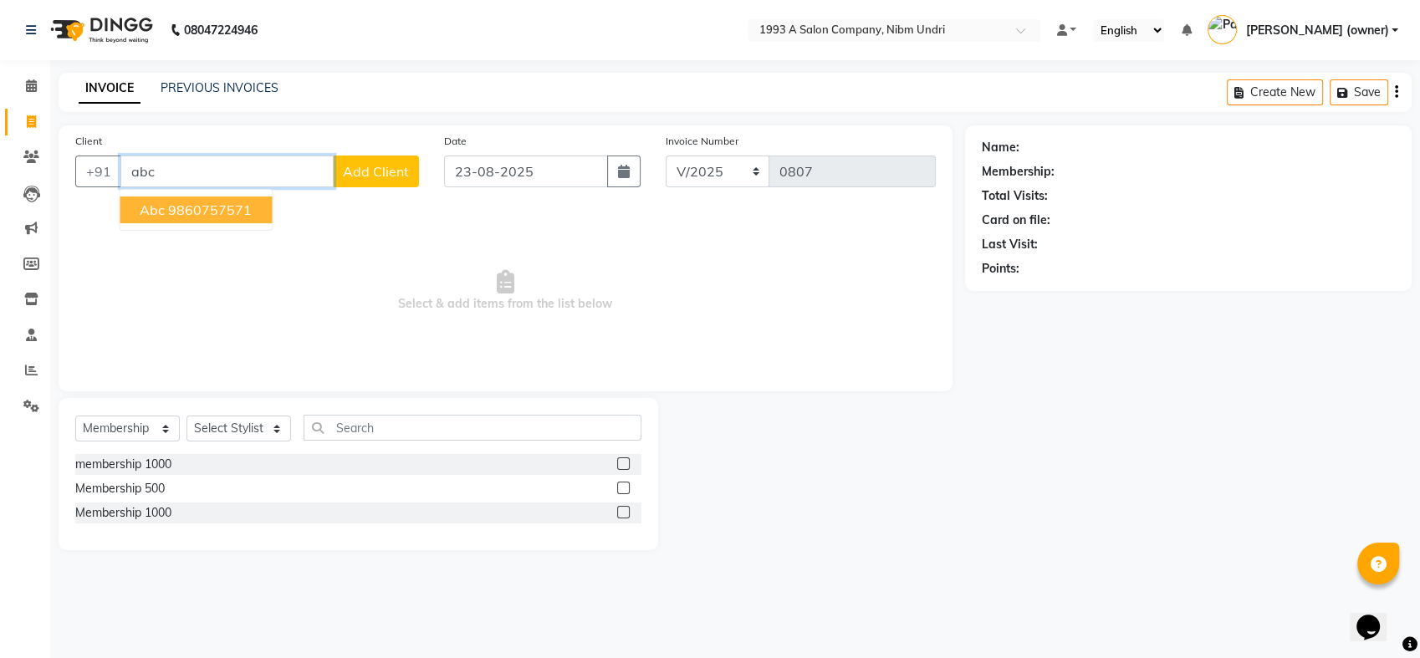
click at [173, 204] on ngb-highlight "9860757571" at bounding box center [210, 210] width 84 height 17
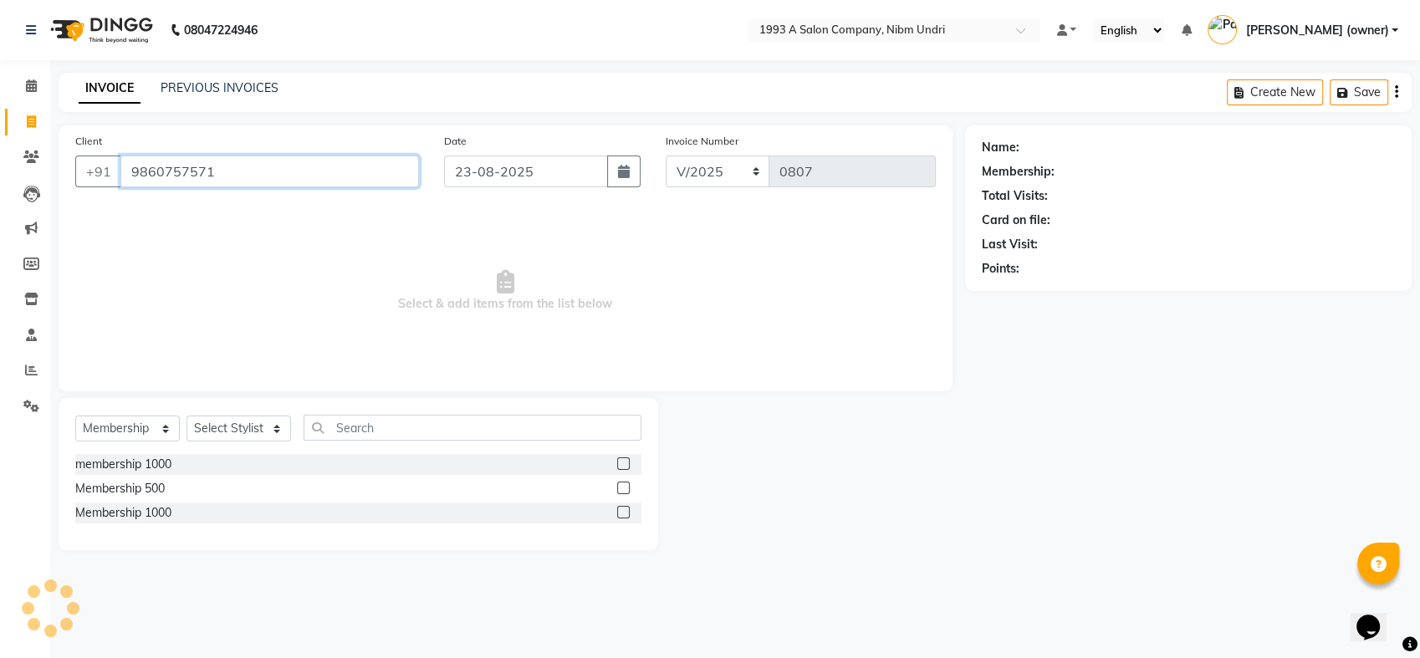
type input "9860757571"
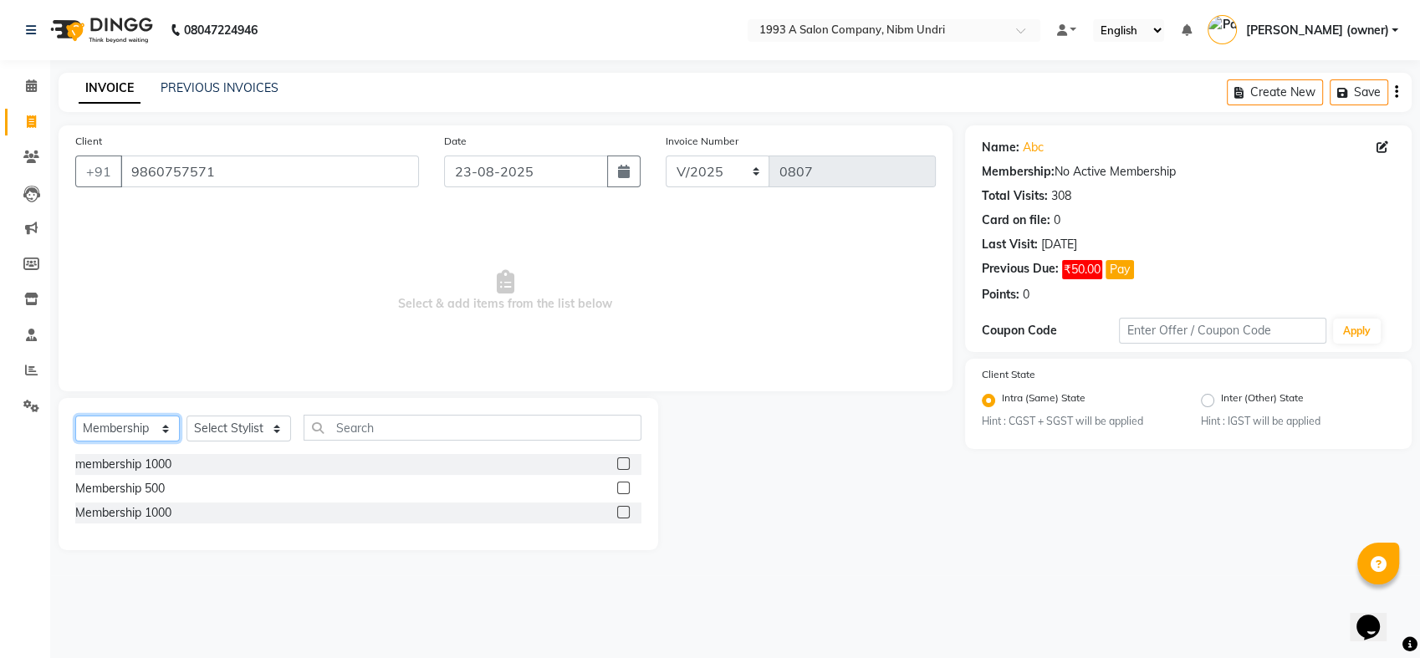
click at [159, 423] on select "Select Service Product Membership Package Voucher Prepaid Gift Card" at bounding box center [127, 429] width 105 height 26
select select "service"
click at [75, 416] on select "Select Service Product Membership Package Voucher Prepaid Gift Card" at bounding box center [127, 429] width 105 height 26
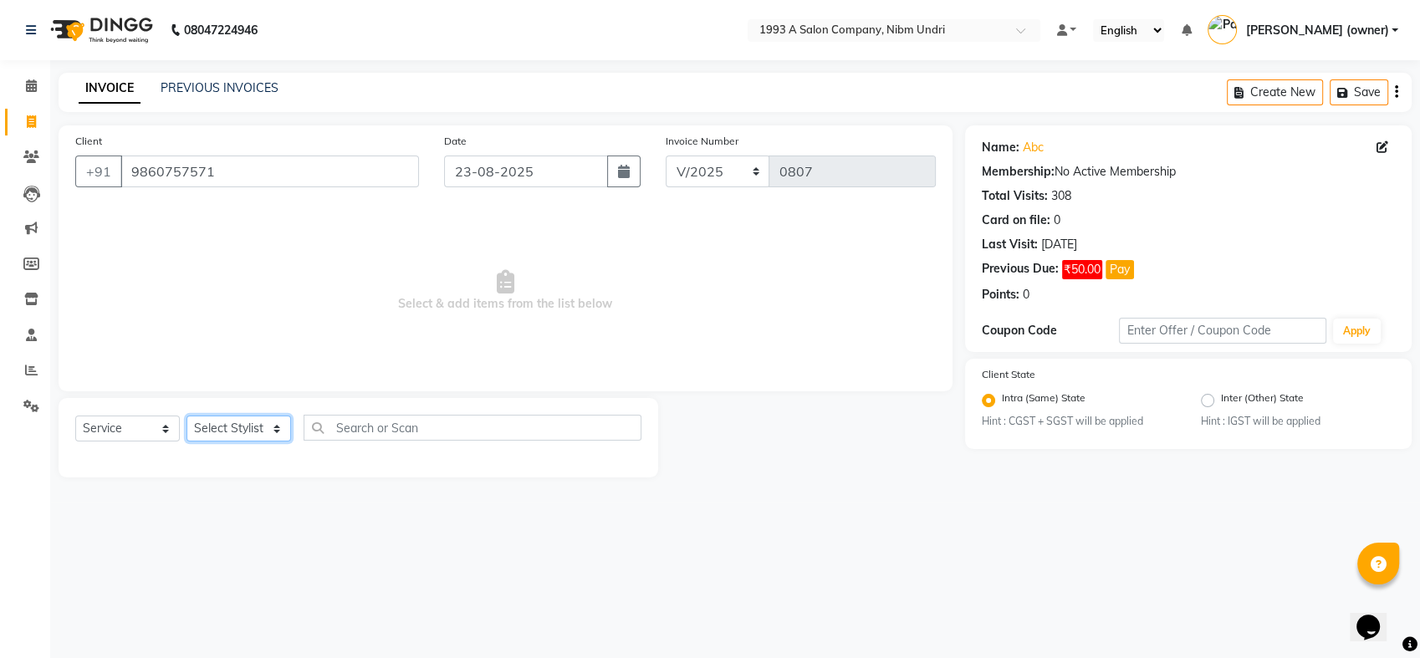
click at [272, 429] on select "Select Stylist Akash [PERSON_NAME] Khyale [PERSON_NAME] (owner) [PERSON_NAME]" at bounding box center [238, 429] width 105 height 26
select select "69871"
click at [186, 416] on select "Select Stylist Akash [PERSON_NAME] Khyale [PERSON_NAME] (owner) [PERSON_NAME]" at bounding box center [238, 429] width 105 height 26
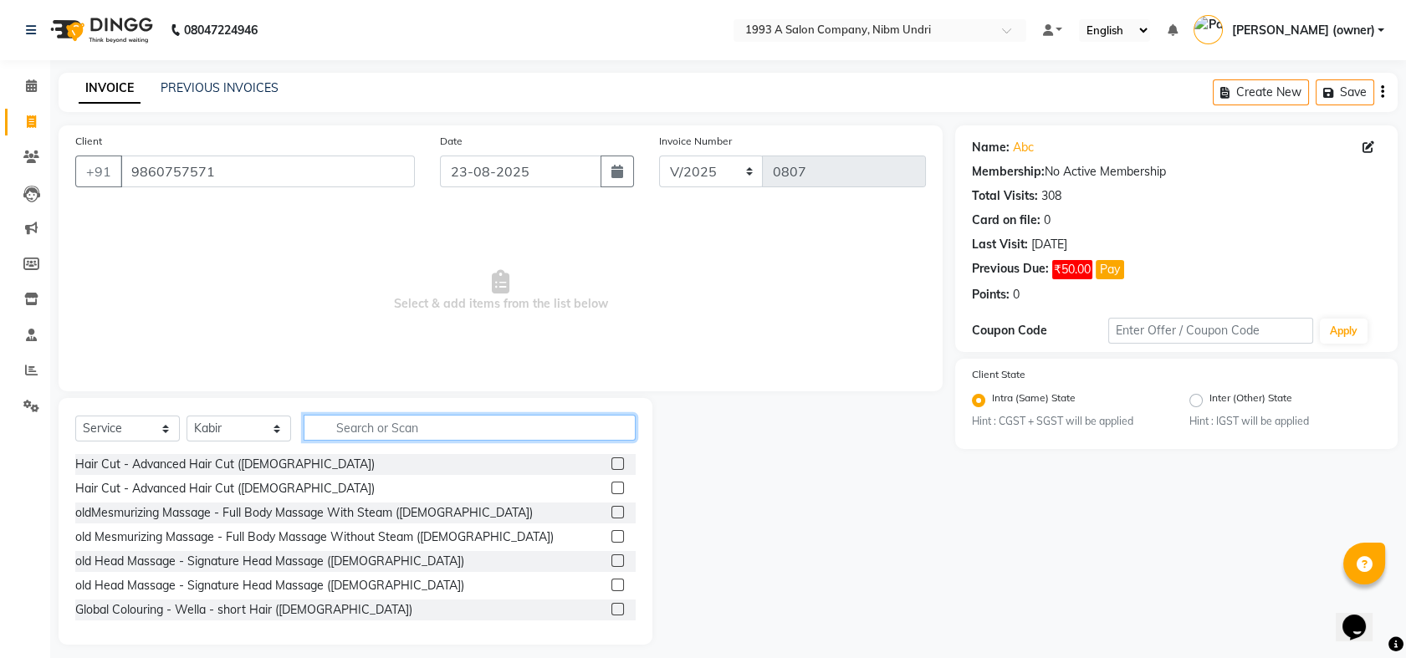
click at [352, 424] on input "text" at bounding box center [470, 428] width 332 height 26
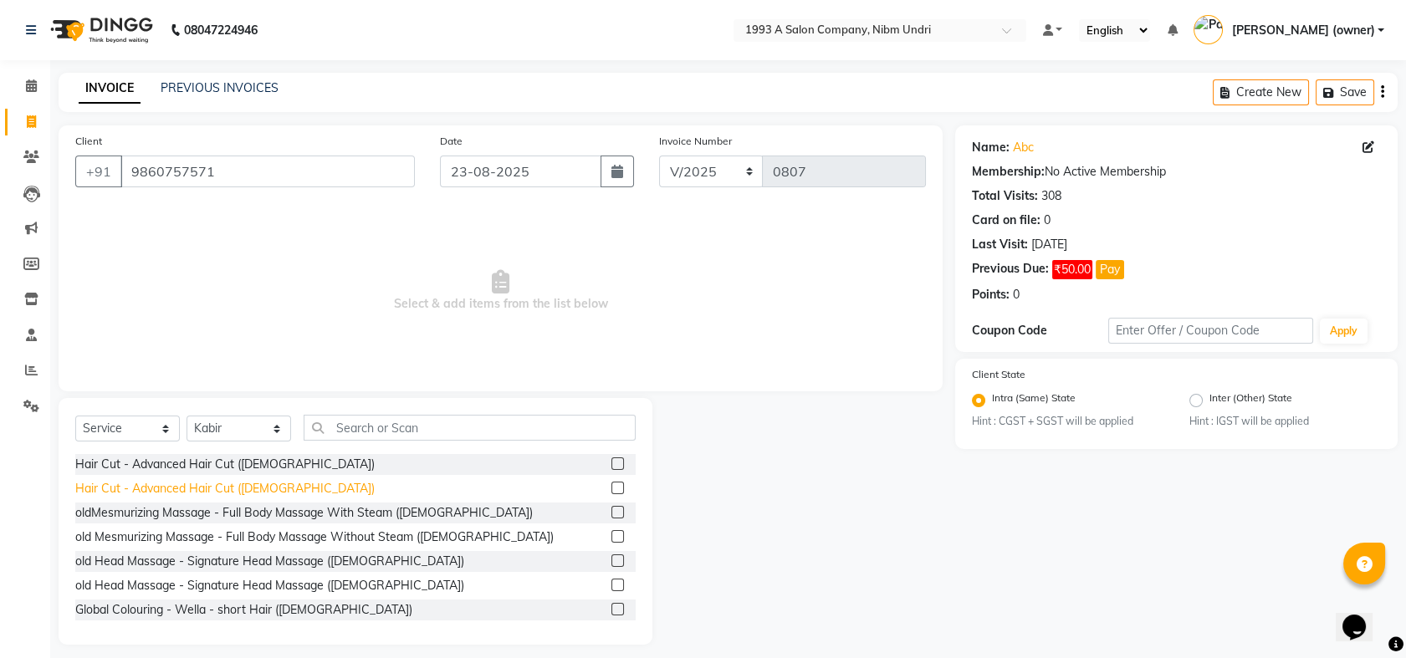
click at [194, 488] on div "Hair Cut - Advanced Hair Cut ([DEMOGRAPHIC_DATA])" at bounding box center [224, 489] width 299 height 18
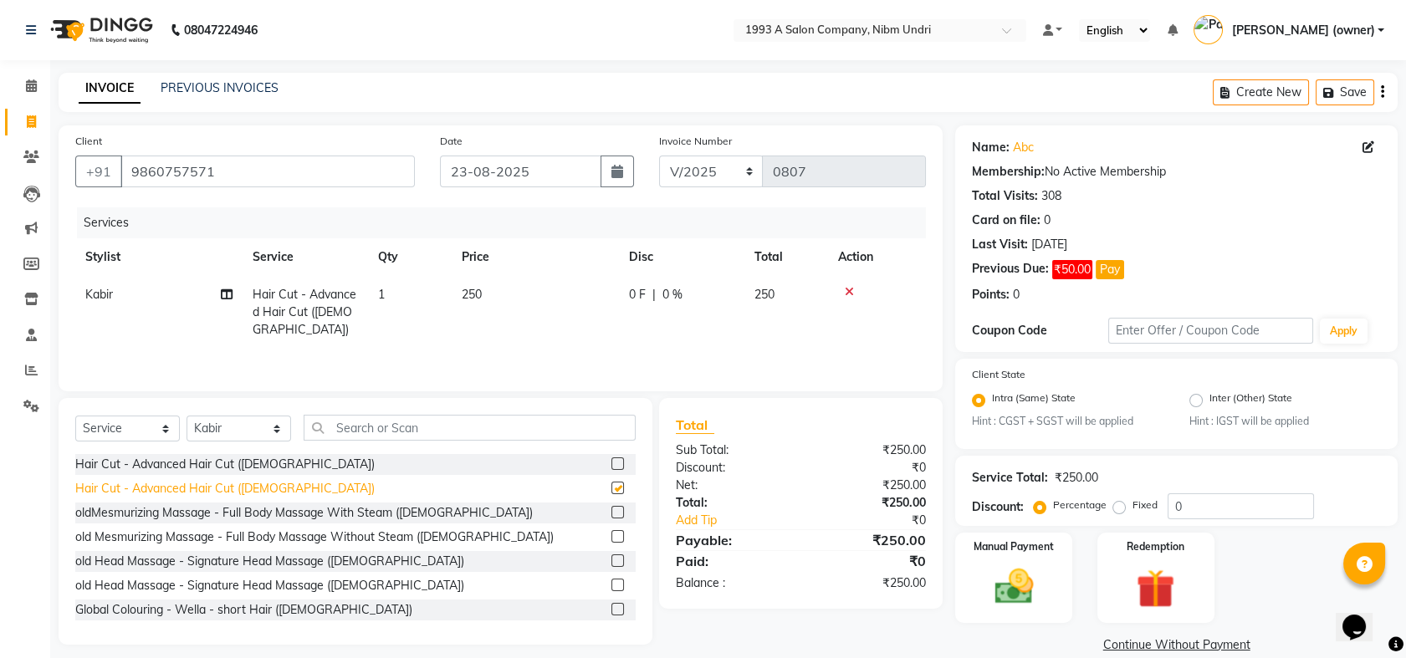
checkbox input "false"
click at [478, 295] on span "250" at bounding box center [472, 294] width 20 height 15
select select "69871"
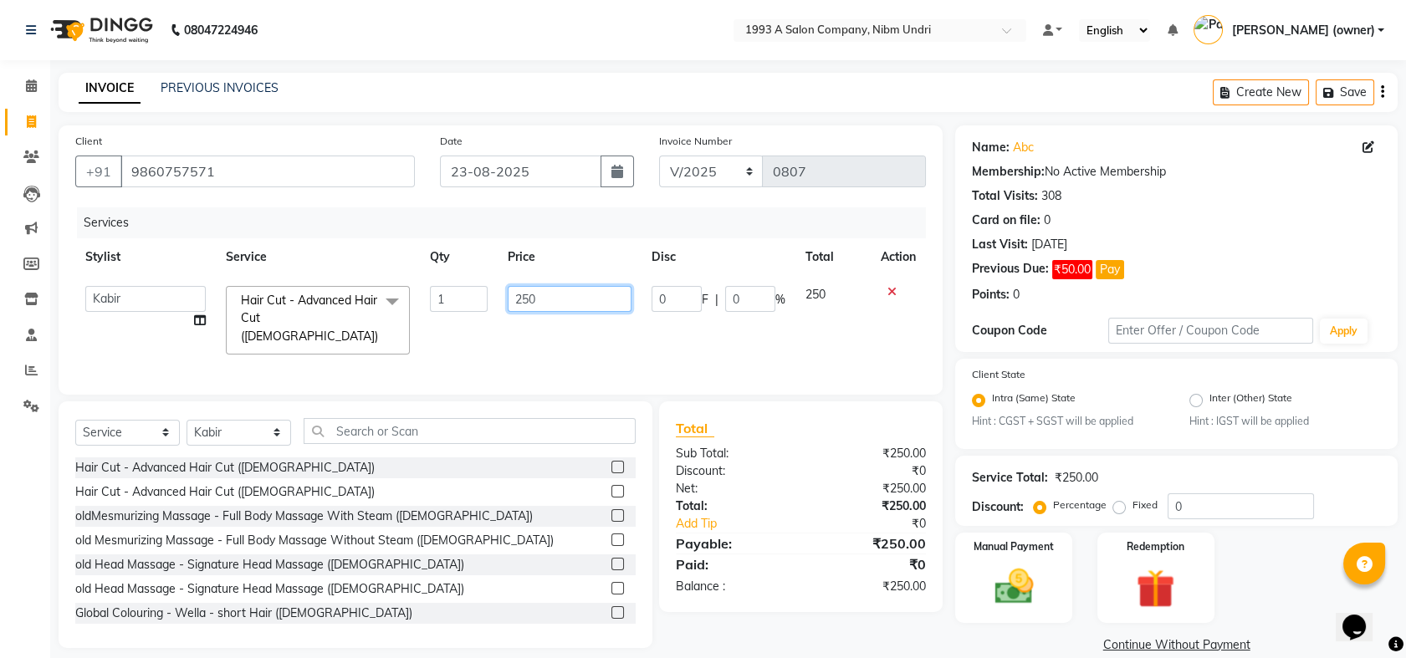
click at [563, 294] on input "250" at bounding box center [570, 299] width 124 height 26
type input "2"
type input "300"
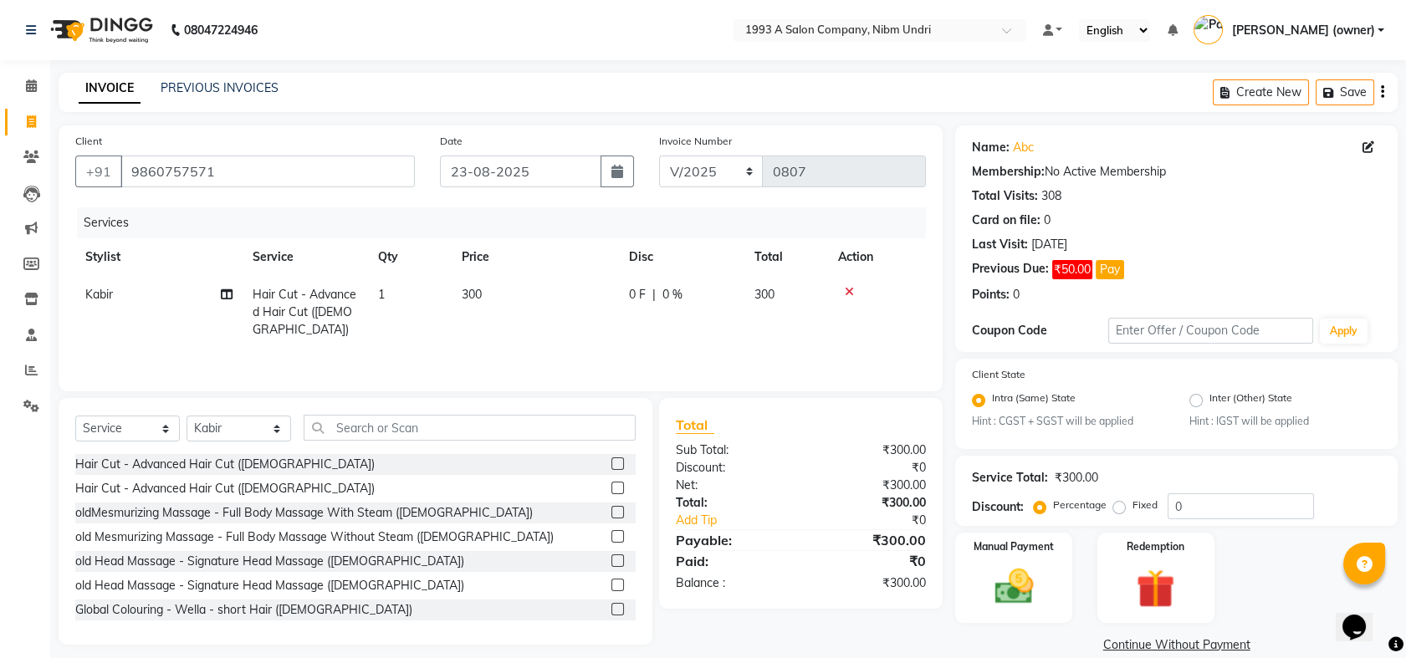
click at [825, 294] on td "300" at bounding box center [786, 312] width 84 height 73
select select "69871"
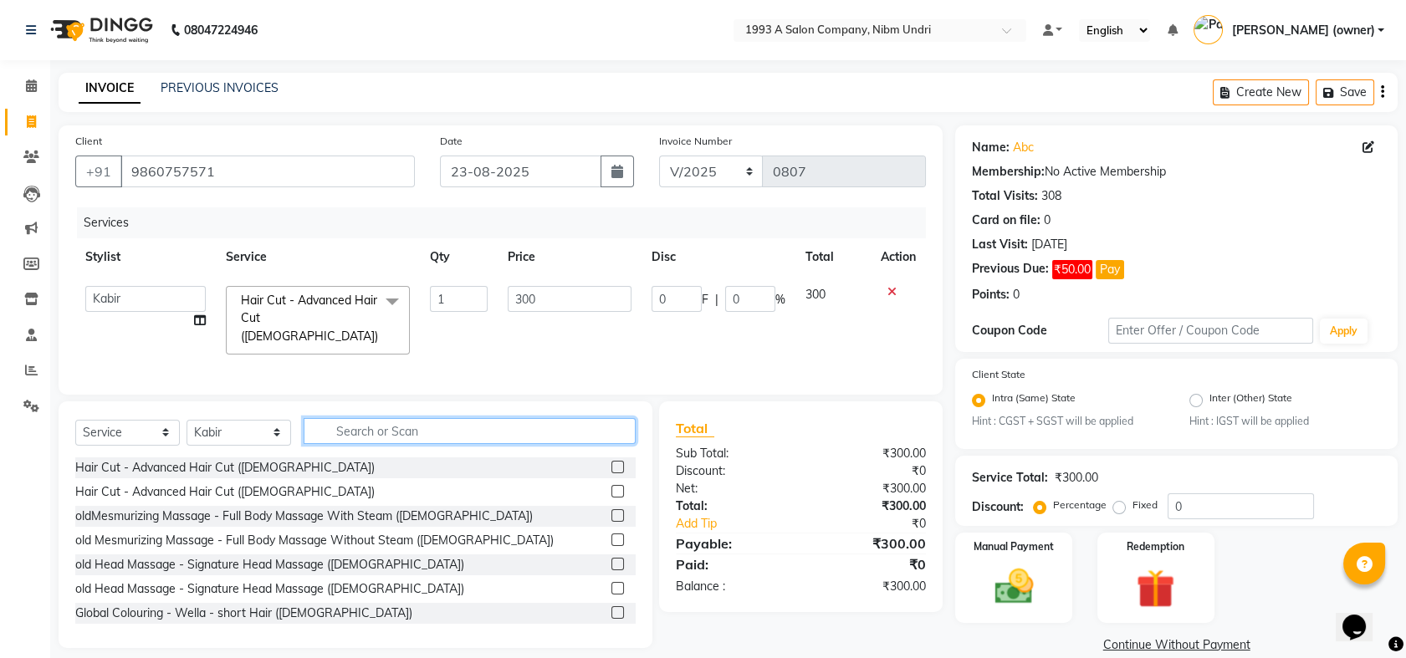
click at [385, 429] on input "text" at bounding box center [470, 431] width 332 height 26
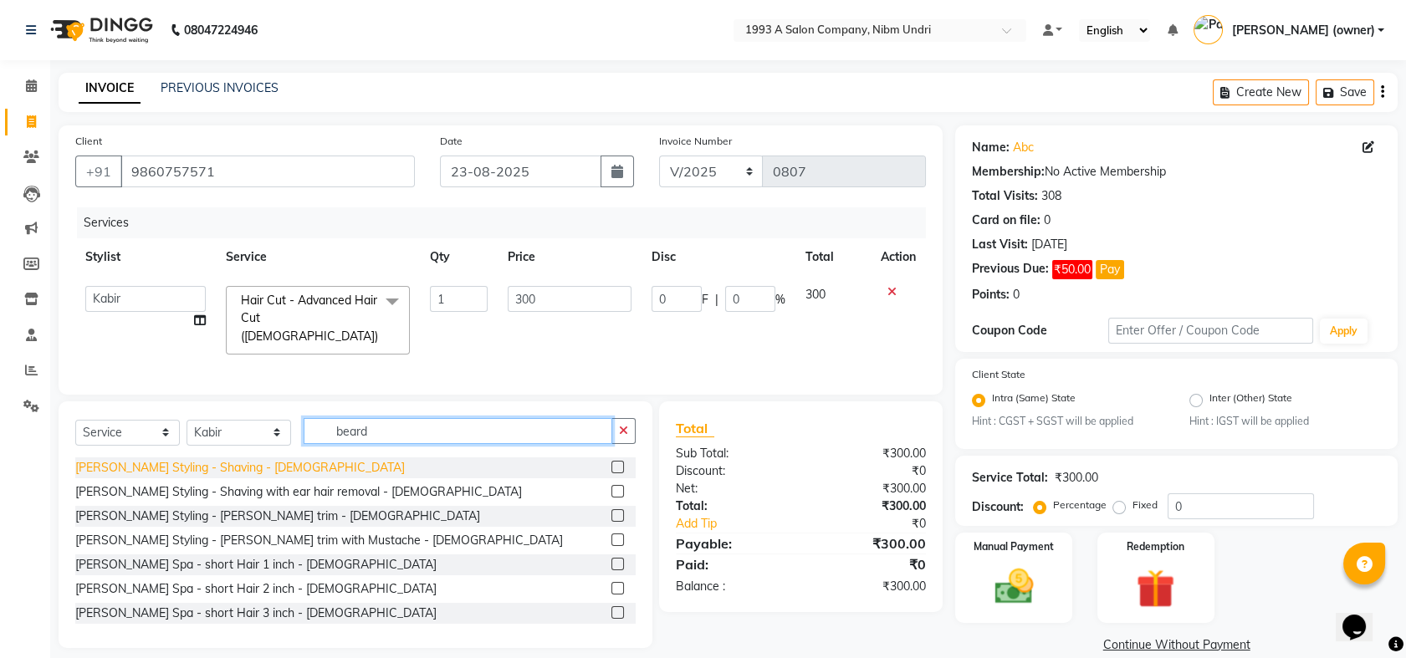
type input "beard"
click at [167, 461] on div "[PERSON_NAME] Styling - Shaving - [DEMOGRAPHIC_DATA]" at bounding box center [239, 468] width 329 height 18
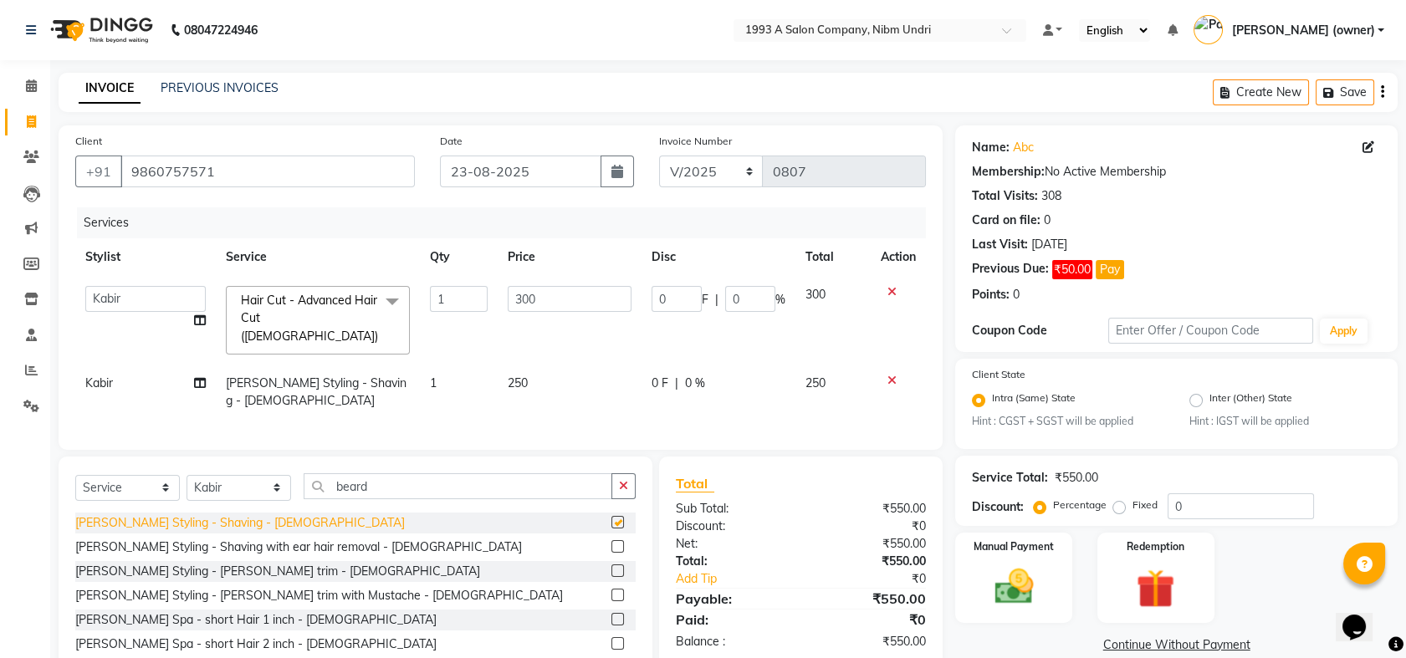
checkbox input "false"
click at [1013, 560] on div "Manual Payment" at bounding box center [1013, 577] width 121 height 93
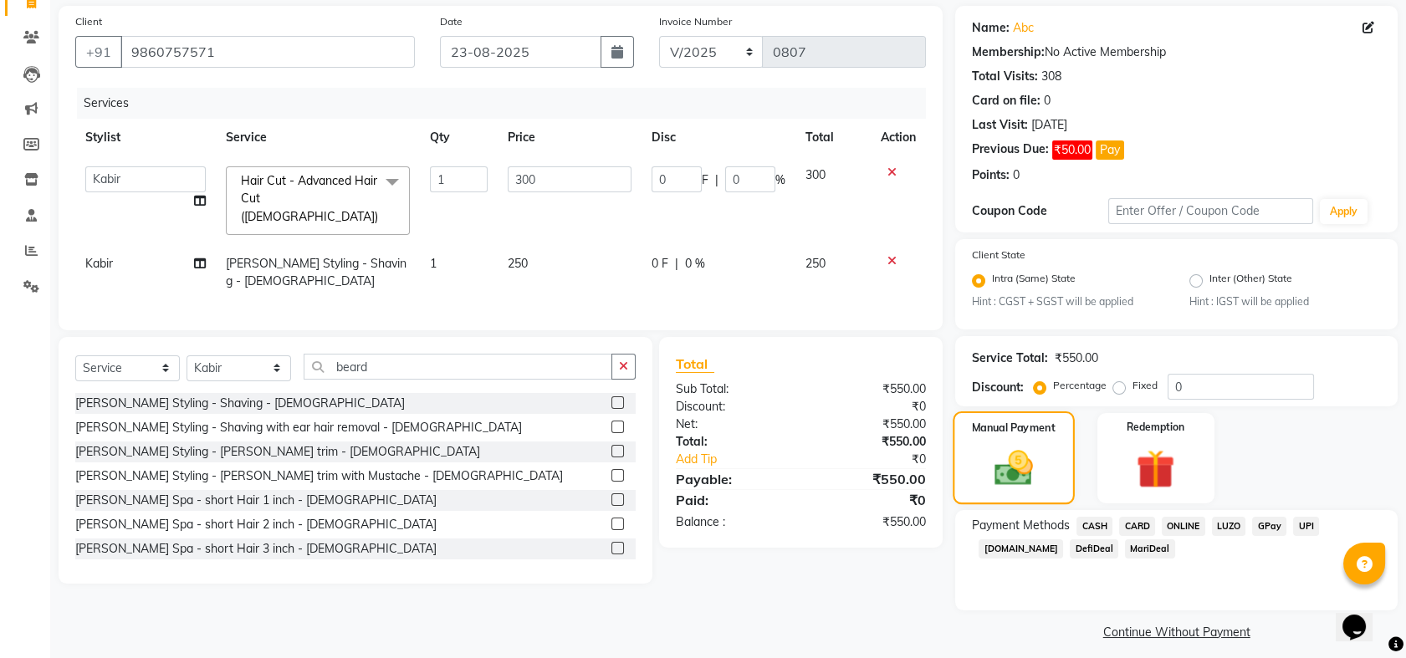
scroll to position [125, 0]
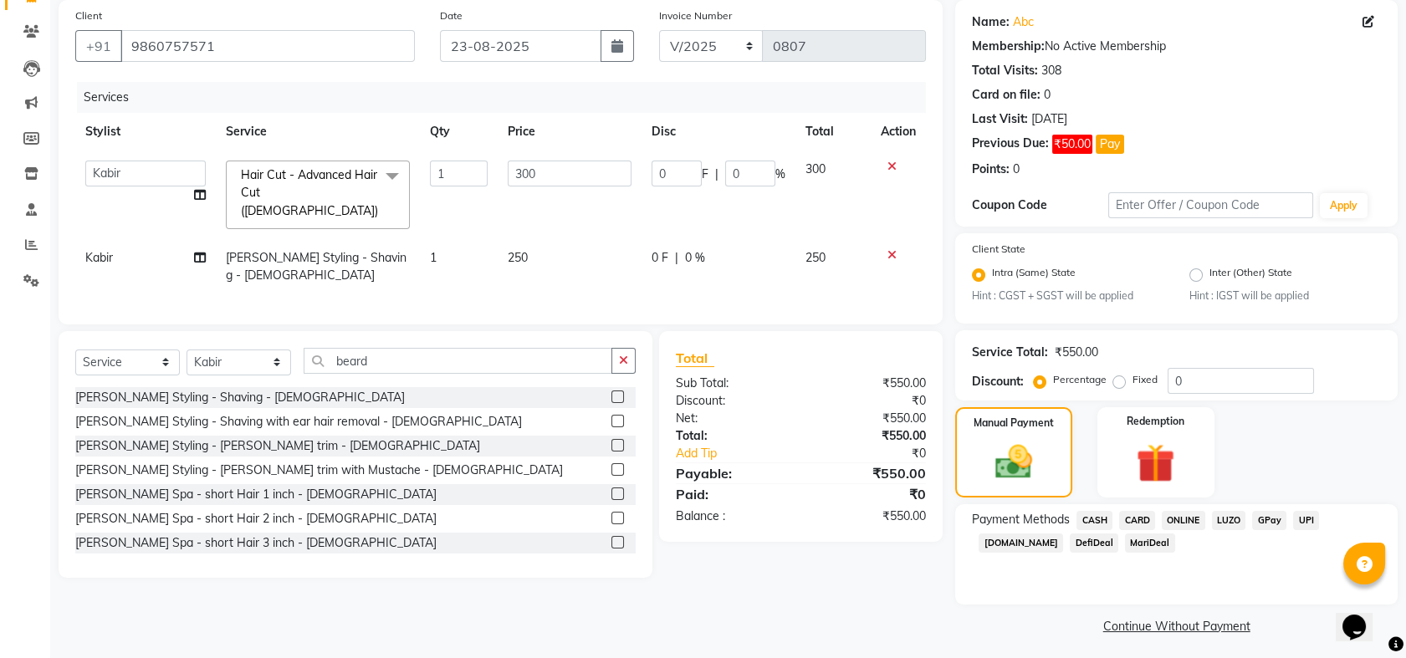
click at [1183, 517] on span "ONLINE" at bounding box center [1182, 520] width 43 height 19
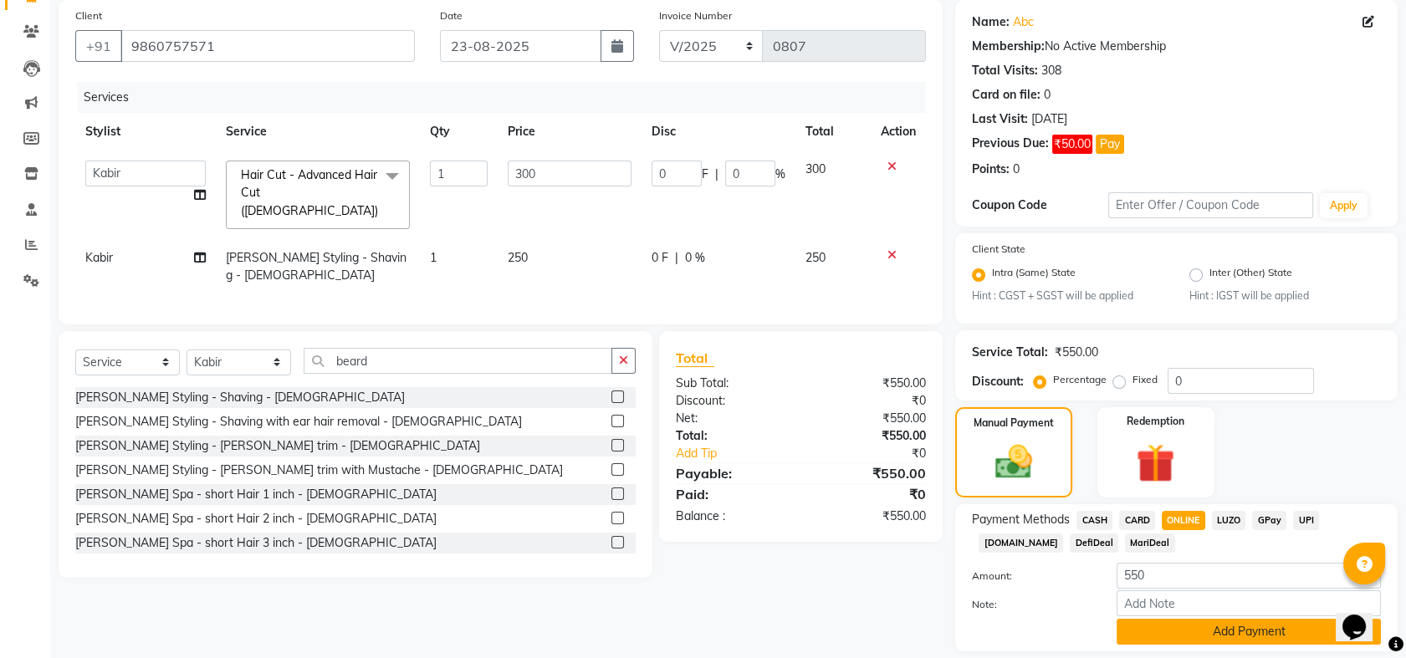
click at [1203, 629] on button "Add Payment" at bounding box center [1248, 632] width 264 height 26
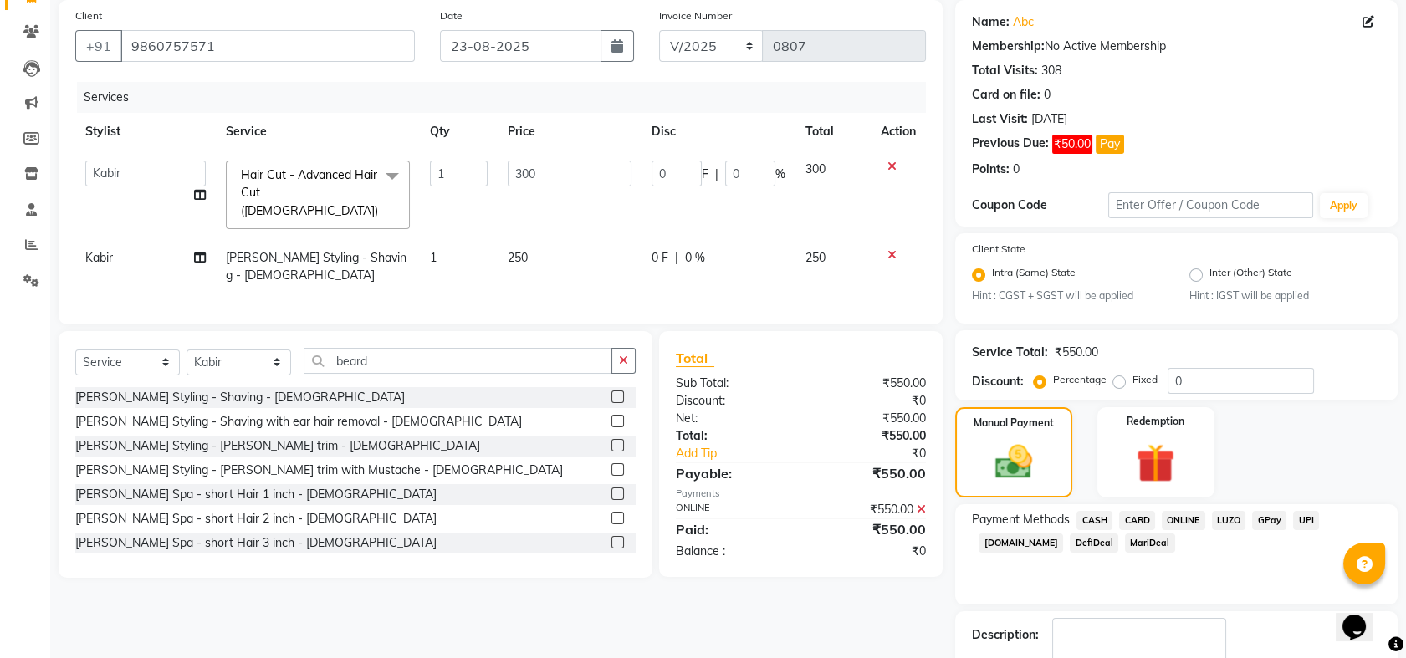
scroll to position [224, 0]
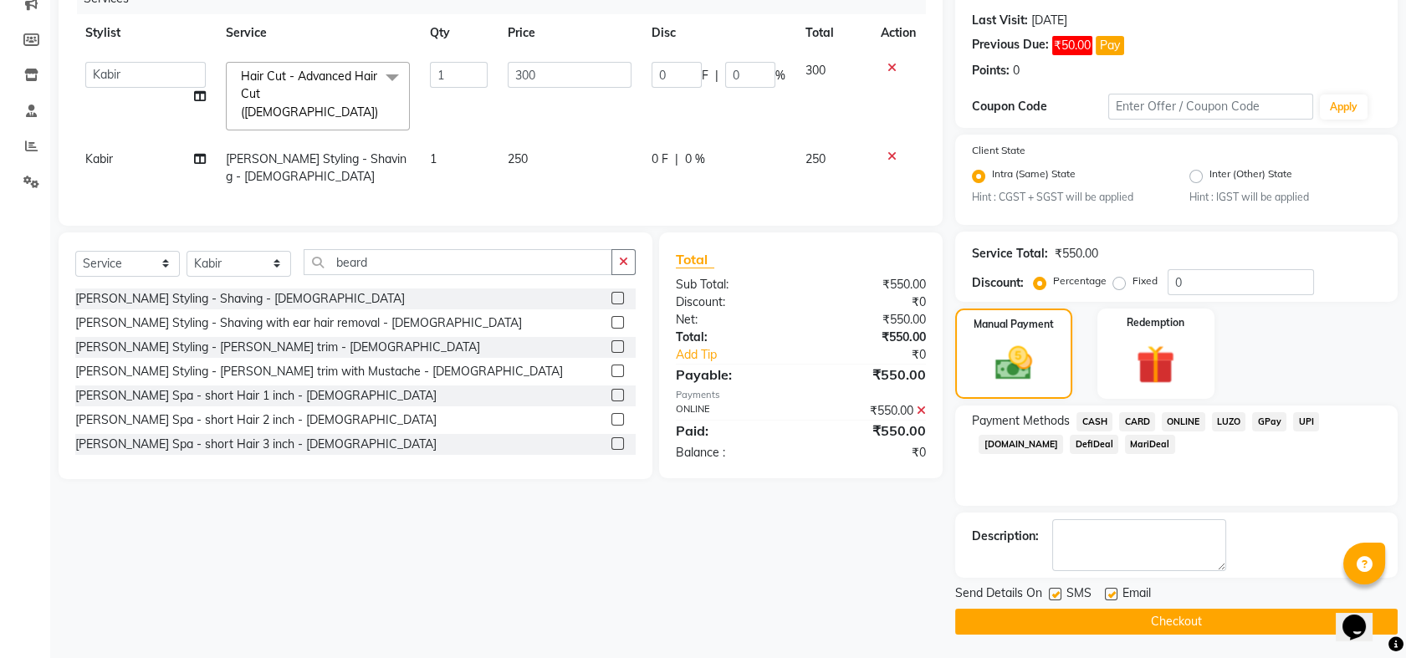
click at [1161, 620] on button "Checkout" at bounding box center [1176, 622] width 442 height 26
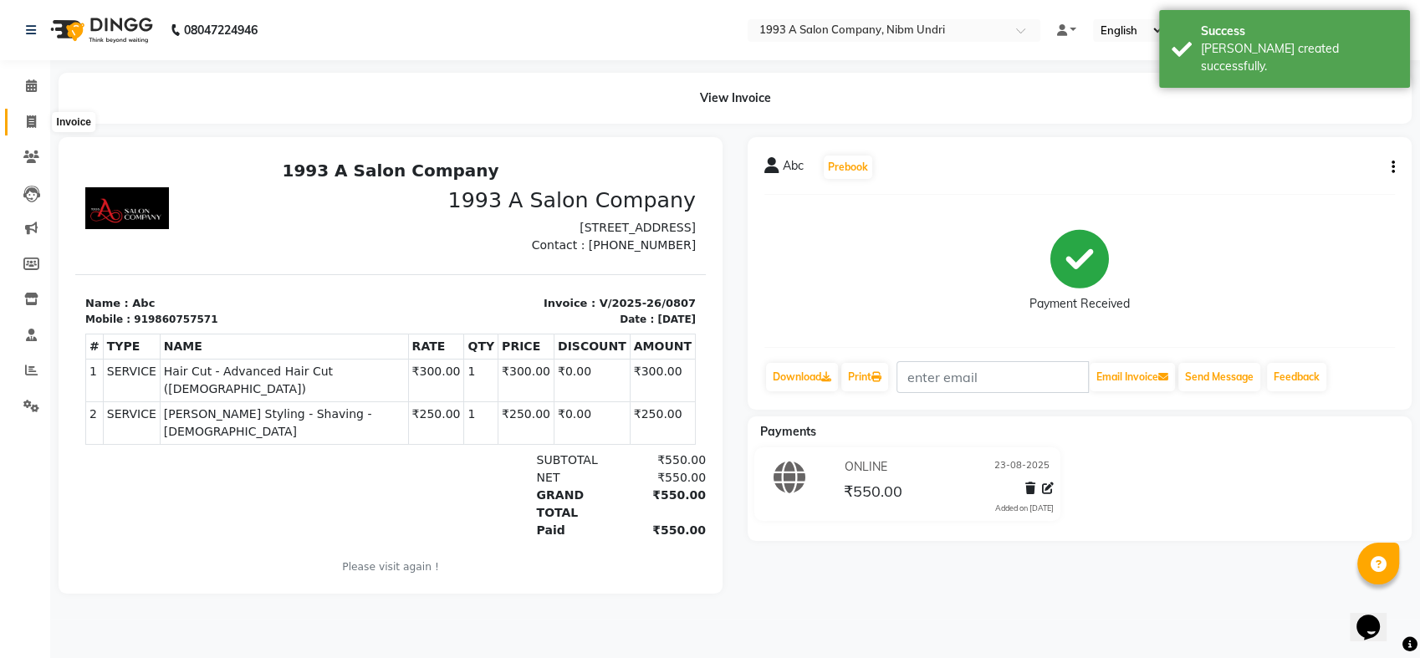
click at [24, 115] on span at bounding box center [31, 122] width 29 height 19
select select "service"
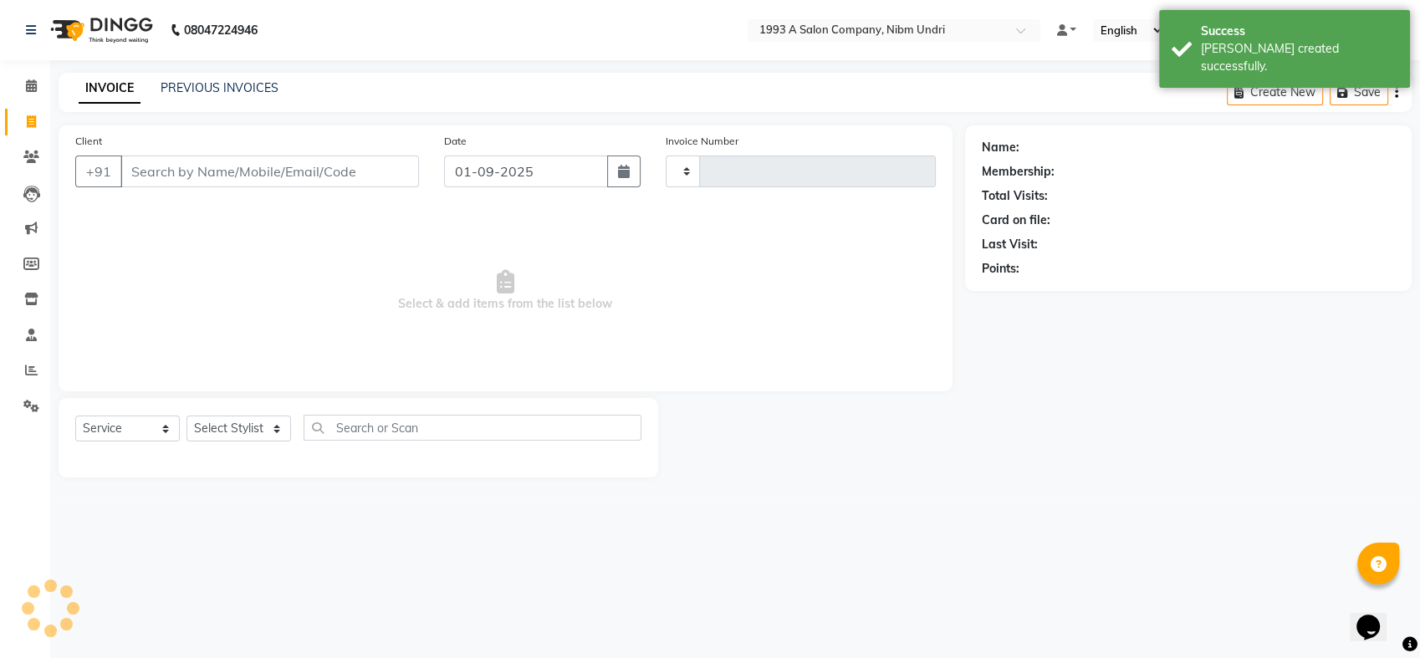
type input "0808"
select select "5137"
select select "membership"
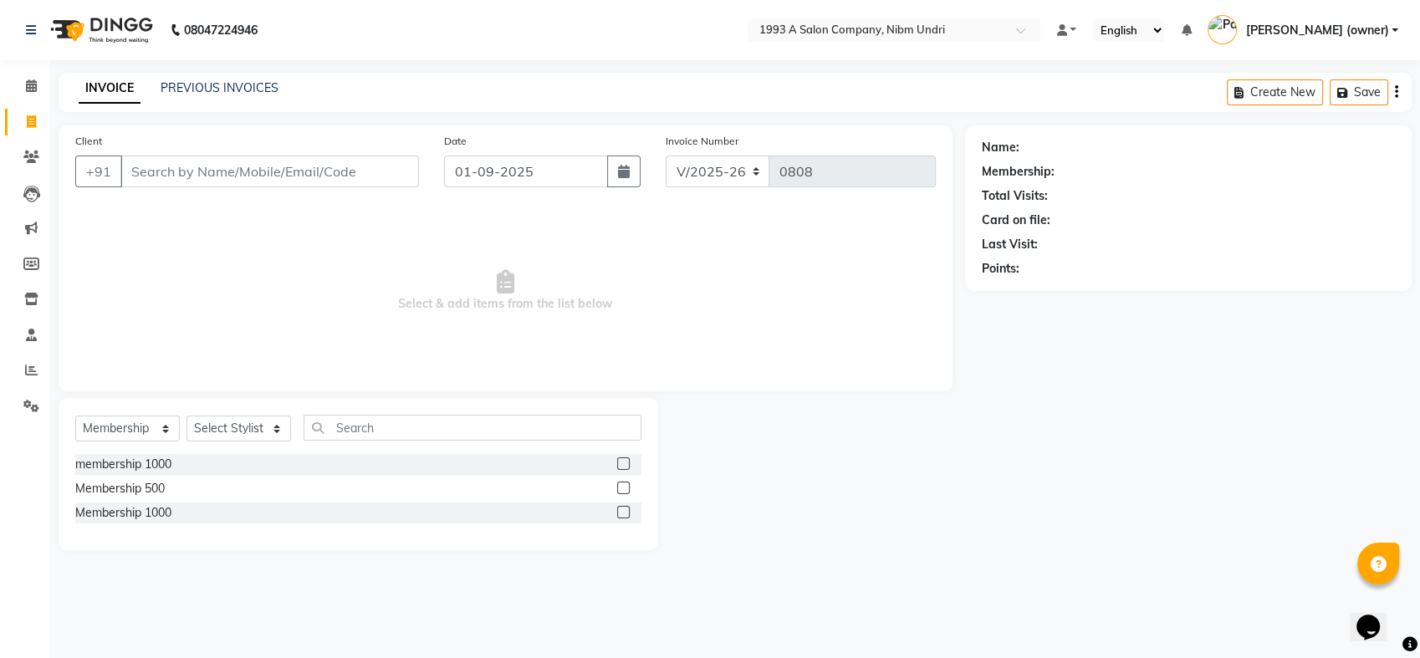
click at [368, 161] on input "Client" at bounding box center [269, 172] width 299 height 32
